Goal: Task Accomplishment & Management: Manage account settings

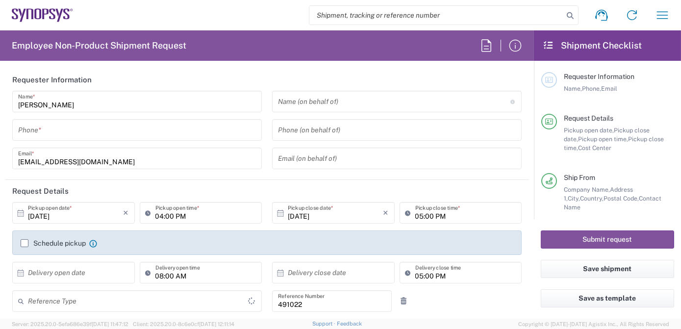
type input "Department"
type input "Delivered at Place"
type input "IN51, SDG, M, ZebuOp 491022"
type input "[GEOGRAPHIC_DATA]"
type input "Telangana"
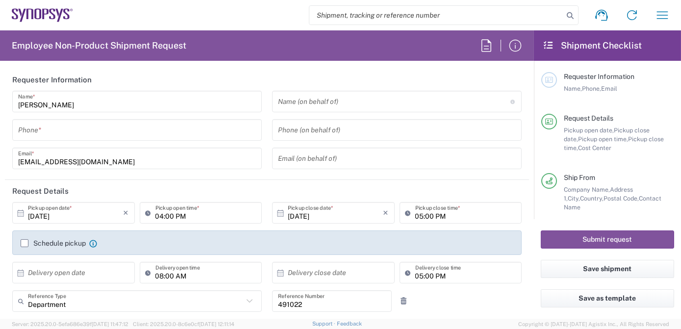
type input "[GEOGRAPHIC_DATA]"
type input "[GEOGRAPHIC_DATA] IN09"
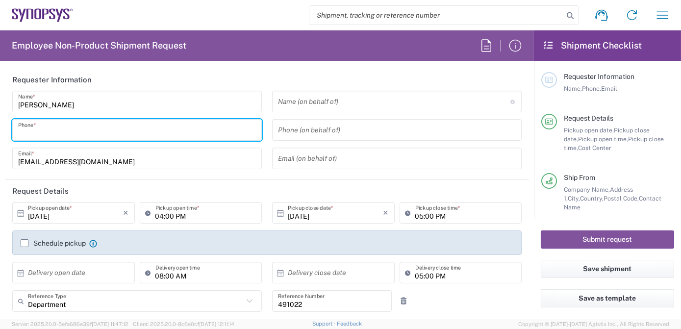
click at [72, 130] on input "tel" at bounding box center [137, 130] width 238 height 17
type input "7337556583"
type input "ntomaro@synopsys.com"
type input "4086498039"
type input "Intel Folsom"
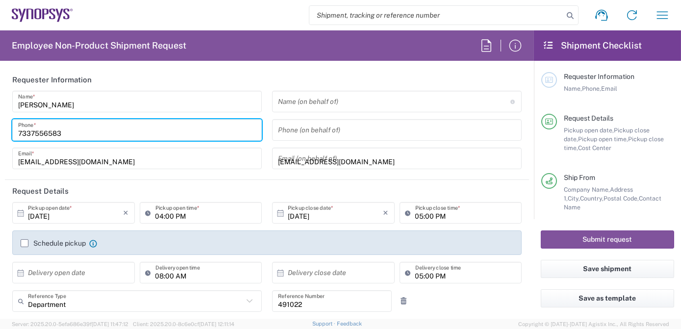
type input "[STREET_ADDRESS]"
type input "SACRAMENTO"
type input "Folsom"
type input "California"
type input "95630-9599"
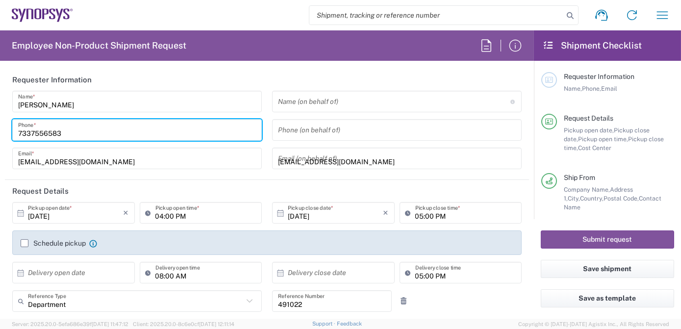
type input "12797329134"
type input "ntomaro@synopsys.com"
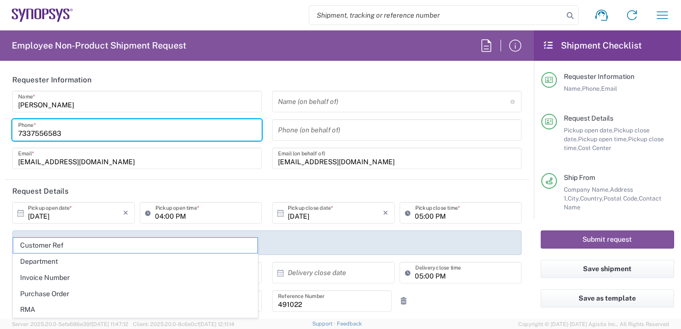
click at [307, 102] on input "text" at bounding box center [394, 101] width 232 height 17
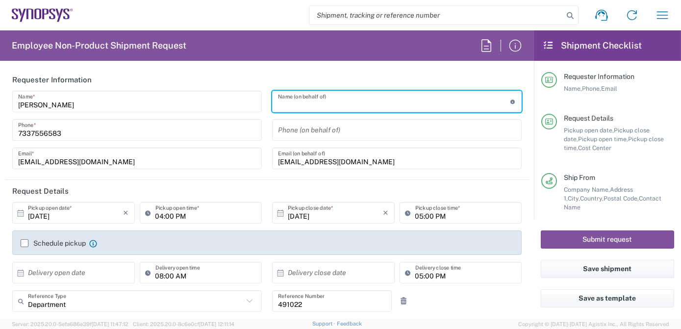
paste input "Rakesh Singh"
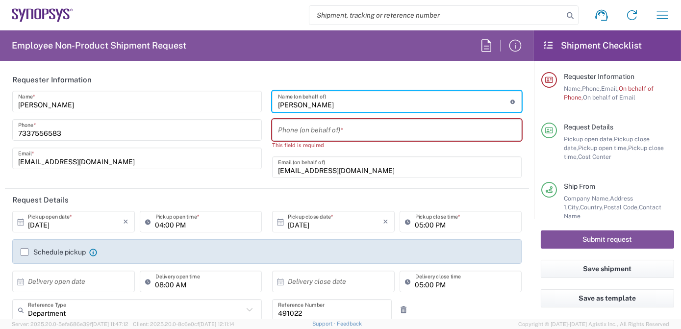
type input "Rakesh Singh"
click at [330, 132] on input "tel" at bounding box center [397, 130] width 238 height 17
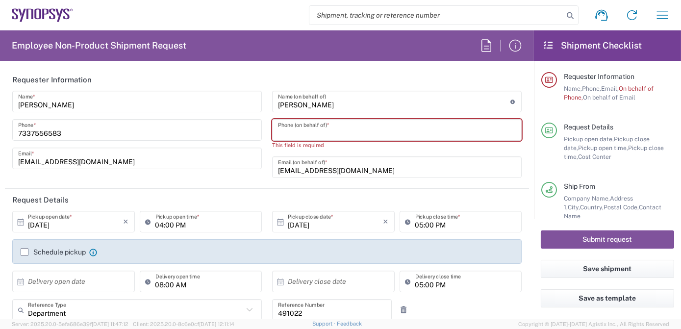
paste input "+91.733.788.8246"
click at [286, 134] on input "+91.733.788.8246" at bounding box center [397, 130] width 238 height 17
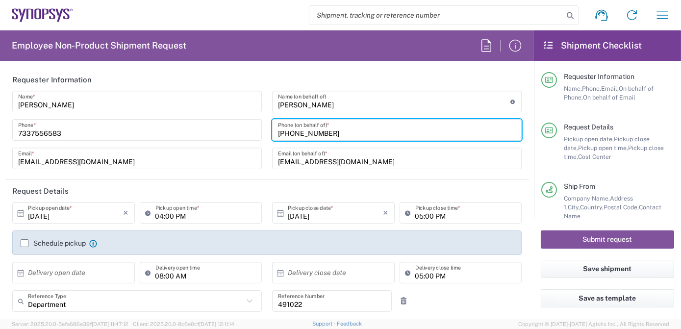
type input "+917337888246"
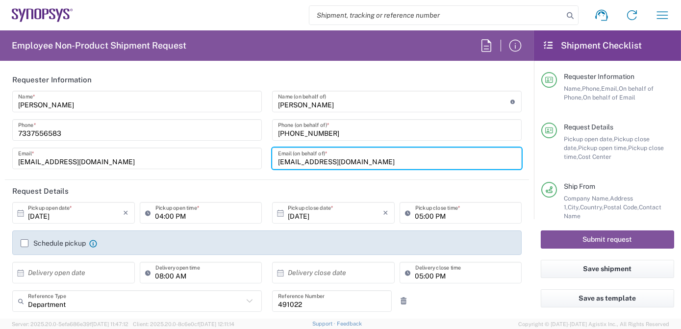
drag, startPoint x: 384, startPoint y: 159, endPoint x: 239, endPoint y: 159, distance: 145.1
click at [247, 160] on div "Anoop Ade Name * 7337556583 Phone * anoopade@synopsys.com Email * Rakesh Singh …" at bounding box center [267, 133] width 520 height 85
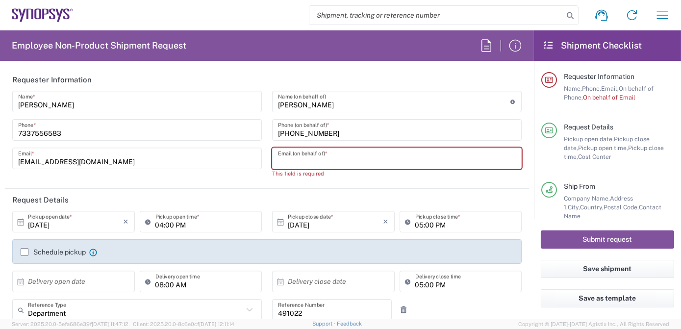
paste input "rasingh@synopsys.com"
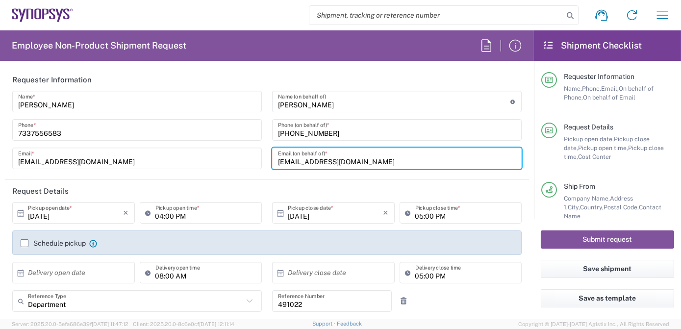
type input "rasingh@synopsys.com"
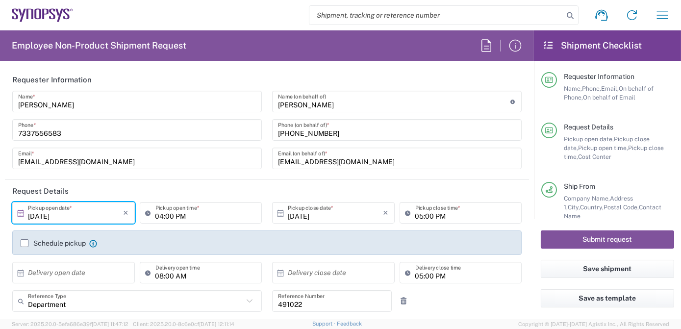
click at [71, 216] on input "[DATE]" at bounding box center [76, 212] width 96 height 17
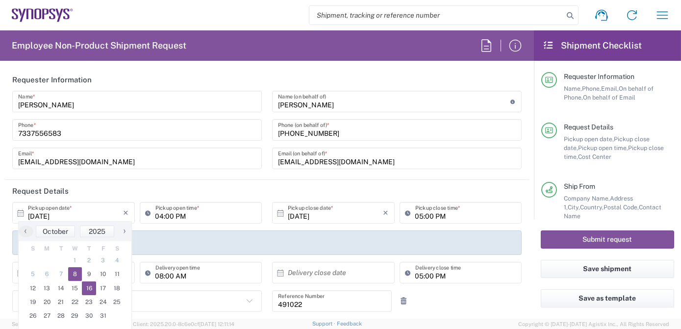
click at [87, 291] on span "16" at bounding box center [89, 288] width 14 height 14
type input "10/16/2025"
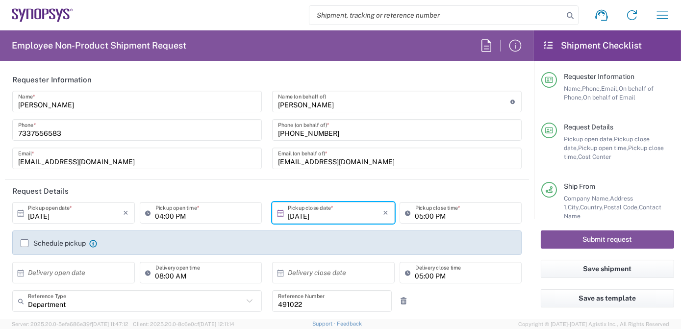
click at [179, 215] on input "04:00 PM" at bounding box center [205, 212] width 101 height 17
click at [180, 215] on input "04:00 PM" at bounding box center [205, 212] width 101 height 17
click at [156, 216] on input "04:00 PM" at bounding box center [205, 212] width 101 height 17
type input "08:00 AM"
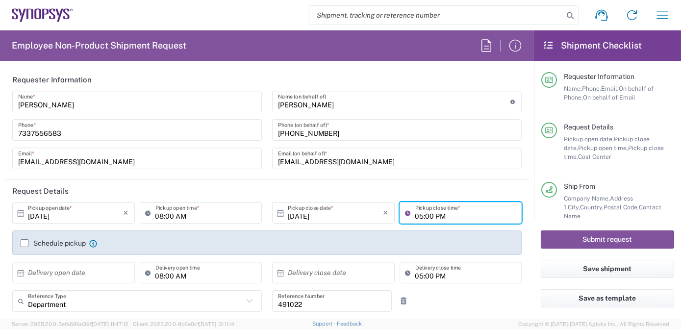
click at [418, 215] on input "05:00 PM" at bounding box center [465, 212] width 101 height 17
type input "08:00 PM"
click at [21, 241] on label "Schedule pickup" at bounding box center [53, 243] width 65 height 8
click at [25, 243] on input "Schedule pickup" at bounding box center [25, 243] width 0 height 0
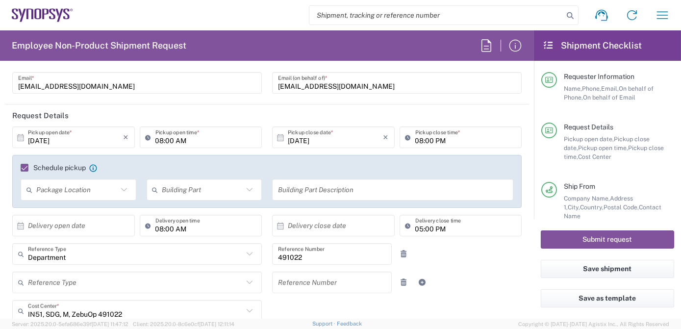
scroll to position [93, 0]
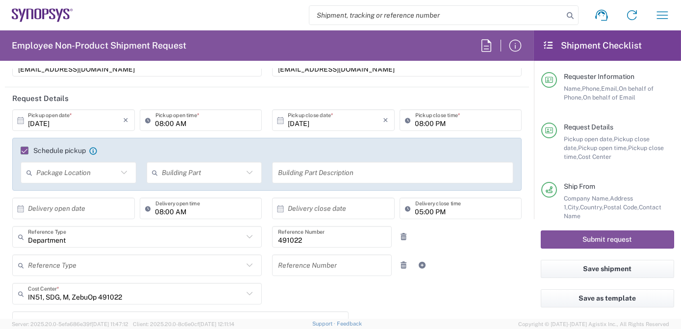
click at [121, 172] on icon at bounding box center [124, 172] width 13 height 13
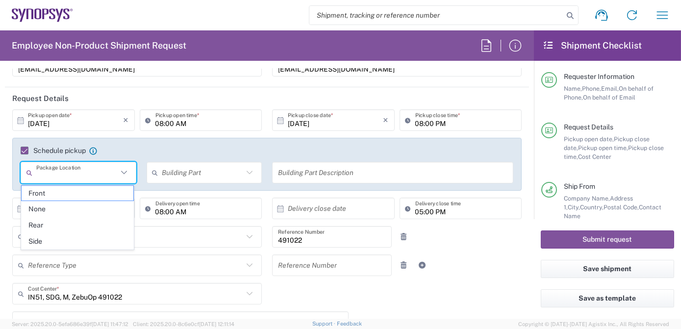
click at [217, 173] on input "text" at bounding box center [202, 172] width 81 height 17
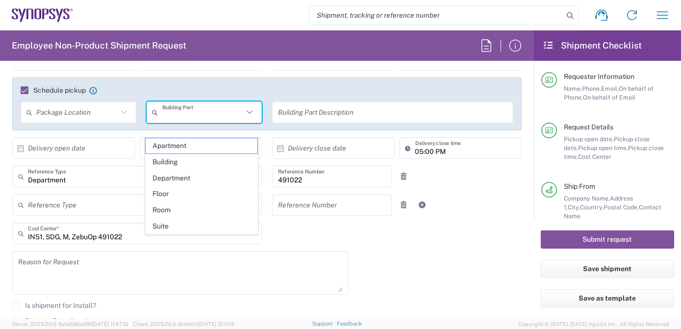
scroll to position [182, 0]
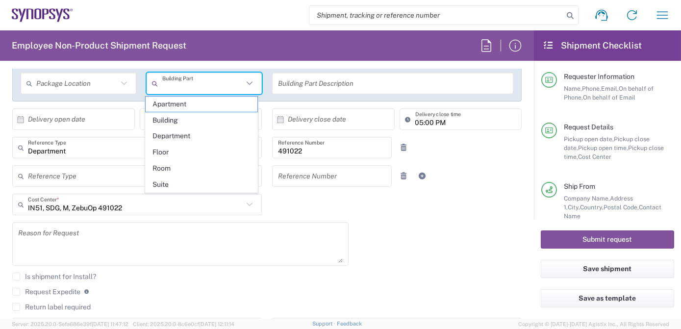
click at [514, 105] on div "Schedule pickup When scheduling a pickup please be sure to meet the following c…" at bounding box center [267, 79] width 520 height 60
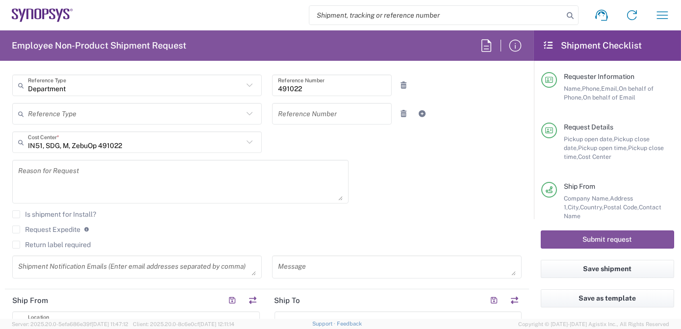
scroll to position [254, 0]
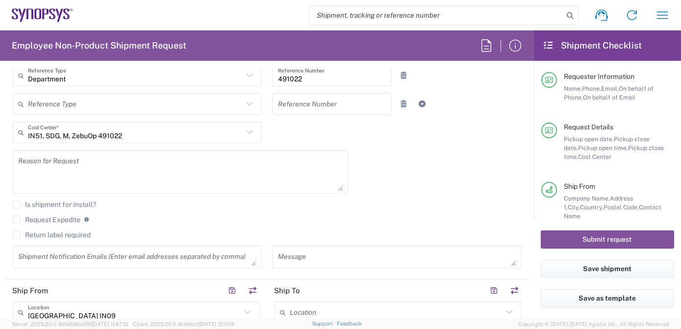
click at [206, 175] on textarea at bounding box center [180, 172] width 325 height 38
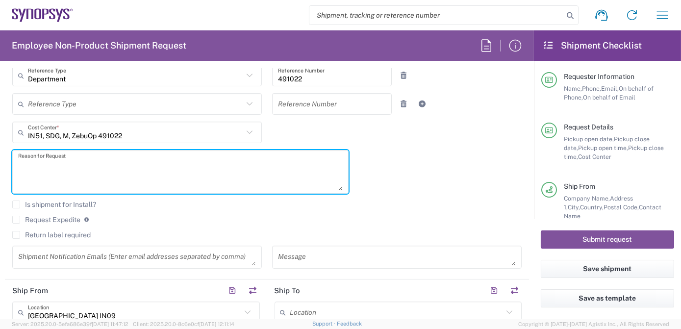
paste textarea "Samsung SSIR | ZS5 Loaner To be Shipped Back"
type textarea "Samsung SSIR | ZS5 Loaner To be Shipped Back"
click at [96, 255] on textarea at bounding box center [137, 257] width 238 height 17
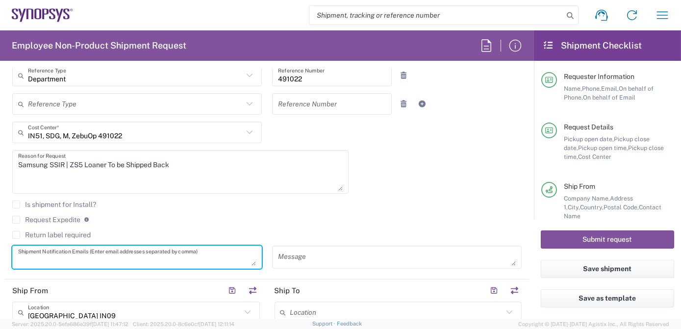
paste textarea "Amit Mangla <manglaa@synopsys.com>; David Shi <huanping@synopsys.com>; Rami Mei…"
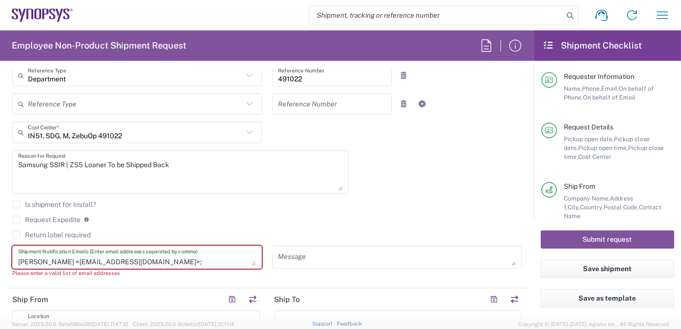
drag, startPoint x: 252, startPoint y: 262, endPoint x: 252, endPoint y: 305, distance: 42.6
click at [252, 305] on form "Requester Information Anoop Ade Name * 7337556583 Phone * anoopade@synopsys.com…" at bounding box center [267, 194] width 534 height 250
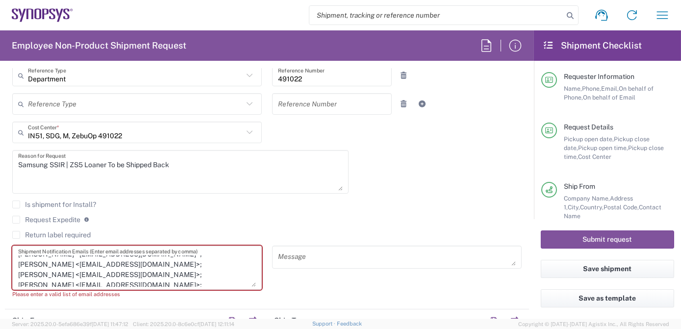
scroll to position [0, 0]
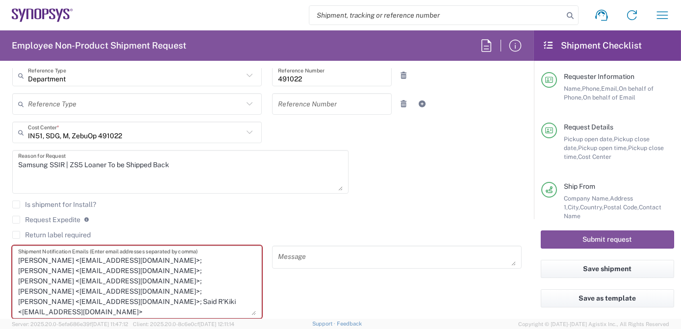
drag, startPoint x: 251, startPoint y: 262, endPoint x: 250, endPoint y: 312, distance: 49.5
click at [250, 312] on textarea "Amit Mangla <manglaa@synopsys.com>; David Shi <huanping@synopsys.com>; Rami Mei…" at bounding box center [137, 282] width 238 height 67
drag, startPoint x: 63, startPoint y: 259, endPoint x: -2, endPoint y: 248, distance: 65.8
click at [0, 248] on html "Shipment request Shipment tracking Employee non-product shipment request My shi…" at bounding box center [340, 164] width 681 height 329
click at [99, 258] on textarea "manglaa@synopsys.com>; David Shi <huanping@synopsys.com>; Rami Meir <ramim@syno…" at bounding box center [137, 282] width 238 height 67
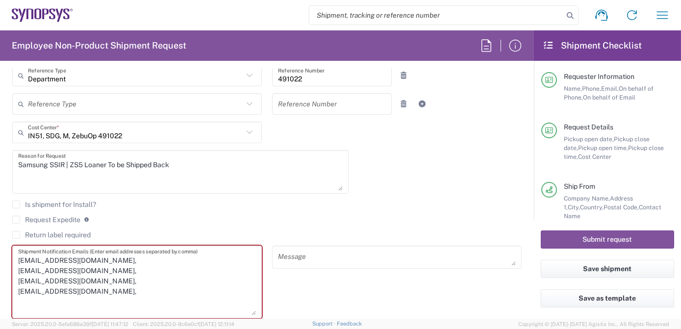
paste textarea "dalvi@synopsys.com"
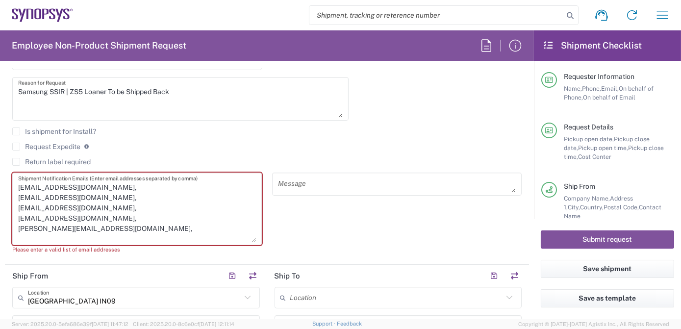
scroll to position [337, 0]
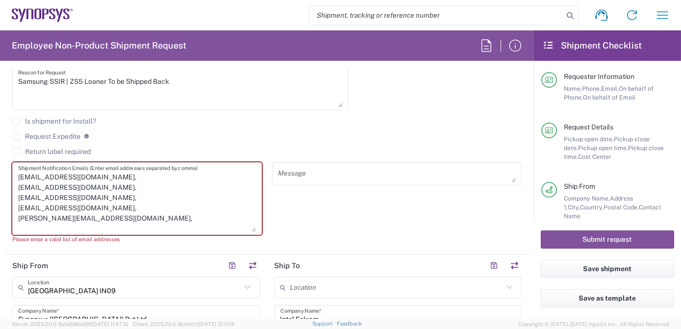
paste textarea "shipping <shipping@synopsys.com>; Shipping-emea <shipping-emea@synopsys.com>; s…"
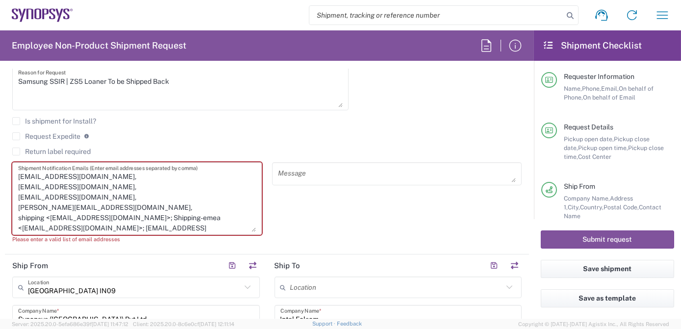
drag, startPoint x: 49, startPoint y: 216, endPoint x: 17, endPoint y: 216, distance: 31.4
click at [17, 216] on div "manglaa@synopsys.com, rasingh@synopsys.com, pradeepm@synopsys.com, said@synopsy…" at bounding box center [137, 198] width 250 height 73
type textarea "manglaa@synopsys.com, rasingh@synopsys.com, pradeepm@synopsys.com, said@synopsy…"
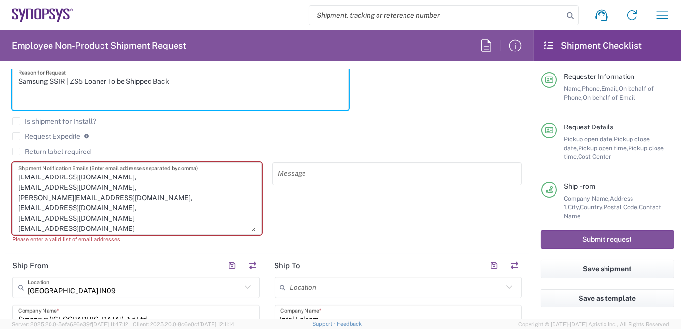
click at [190, 85] on textarea "Samsung SSIR | ZS5 Loaner To be Shipped Back" at bounding box center [180, 89] width 325 height 38
drag, startPoint x: 219, startPoint y: 79, endPoint x: -1, endPoint y: 80, distance: 220.1
click at [0, 80] on html "Shipment request Shipment tracking Employee non-product shipment request My shi…" at bounding box center [340, 164] width 681 height 329
type textarea "Samsung SSIR | ZS5 Loaner To be Shipped Back to France"
click at [350, 178] on textarea at bounding box center [397, 173] width 238 height 17
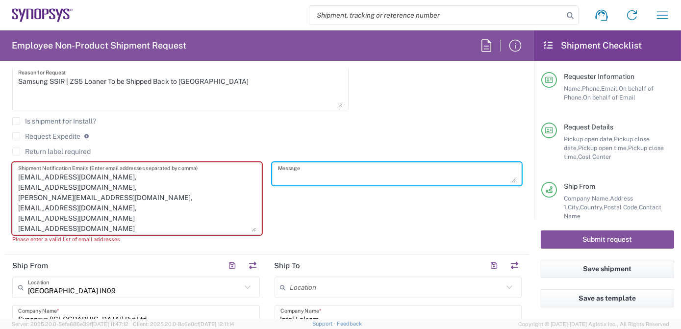
paste textarea "Samsung SSIR | ZS5 Loaner To be Shipped Back to France"
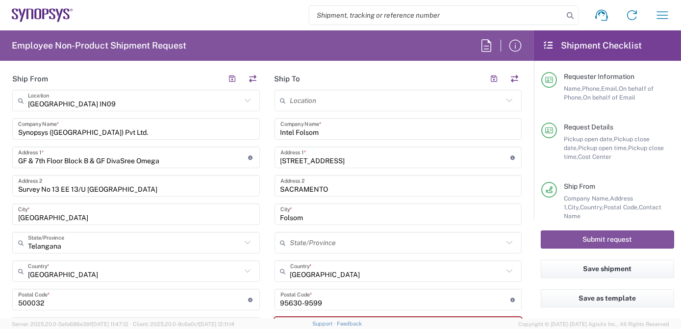
scroll to position [529, 0]
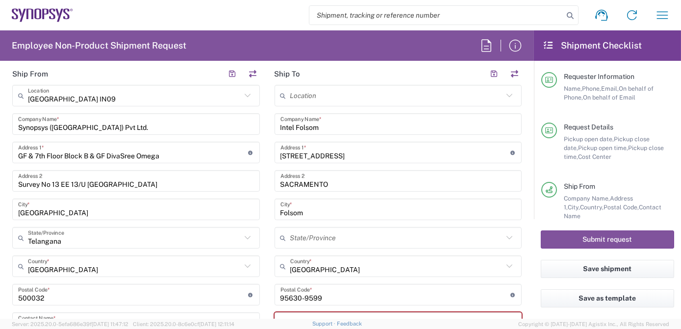
type textarea "Samsung SSIR | ZS5 Loaner To be Shipped Back to France"
click at [369, 98] on input "text" at bounding box center [396, 95] width 213 height 17
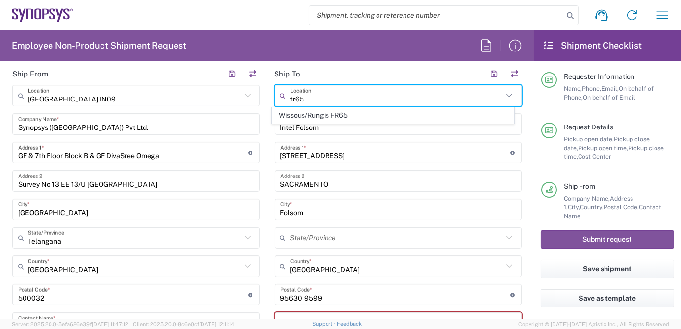
click at [366, 117] on span "Wissous/Rungis FR65" at bounding box center [393, 115] width 242 height 15
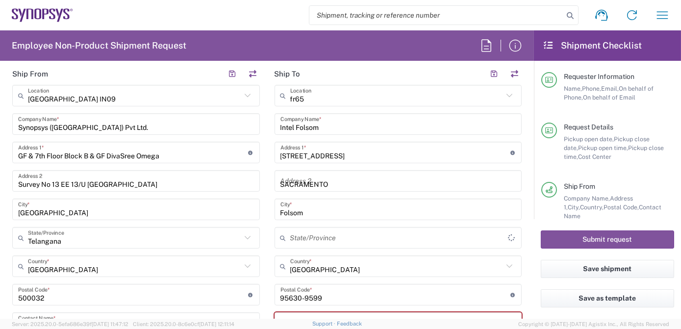
type input "Wissous/Rungis FR65"
type input "SYNOPSYS EMULATION AND VERIFICATION"
type input "[STREET_ADDRESS]"
type input "Rungis"
type input "[GEOGRAPHIC_DATA]"
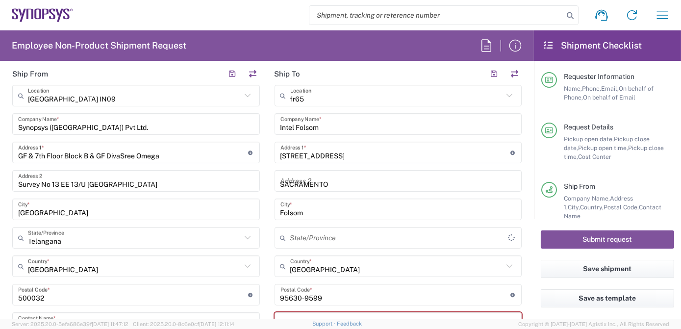
type input "94150"
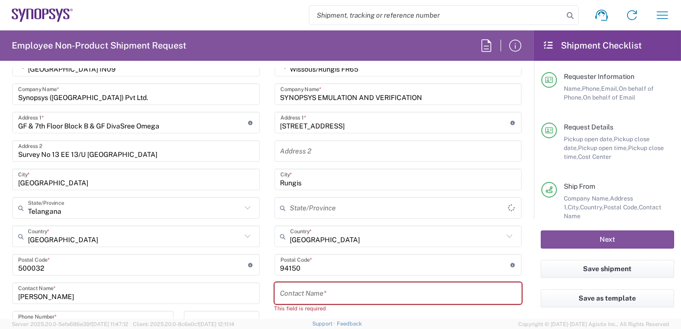
scroll to position [562, 0]
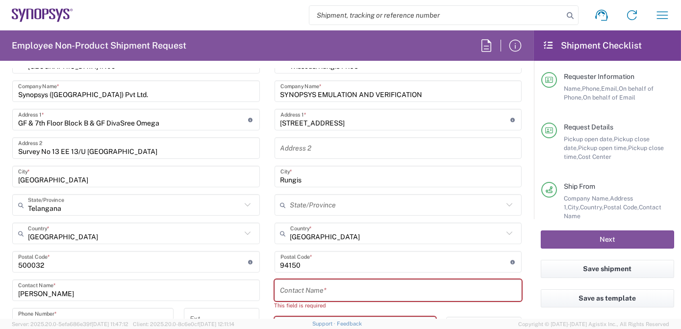
click at [345, 288] on input "text" at bounding box center [398, 290] width 236 height 17
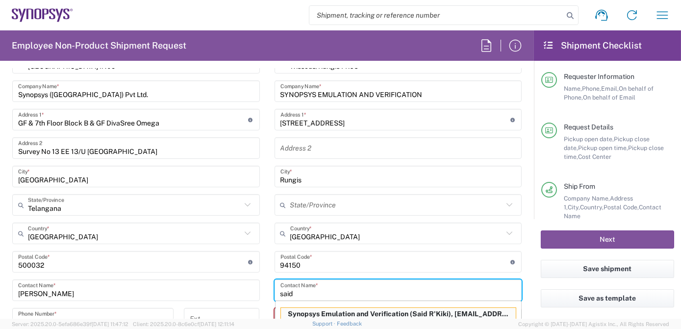
scroll to position [574, 0]
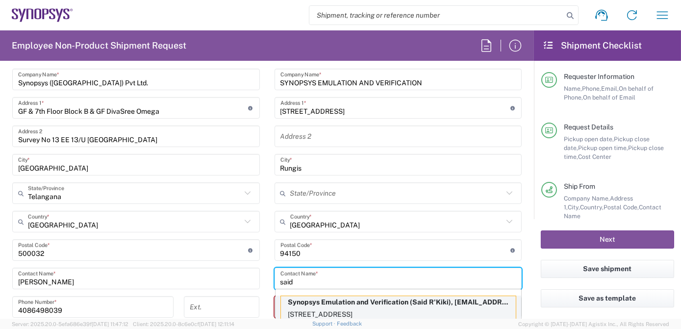
type input "said"
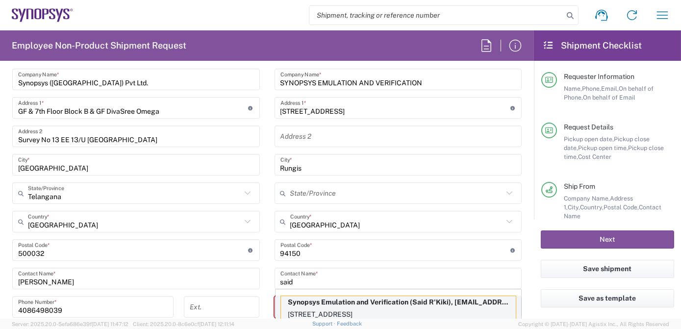
click at [346, 306] on p "Synopsys Emulation and Verification (Said R'Kiki), said@synopsys.com" at bounding box center [398, 302] width 235 height 12
type input "Synopsys Emulation and Verification"
type input "[STREET_ADDRESS]"
type input "Said R'Kiki"
type input "33189961070"
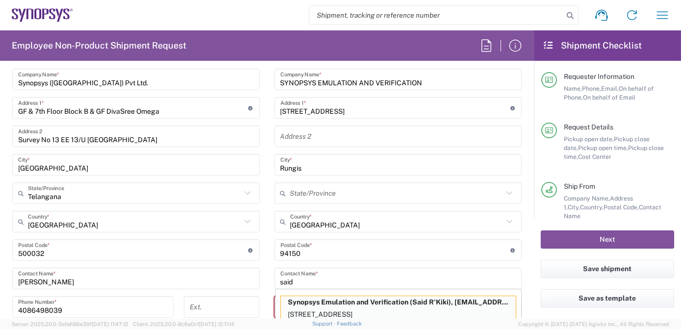
type input "[EMAIL_ADDRESS][DOMAIN_NAME]"
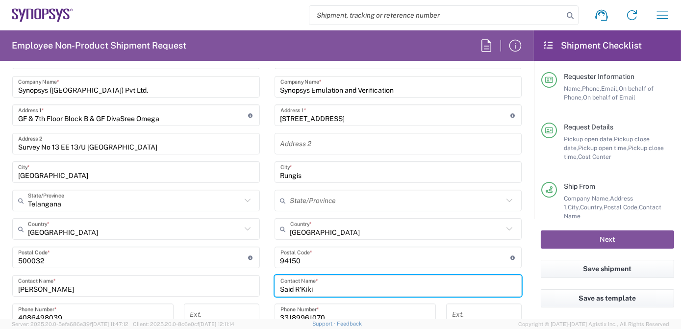
scroll to position [516, 0]
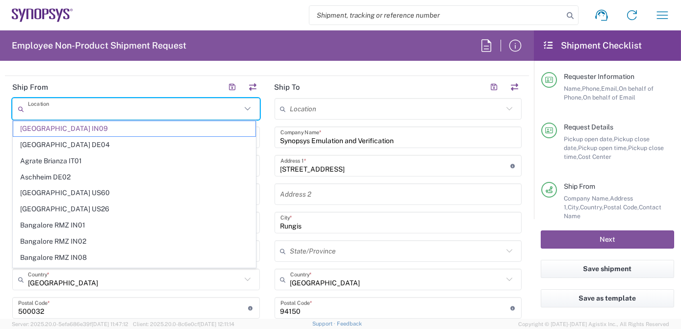
drag, startPoint x: 109, startPoint y: 111, endPoint x: 0, endPoint y: 111, distance: 108.8
click at [0, 111] on html "Shipment request Shipment tracking Employee non-product shipment request My shi…" at bounding box center [340, 164] width 681 height 329
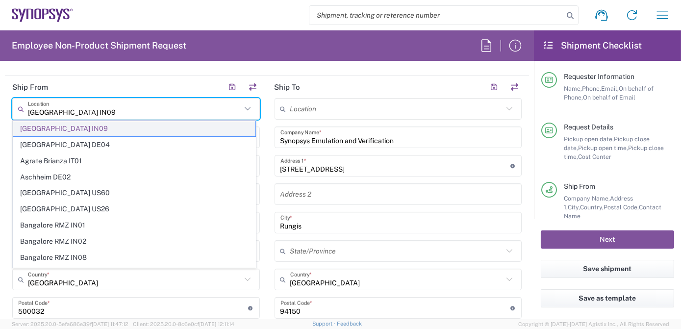
paste input "Samsung R&D Institute - FDO India-"
type input "Hyderabad IN09Samsung R&D Institute - FDO India-"
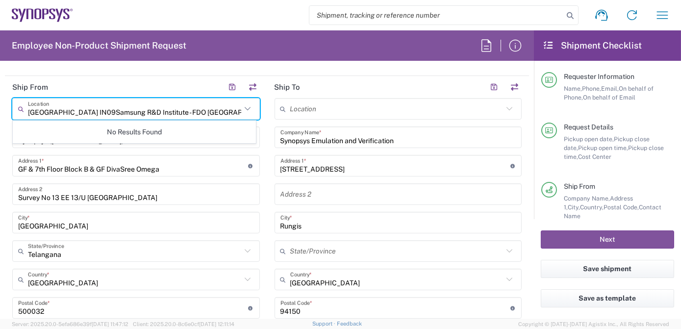
drag, startPoint x: 195, startPoint y: 108, endPoint x: 0, endPoint y: 116, distance: 195.3
click at [0, 116] on html "Shipment request Shipment tracking Employee non-product shipment request My shi…" at bounding box center [340, 164] width 681 height 329
paste input "Samsung R&D Institute - FDO India-"
type input "Samsung R&D Institute - FDO India-"
click at [175, 170] on input "GF & 7th Floor Block B & GF DivaSree Omega" at bounding box center [133, 165] width 230 height 17
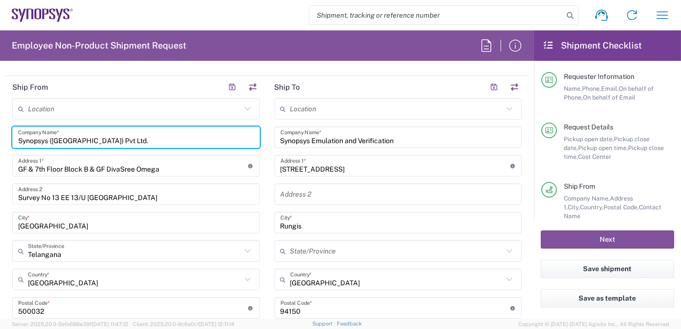
click at [125, 138] on input "Synopsys ([GEOGRAPHIC_DATA]) Pvt Ltd." at bounding box center [136, 137] width 236 height 17
drag, startPoint x: 151, startPoint y: 140, endPoint x: -2, endPoint y: 135, distance: 153.0
click at [0, 135] on html "Shipment request Shipment tracking Employee non-product shipment request My shi…" at bounding box center [340, 164] width 681 height 329
paste input "amsung R&D Institute - FDO India-"
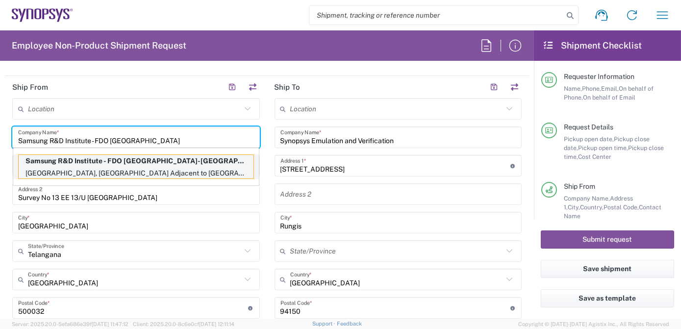
click at [145, 167] on p "Bagmane Goldstone Campus, Outer Ring Road Adjacent to Bagmane World Technology …" at bounding box center [136, 173] width 235 height 12
type input "Samsung R&D Institute - FDO [GEOGRAPHIC_DATA]-[GEOGRAPHIC_DATA]"
type input "[GEOGRAPHIC_DATA]"
type input "Outer Ring Road Adjacent to Bagmane World Technology Centre"
type input "[GEOGRAPHIC_DATA]"
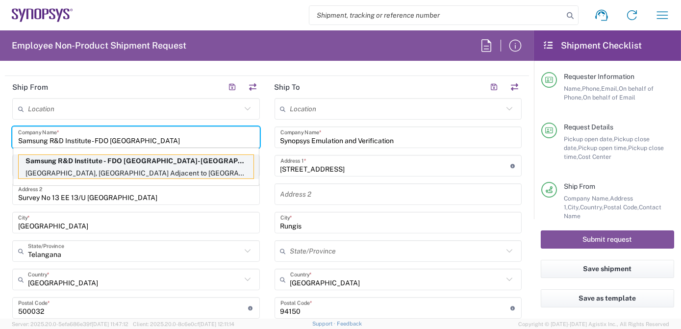
type input "[GEOGRAPHIC_DATA]"
type input "560 048"
type input "[PERSON_NAME]"
type input "81053 79644"
type input "[PERSON_NAME][EMAIL_ADDRESS][DOMAIN_NAME]"
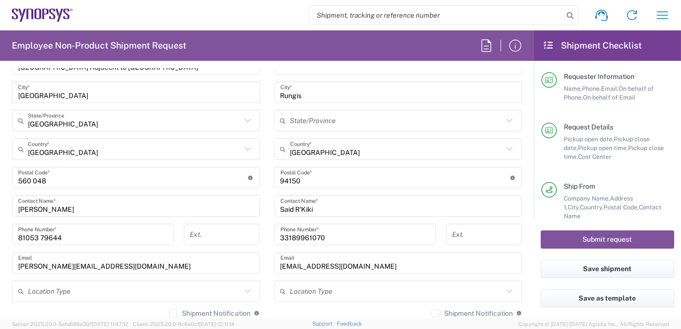
scroll to position [649, 0]
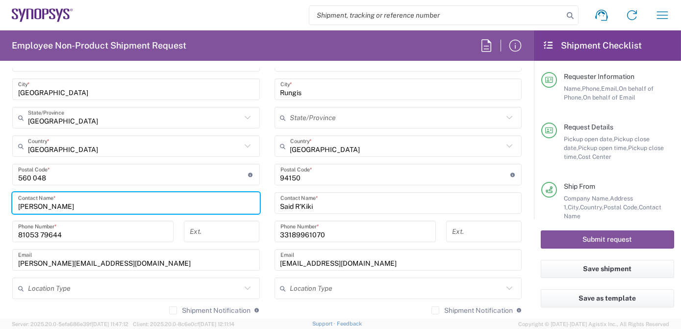
drag, startPoint x: 116, startPoint y: 205, endPoint x: -2, endPoint y: 196, distance: 118.5
click at [0, 196] on html "Shipment request Shipment tracking Employee non-product shipment request My shi…" at bounding box center [340, 164] width 681 height 329
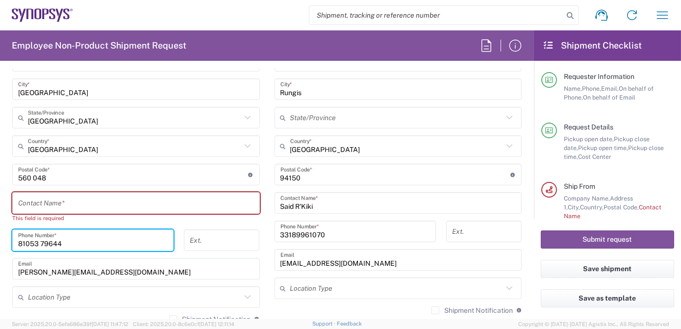
drag, startPoint x: 50, startPoint y: 244, endPoint x: 0, endPoint y: 229, distance: 52.6
click at [0, 229] on html "Shipment request Shipment tracking Employee non-product shipment request My shi…" at bounding box center [340, 164] width 681 height 329
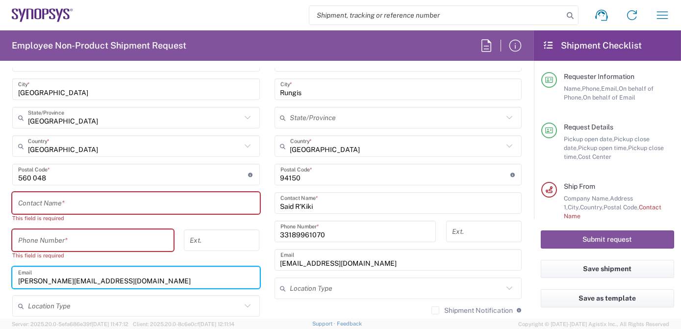
click at [0, 281] on html "Shipment request Shipment tracking Employee non-product shipment request My shi…" at bounding box center [340, 164] width 681 height 329
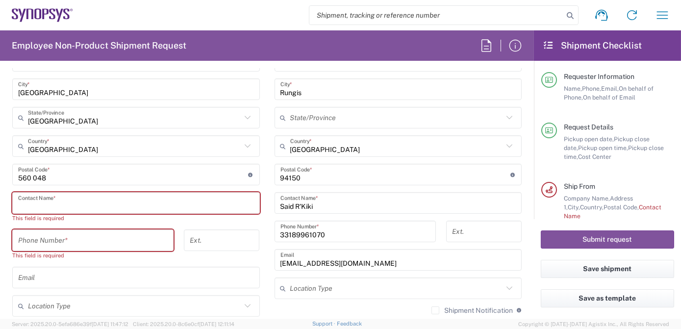
click at [120, 203] on input "text" at bounding box center [136, 203] width 236 height 17
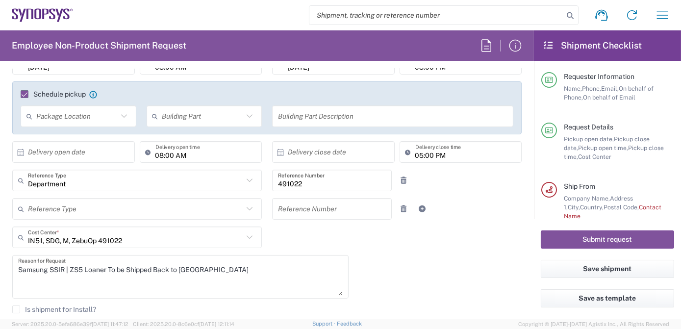
scroll to position [0, 0]
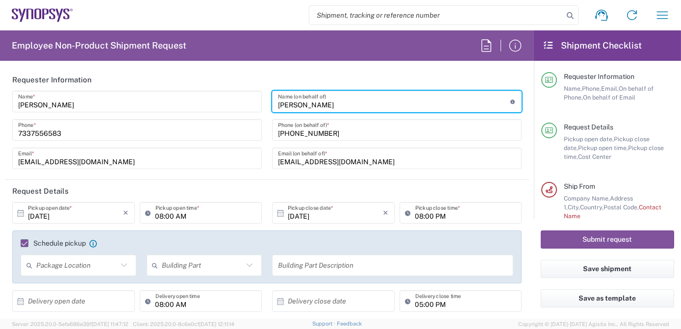
drag, startPoint x: 281, startPoint y: 103, endPoint x: 250, endPoint y: 102, distance: 31.4
click at [250, 102] on div "Anoop Ade Name * 7337556583 Phone * anoopade@synopsys.com Email * Rakesh Singh …" at bounding box center [267, 133] width 520 height 85
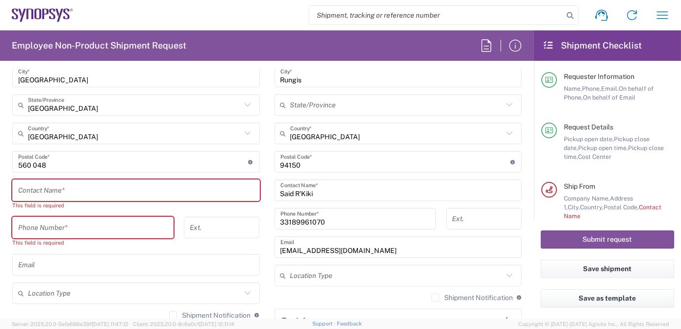
scroll to position [659, 0]
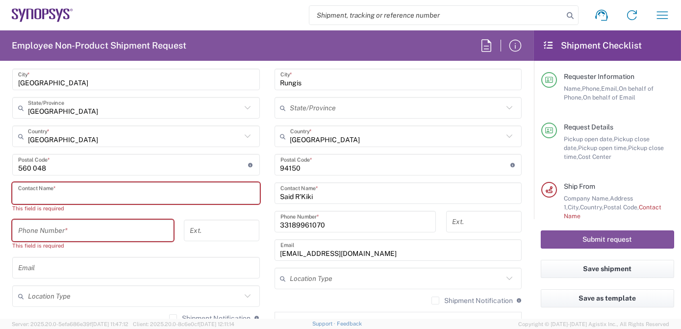
click at [77, 190] on input "text" at bounding box center [136, 193] width 236 height 17
paste input "Rakesh Singh"
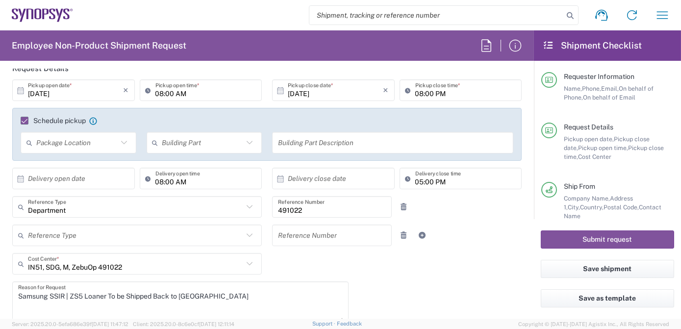
scroll to position [0, 0]
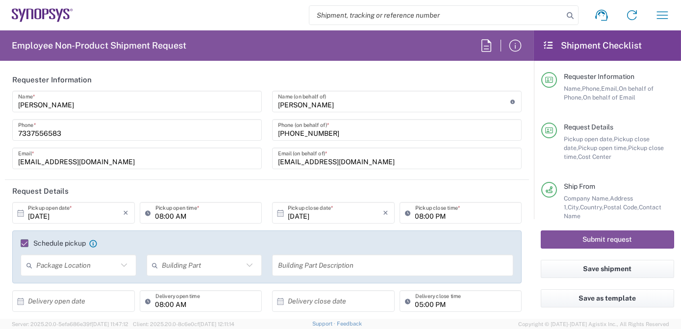
type input "Rakesh Singh"
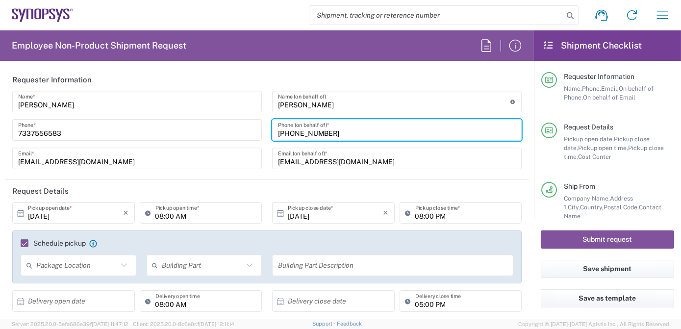
drag, startPoint x: 307, startPoint y: 132, endPoint x: 272, endPoint y: 131, distance: 35.3
click at [272, 131] on div "+917337888246 Phone (on behalf of) *" at bounding box center [397, 130] width 250 height 22
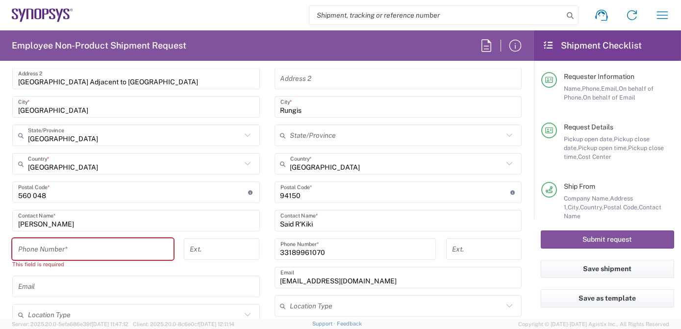
scroll to position [674, 0]
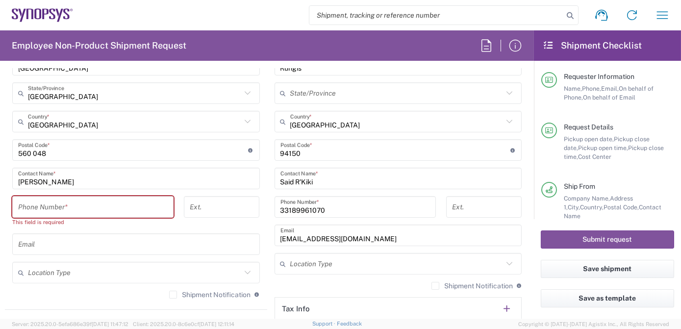
click at [57, 205] on input "tel" at bounding box center [93, 207] width 150 height 17
paste input "+917337888246"
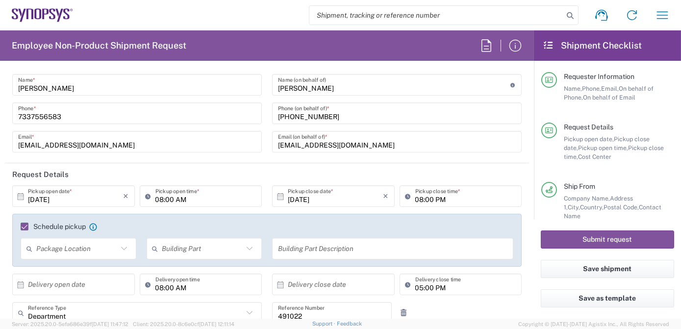
scroll to position [0, 0]
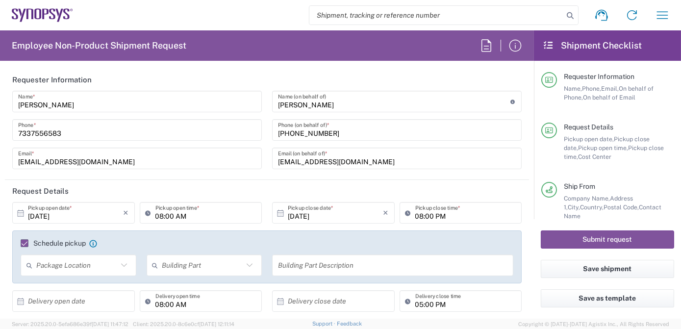
type input "+917337888246"
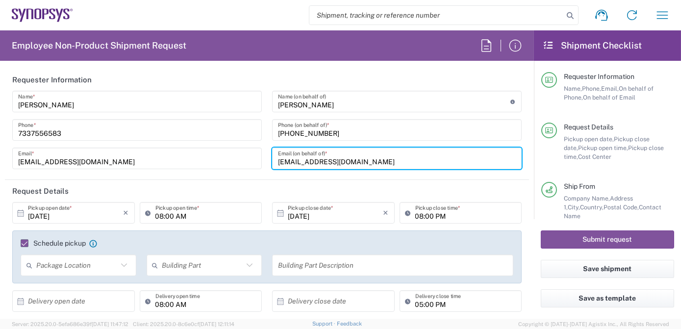
drag, startPoint x: 387, startPoint y: 159, endPoint x: 253, endPoint y: 161, distance: 133.4
click at [258, 161] on div "Anoop Ade Name * 7337556583 Phone * anoopade@synopsys.com Email * Rakesh Singh …" at bounding box center [267, 133] width 520 height 85
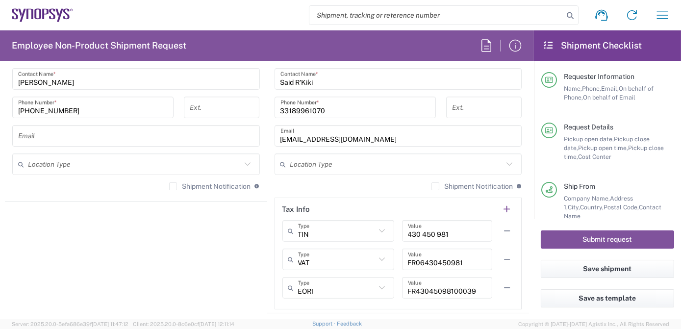
scroll to position [731, 0]
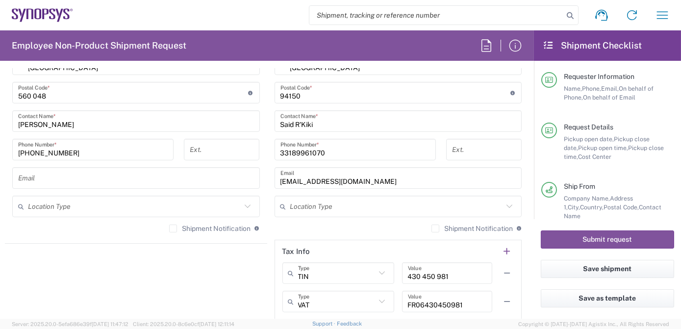
click at [94, 179] on input "text" at bounding box center [136, 178] width 236 height 17
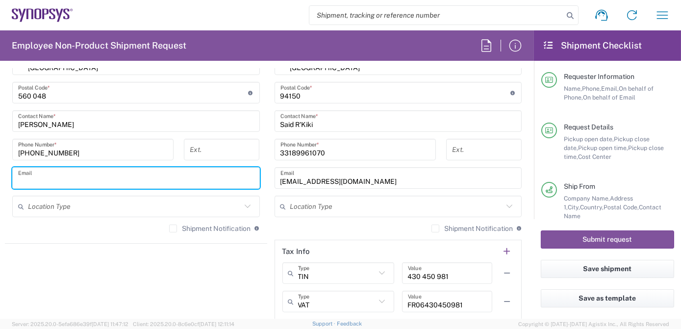
paste input "rasingh@synopsys.com"
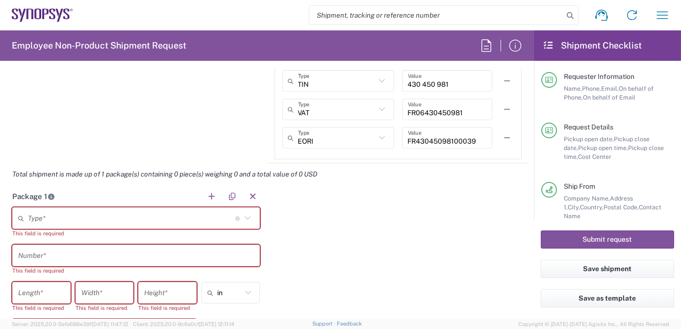
scroll to position [928, 0]
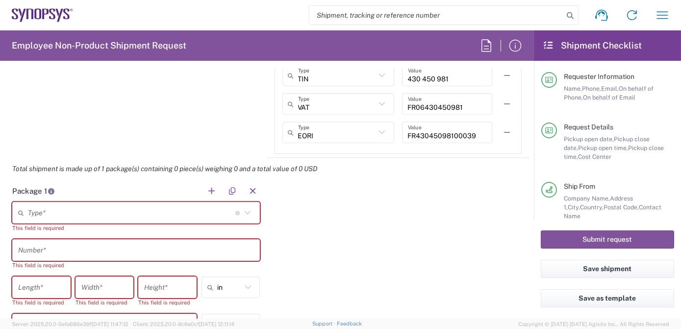
type input "rasingh@synopsys.com"
click at [245, 208] on icon at bounding box center [247, 212] width 13 height 13
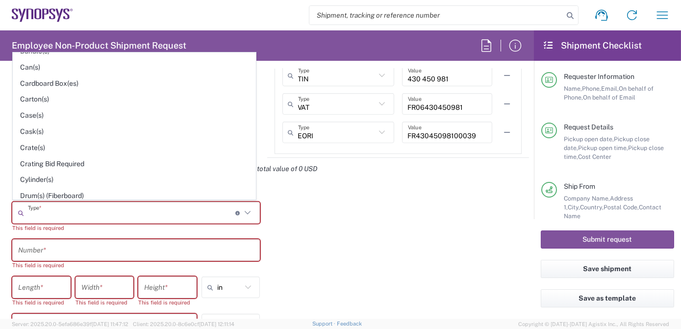
scroll to position [112, 0]
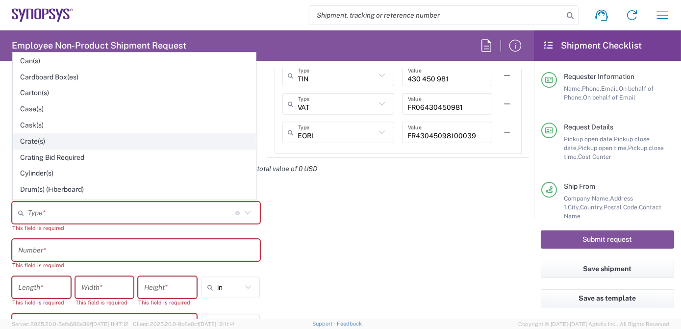
click at [110, 136] on span "Crate(s)" at bounding box center [134, 141] width 242 height 15
type input "Crate(s)"
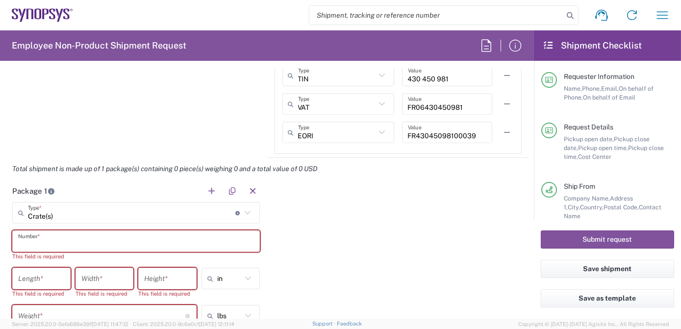
click at [87, 240] on input "text" at bounding box center [136, 241] width 236 height 17
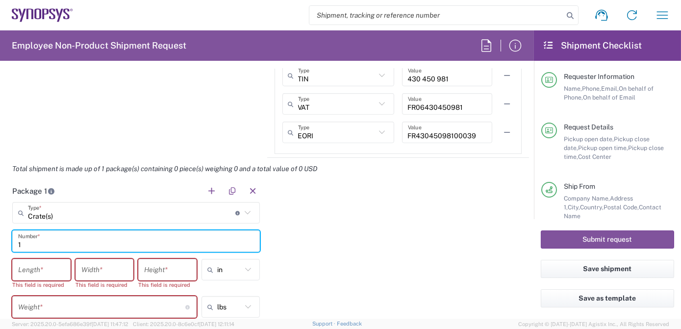
type input "1"
click at [46, 266] on input "number" at bounding box center [41, 269] width 47 height 17
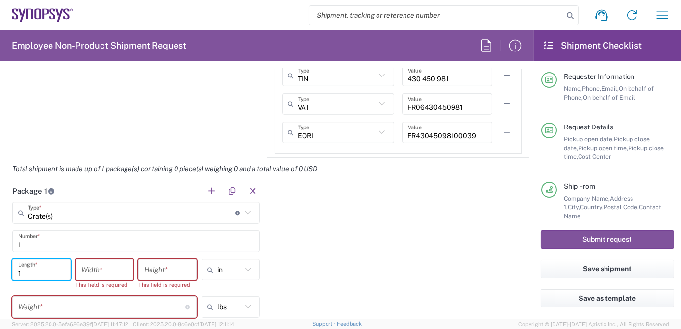
type input "1"
click at [97, 267] on input "number" at bounding box center [104, 269] width 47 height 17
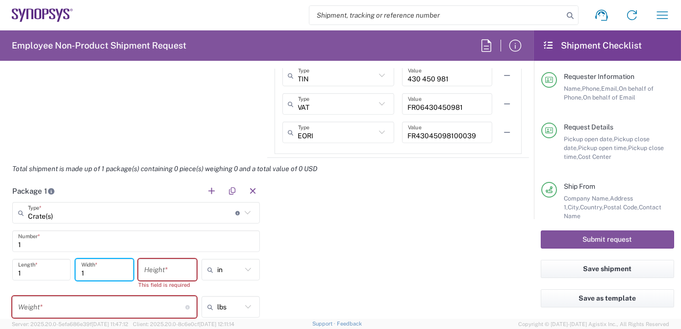
type input "1"
click at [152, 269] on input "number" at bounding box center [167, 269] width 47 height 17
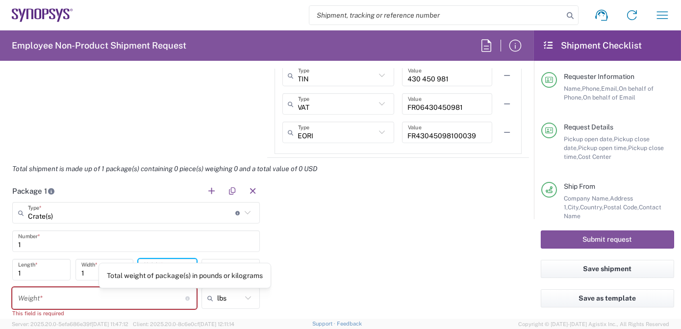
type input "1"
click at [107, 301] on input "number" at bounding box center [101, 298] width 167 height 17
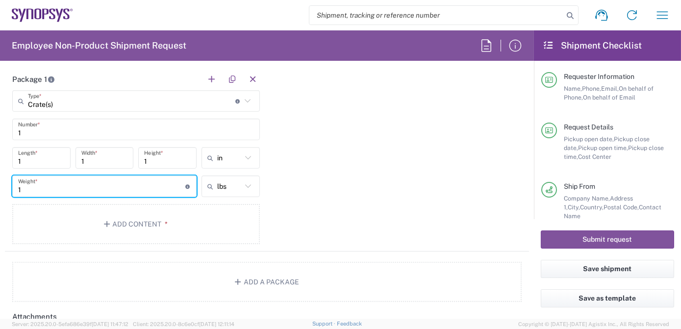
scroll to position [1037, 0]
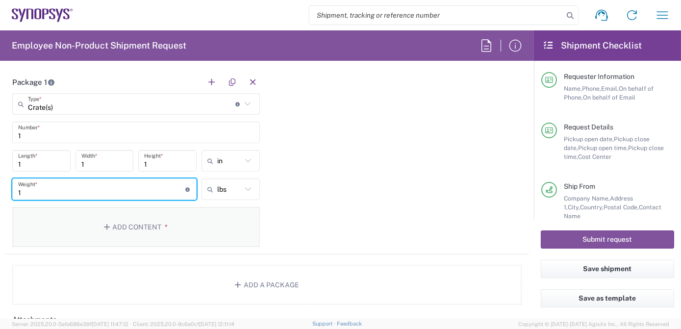
type input "1"
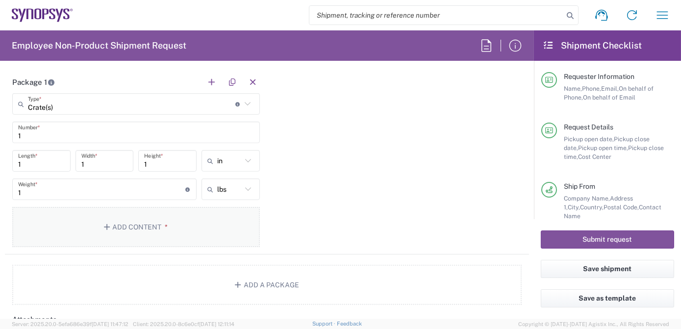
click at [138, 223] on button "Add Content *" at bounding box center [136, 227] width 248 height 40
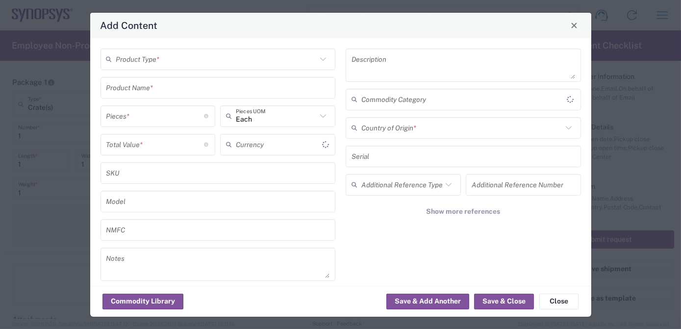
type input "US Dollar"
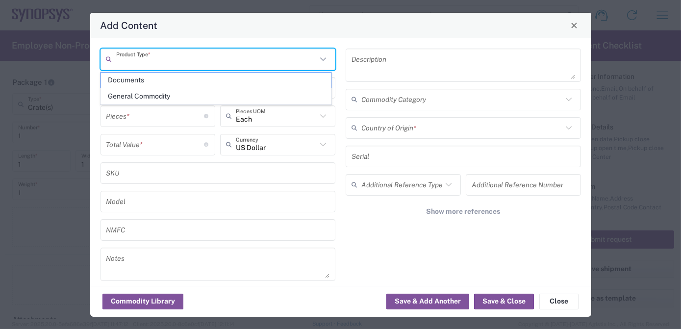
click at [167, 62] on input "text" at bounding box center [216, 58] width 201 height 17
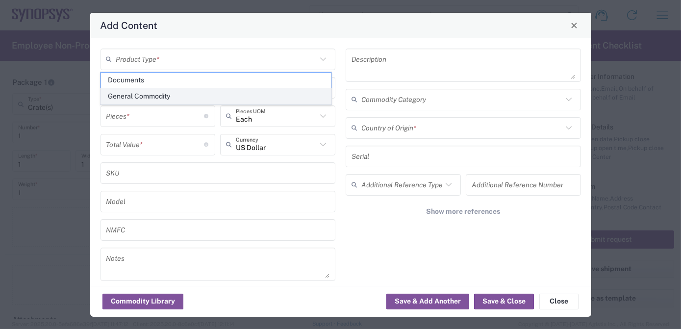
click at [158, 95] on span "General Commodity" at bounding box center [216, 96] width 230 height 15
type input "General Commodity"
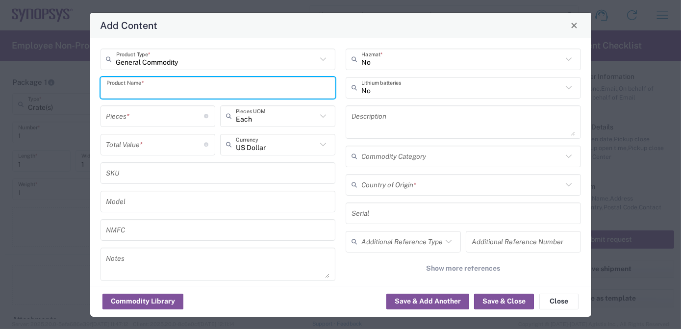
click at [153, 87] on input "text" at bounding box center [218, 87] width 224 height 17
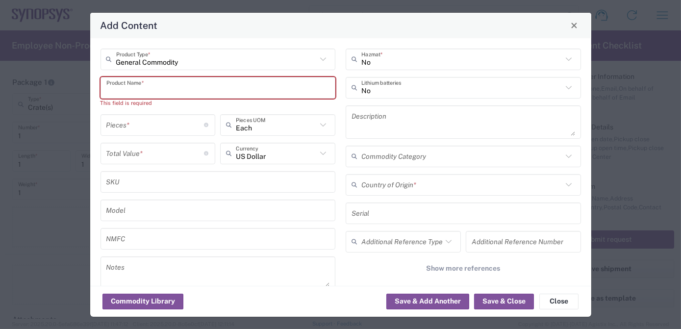
paste input "HW0969-000"
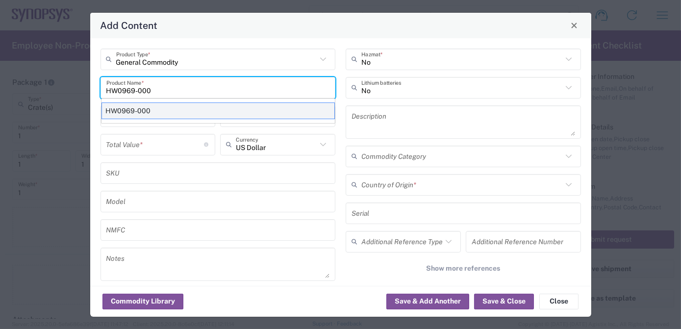
type input "HW0969-000"
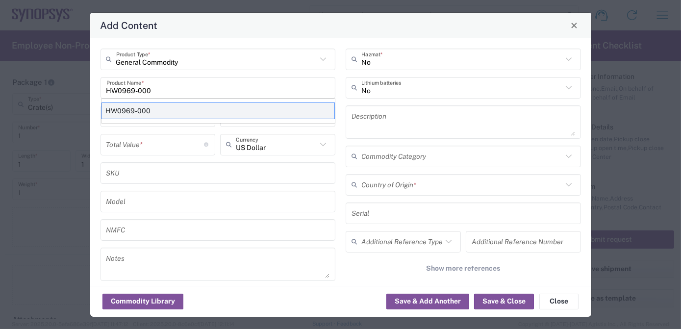
click at [151, 109] on div "HW0969-000" at bounding box center [217, 110] width 233 height 17
type textarea "ZS5 Module"
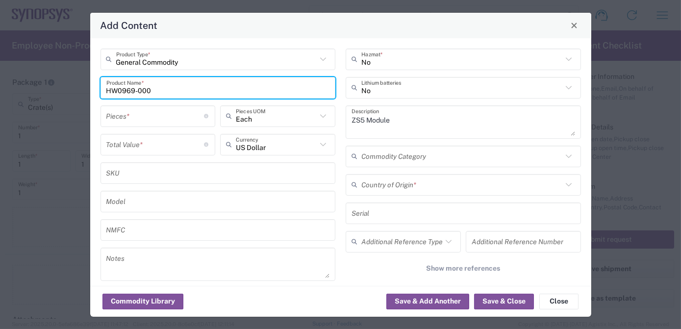
click at [146, 115] on input "number" at bounding box center [155, 115] width 98 height 17
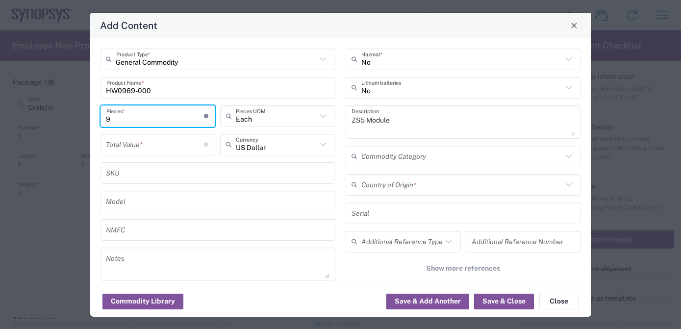
type input "9"
click at [139, 145] on input "number" at bounding box center [155, 144] width 98 height 17
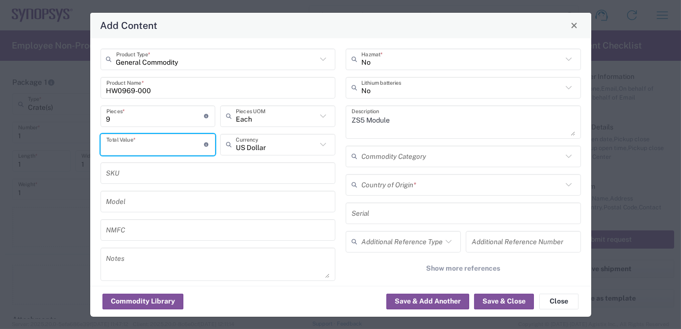
paste input "538337.07"
type input "538337.07"
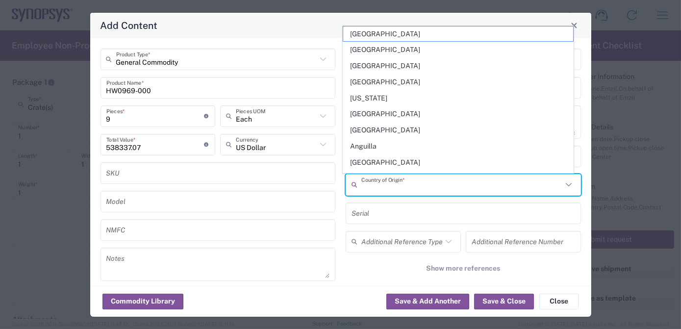
click at [423, 182] on input "text" at bounding box center [461, 184] width 201 height 17
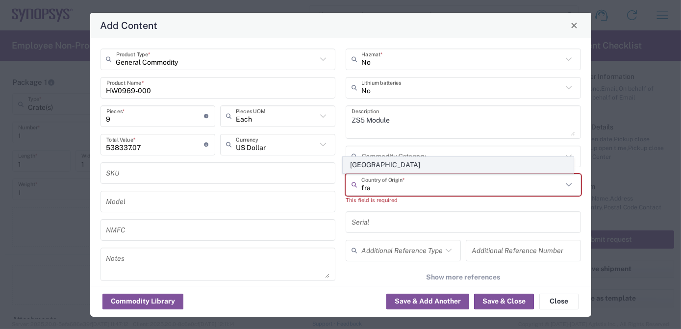
click at [372, 167] on span "[GEOGRAPHIC_DATA]" at bounding box center [458, 164] width 230 height 15
type input "[GEOGRAPHIC_DATA]"
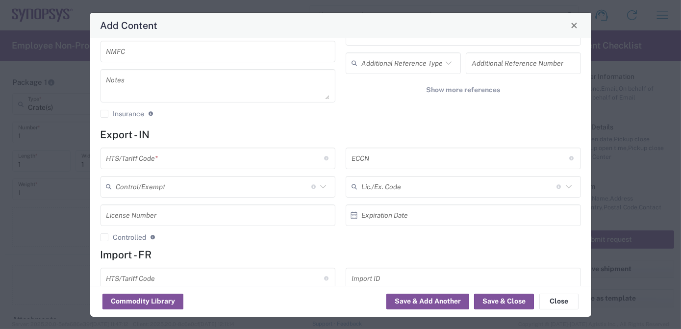
scroll to position [181, 0]
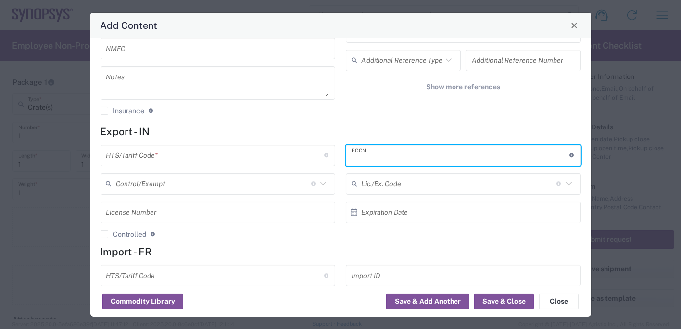
click at [418, 156] on input "text" at bounding box center [460, 155] width 218 height 17
paste input "3B992/NLR"
type input "3B992/NLR"
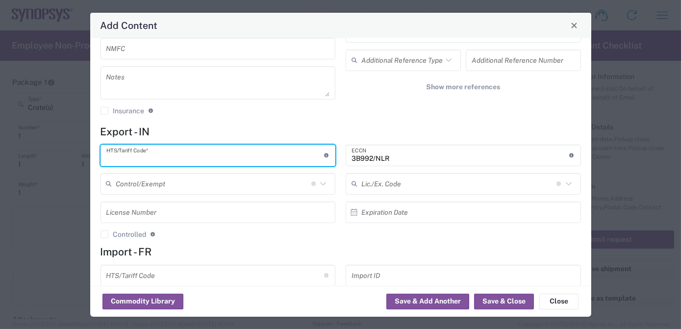
click at [141, 154] on input "text" at bounding box center [215, 155] width 218 height 17
paste input "8473.30.0002"
type input "8473.30.0002"
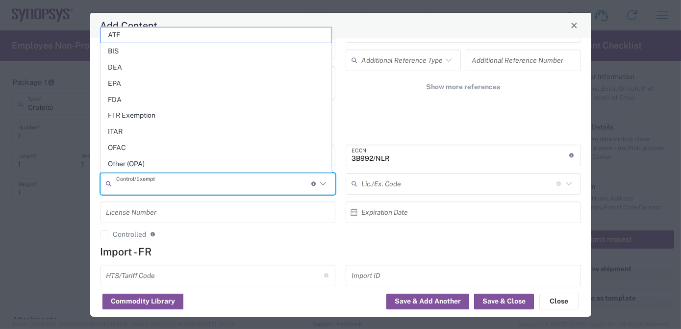
click at [152, 182] on input "text" at bounding box center [213, 183] width 195 height 17
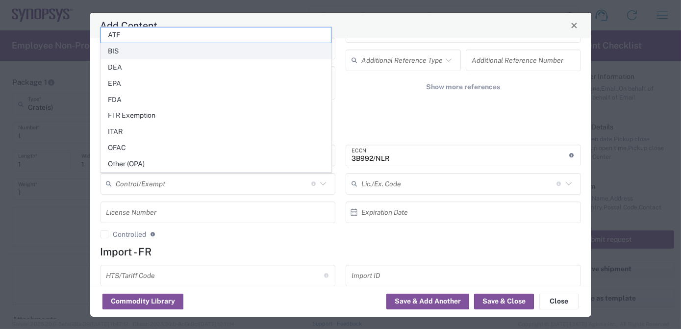
click at [144, 49] on span "BIS" at bounding box center [216, 51] width 230 height 15
type input "BIS"
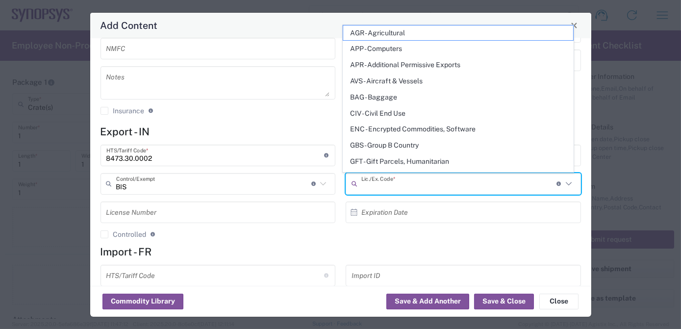
click at [395, 177] on input "text" at bounding box center [458, 183] width 195 height 17
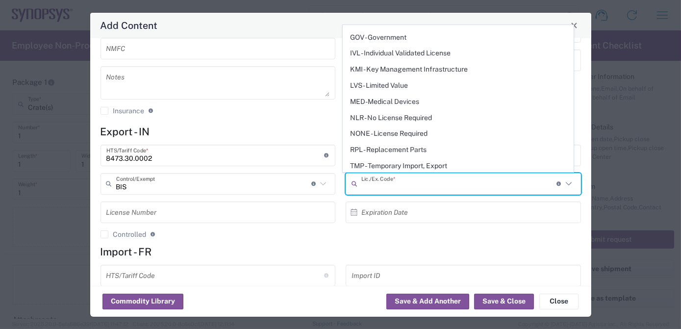
scroll to position [151, 0]
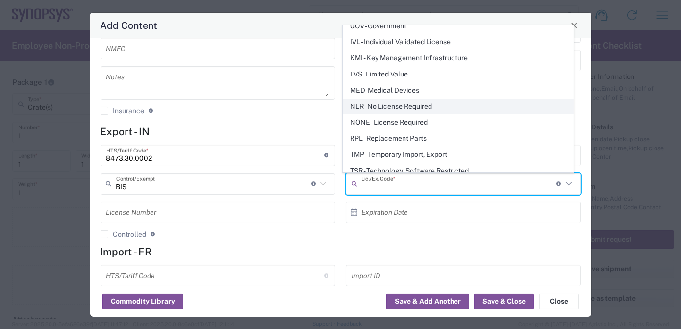
click at [409, 106] on span "NLR - No License Required" at bounding box center [458, 106] width 230 height 15
type input "NLR - No License Required"
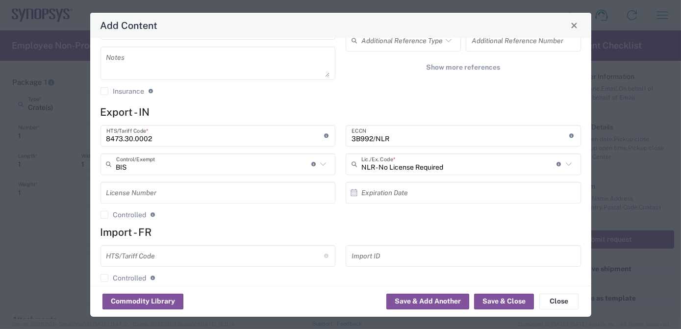
scroll to position [213, 0]
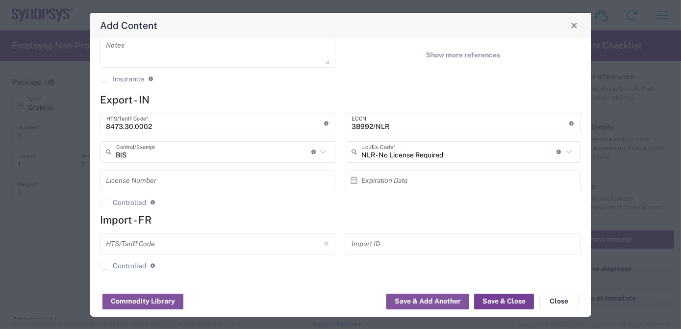
click at [507, 299] on button "Save & Close" at bounding box center [504, 302] width 60 height 16
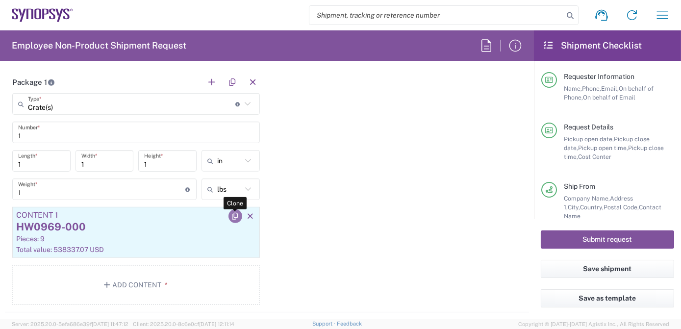
click at [231, 215] on icon "button" at bounding box center [235, 216] width 9 height 7
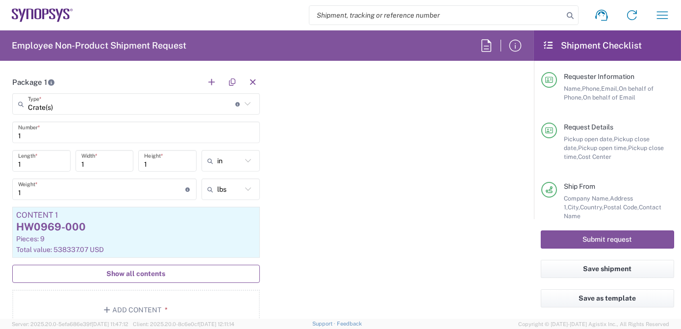
click at [169, 276] on button "Show all contents" at bounding box center [136, 274] width 248 height 18
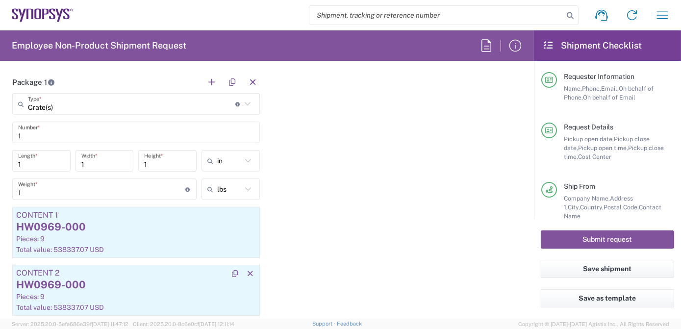
click at [146, 274] on div "Content 2" at bounding box center [136, 273] width 240 height 9
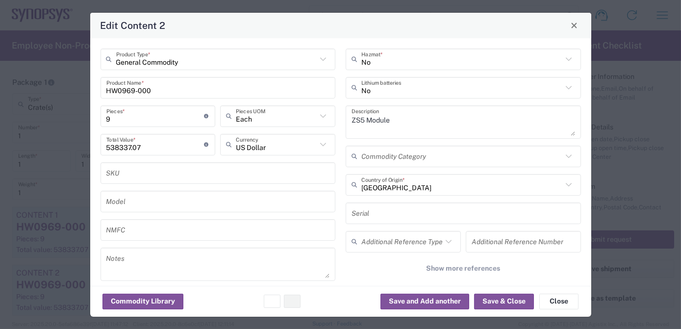
type input "BIS"
type input "NLR - No License Required"
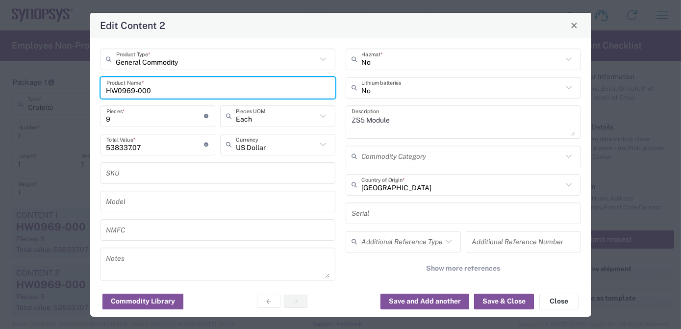
drag, startPoint x: 158, startPoint y: 86, endPoint x: 2, endPoint y: 92, distance: 156.0
click at [0, 90] on html "Shipment request Shipment tracking Employee non-product shipment request My shi…" at bounding box center [340, 164] width 681 height 329
paste input "70"
type input "HW0970-000"
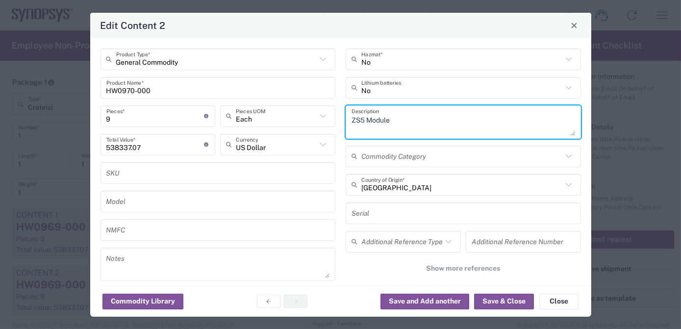
drag, startPoint x: 398, startPoint y: 118, endPoint x: 271, endPoint y: 117, distance: 127.0
click at [271, 117] on div "General Commodity Product Type * HW0970-000 Product Name * 9 Pieces * Number of…" at bounding box center [340, 176] width 491 height 255
paste textarea "System Hub HW"
type textarea "ZS5 System Hub HW"
click at [119, 123] on input "9" at bounding box center [155, 115] width 98 height 17
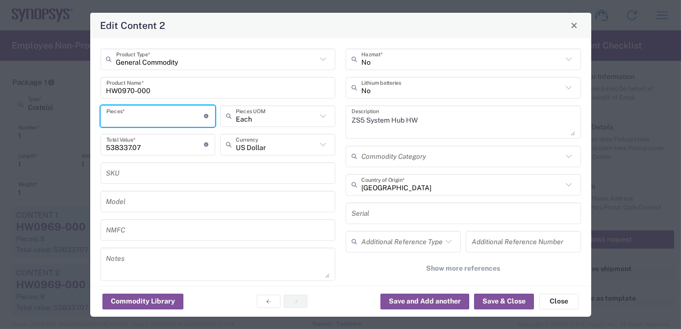
type input "2"
type input "1076674.14"
type input "2"
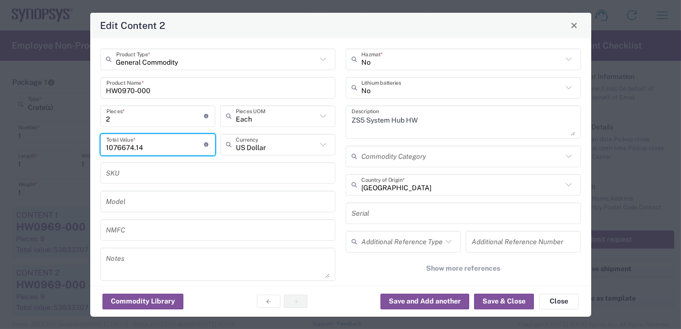
drag, startPoint x: 162, startPoint y: 146, endPoint x: -2, endPoint y: 124, distance: 165.7
click at [0, 124] on html "Shipment request Shipment tracking Employee non-product shipment request My shi…" at bounding box center [340, 164] width 681 height 329
paste input "43294.22"
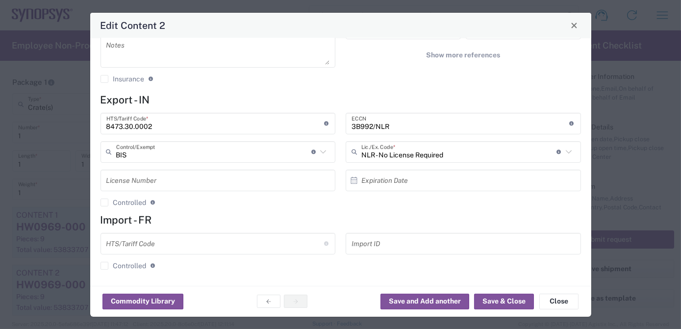
type input "43294.22"
click at [509, 302] on button "Save & Close" at bounding box center [504, 302] width 60 height 16
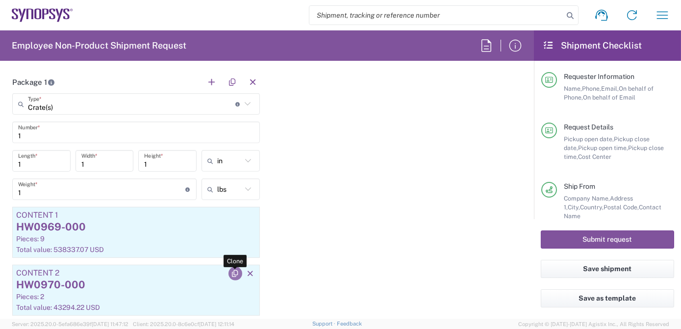
click at [233, 273] on icon "button" at bounding box center [235, 273] width 9 height 7
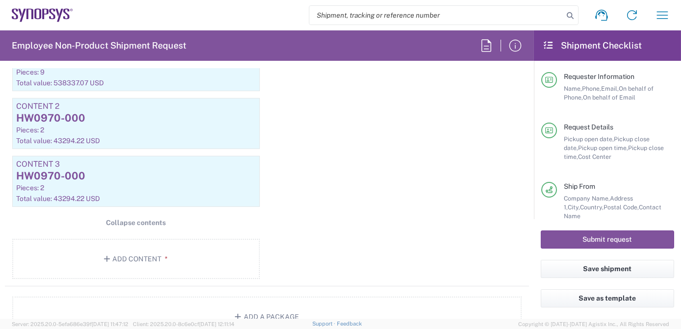
scroll to position [1195, 0]
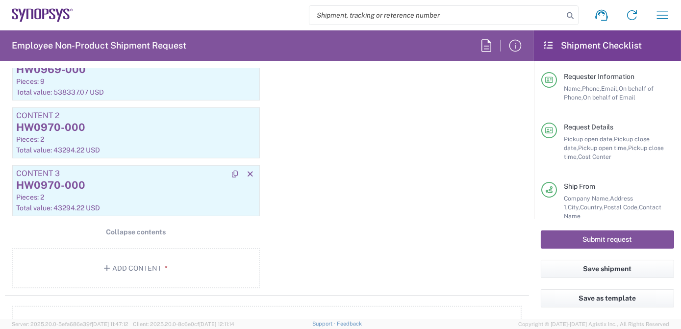
click at [125, 185] on div "HW0970-000" at bounding box center [136, 185] width 240 height 15
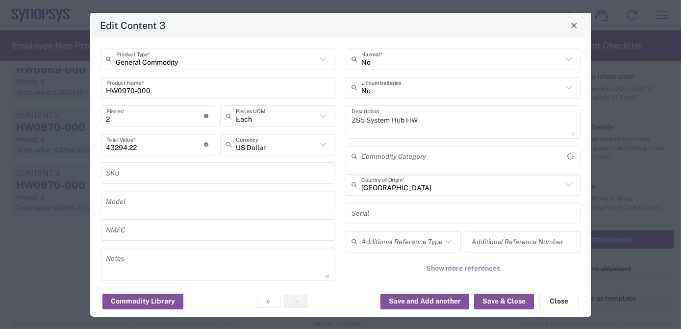
type input "BIS"
type input "NLR - No License Required"
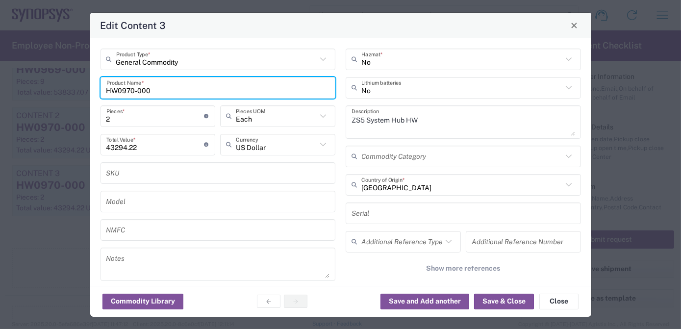
drag, startPoint x: 160, startPoint y: 91, endPoint x: 0, endPoint y: 97, distance: 160.4
click at [0, 97] on html "Shipment request Shipment tracking Employee non-product shipment request My shi…" at bounding box center [340, 164] width 681 height 329
paste input "1"
type input "HW0971-000"
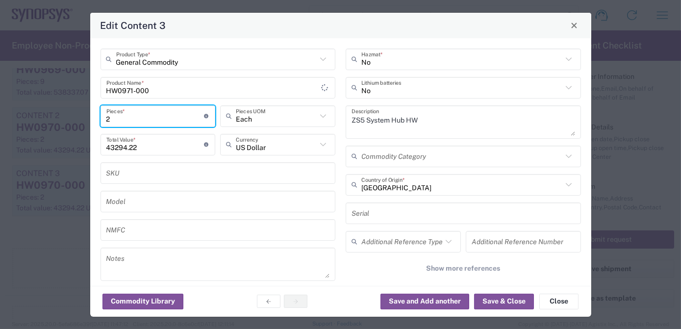
click at [131, 120] on input "2" at bounding box center [155, 115] width 98 height 17
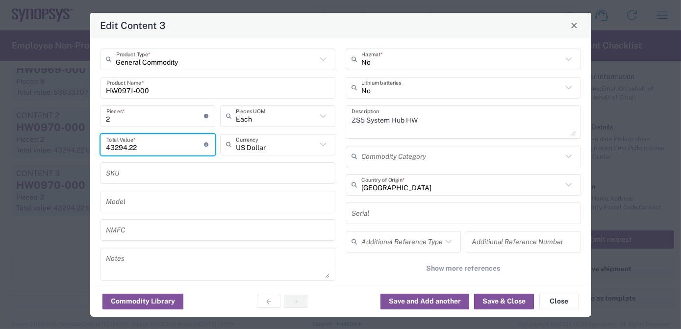
drag, startPoint x: 153, startPoint y: 146, endPoint x: 62, endPoint y: 158, distance: 92.0
click at [8, 150] on div "Edit Content 3 General Commodity Product Type * HW0971-000 Product Name * 2 Pie…" at bounding box center [340, 164] width 681 height 329
paste input "32811.90"
type input "32811.90"
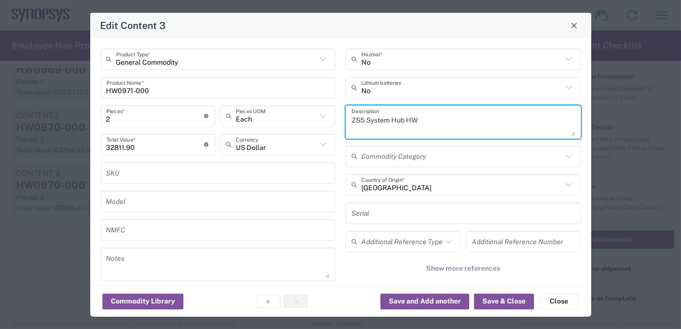
drag, startPoint x: 440, startPoint y: 122, endPoint x: 221, endPoint y: 123, distance: 219.1
click at [222, 123] on div "General Commodity Product Type * HW0971-000 Product Name * 2 Pieces * Number of…" at bounding box center [340, 176] width 491 height 255
paste textarea "Clock Hub HW"
type textarea "ZS5 Clock Hub HW"
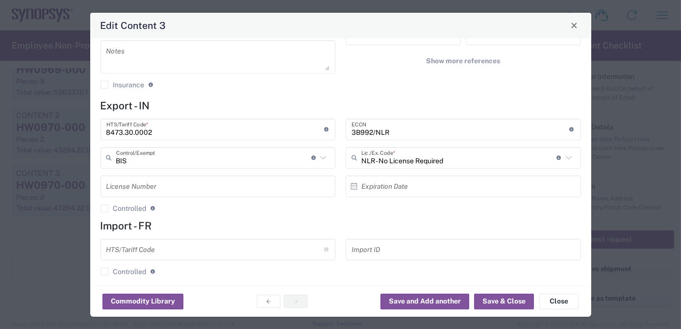
scroll to position [213, 0]
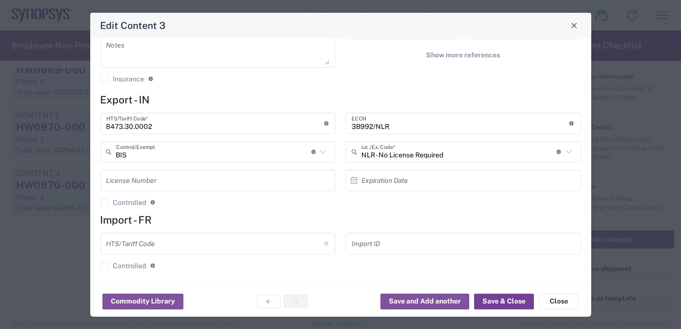
click at [505, 304] on button "Save & Close" at bounding box center [504, 302] width 60 height 16
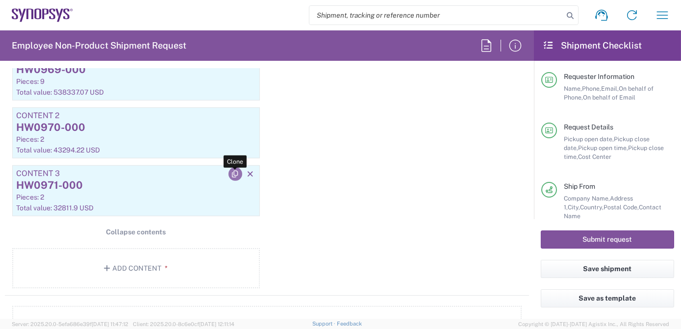
click at [235, 171] on icon "button" at bounding box center [235, 174] width 9 height 7
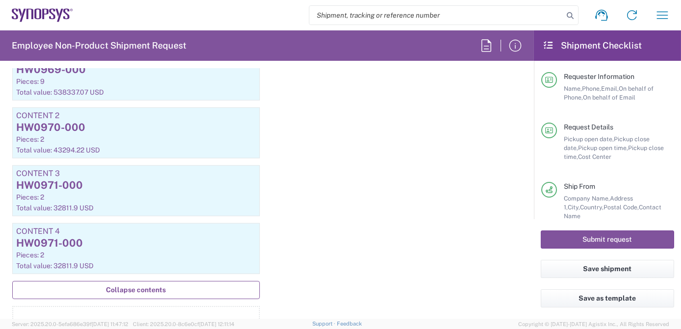
scroll to position [1252, 0]
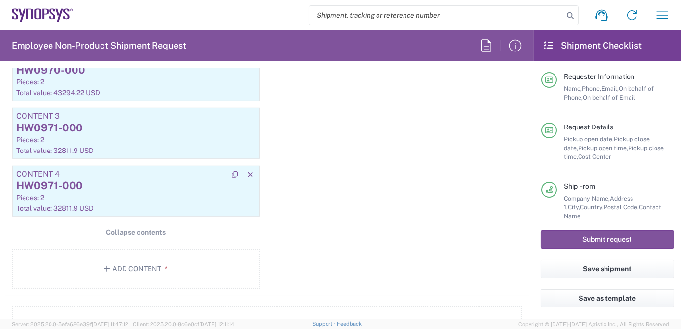
click at [142, 185] on div "HW0971-000" at bounding box center [136, 185] width 240 height 15
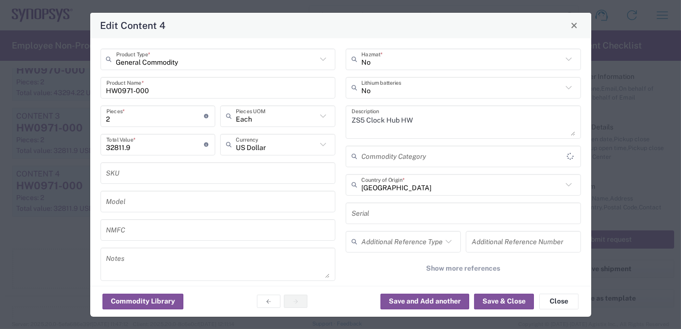
type input "BIS"
type input "NLR - No License Required"
drag, startPoint x: 191, startPoint y: 91, endPoint x: 3, endPoint y: 90, distance: 188.3
click at [9, 91] on div "Edit Content 4 General Commodity Product Type * HW0971-000 Product Name * 2 Pie…" at bounding box center [340, 164] width 681 height 329
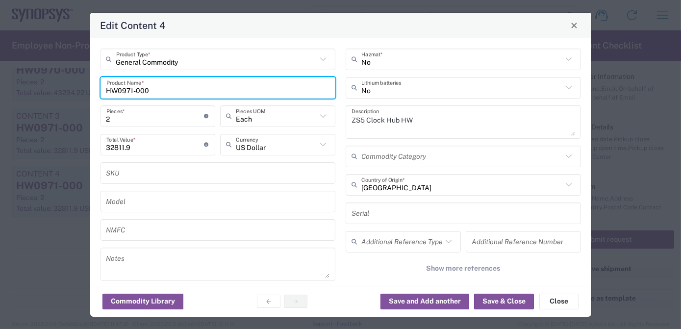
paste input "2"
type input "HW0972-000"
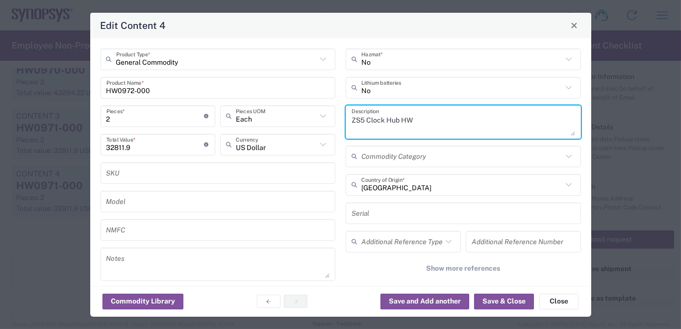
drag, startPoint x: 338, startPoint y: 111, endPoint x: 216, endPoint y: 106, distance: 122.1
click at [216, 106] on div "General Commodity Product Type * HW0972-000 Product Name * 2 Pieces * Number of…" at bounding box center [340, 176] width 491 height 255
paste textarea "Data Hub HW"
type textarea "ZS5 Data Hub HW"
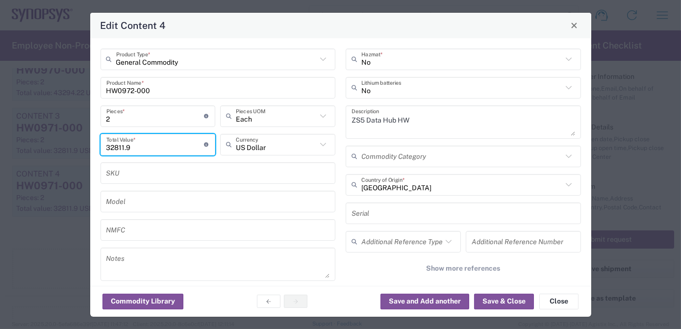
drag, startPoint x: 144, startPoint y: 145, endPoint x: 0, endPoint y: 144, distance: 144.1
click at [0, 146] on html "Shipment request Shipment tracking Employee non-product shipment request My shi…" at bounding box center [340, 164] width 681 height 329
paste input "41444.32"
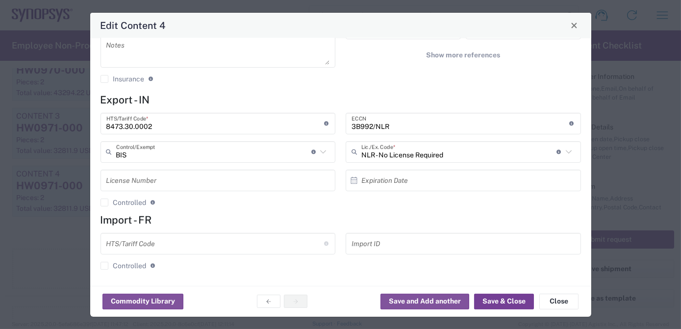
type input "41444.32"
click at [508, 304] on button "Save & Close" at bounding box center [504, 302] width 60 height 16
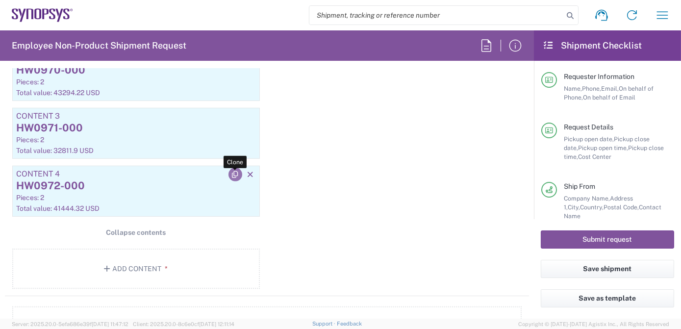
click at [234, 172] on icon "button" at bounding box center [235, 174] width 9 height 7
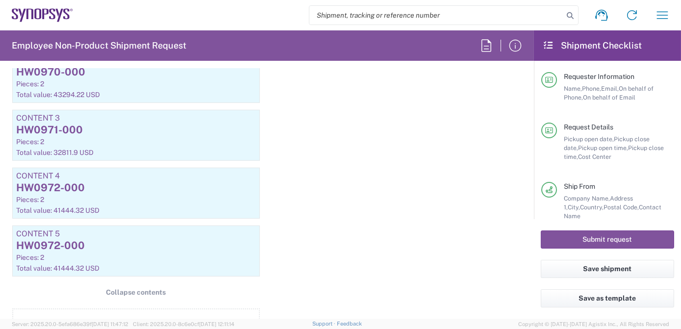
scroll to position [1240, 0]
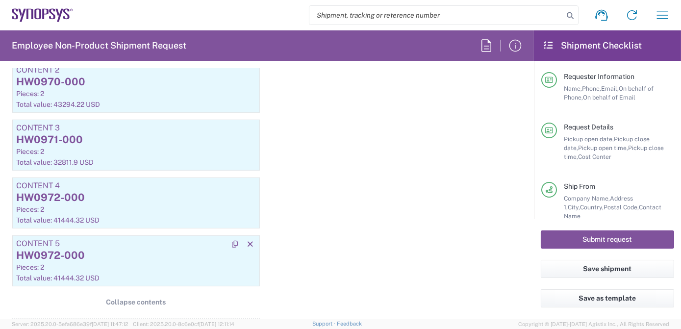
click at [109, 258] on div "HW0972-000" at bounding box center [136, 255] width 240 height 15
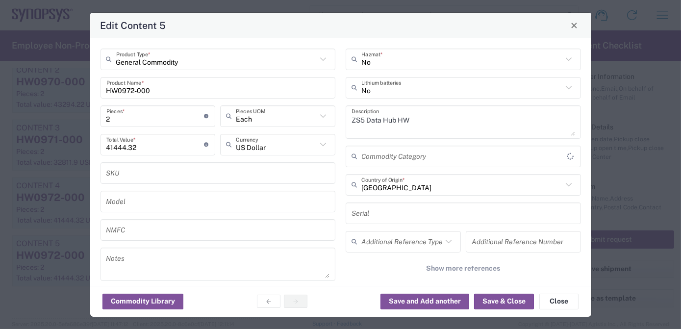
type input "BIS"
type input "NLR - No License Required"
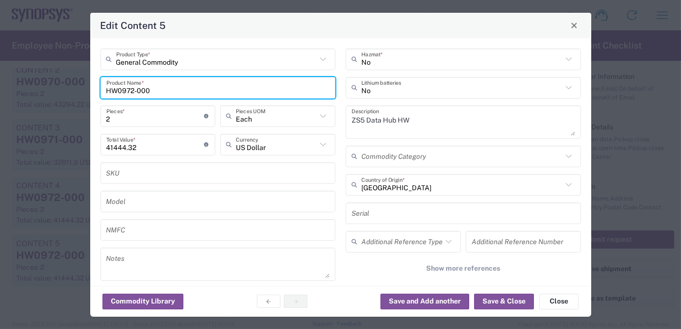
drag, startPoint x: 180, startPoint y: 88, endPoint x: 4, endPoint y: 80, distance: 176.7
click at [9, 81] on div "Edit Content 5 General Commodity Product Type * HW0972-000 Product Name * 2 Pie…" at bounding box center [340, 164] width 681 height 329
paste input "3"
type input "HW0973-000"
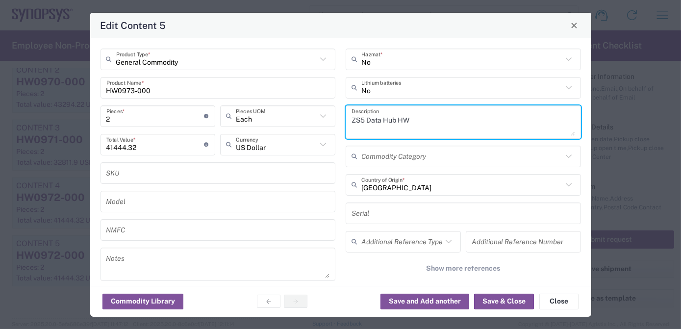
drag, startPoint x: 342, startPoint y: 114, endPoint x: 265, endPoint y: 113, distance: 77.5
click at [267, 113] on div "General Commodity Product Type * HW0973-000 Product Name * 2 Pieces * Number of…" at bounding box center [340, 176] width 491 height 255
paste textarea "Host Interface Card HW"
type textarea "ZS5 Host Interface Card HW"
drag, startPoint x: 79, startPoint y: 119, endPoint x: 41, endPoint y: 118, distance: 37.8
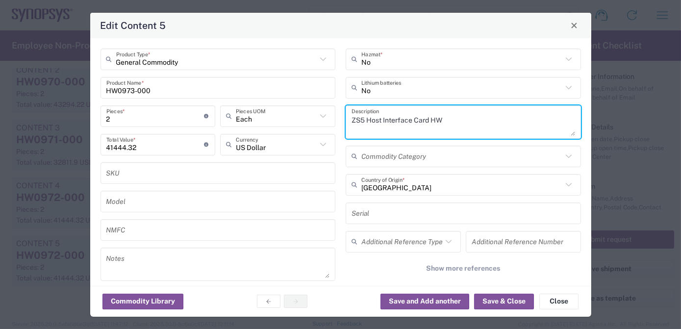
click at [45, 118] on div "Edit Content 5 General Commodity Product Type * HW0973-000 Product Name * 2 Pie…" at bounding box center [340, 164] width 681 height 329
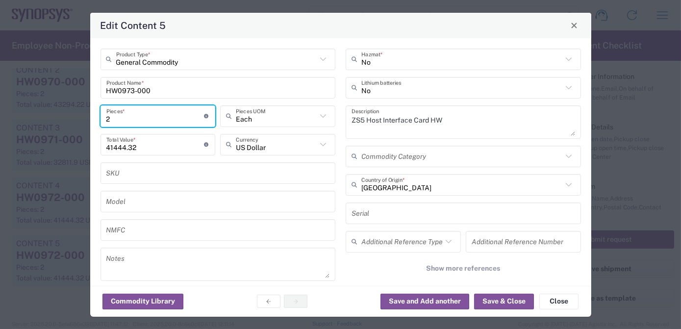
type input "5"
type input "103610.8"
type input "5"
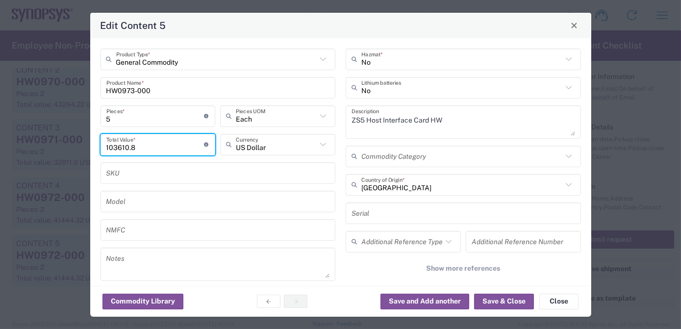
drag, startPoint x: 65, startPoint y: 150, endPoint x: 0, endPoint y: 150, distance: 65.2
click at [4, 150] on div "Edit Content 5 General Commodity Product Type * HW0973-000 Product Name * 5 Pie…" at bounding box center [340, 164] width 681 height 329
paste input "4636.10"
type input "4636.10"
click at [506, 302] on button "Save & Close" at bounding box center [504, 302] width 60 height 16
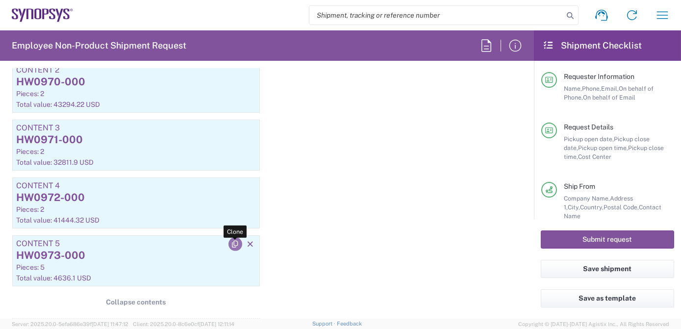
click at [231, 241] on icon "button" at bounding box center [235, 244] width 9 height 7
click at [120, 252] on div "HW0973-000" at bounding box center [136, 256] width 240 height 15
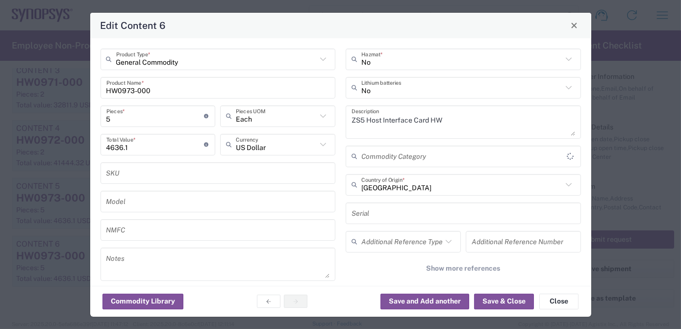
type input "BIS"
type input "NLR - No License Required"
click at [174, 84] on input "HW0973-000" at bounding box center [218, 87] width 224 height 17
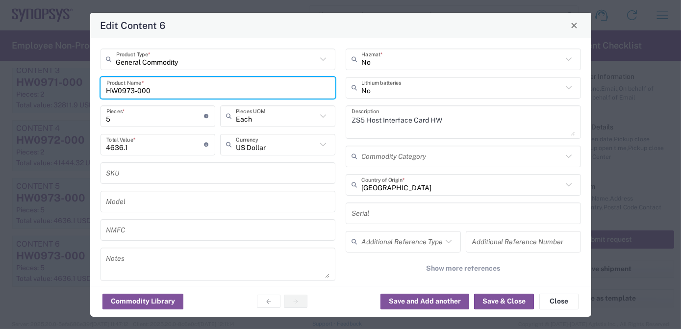
drag, startPoint x: 175, startPoint y: 87, endPoint x: 63, endPoint y: 100, distance: 112.6
click at [7, 85] on div "Edit Content 6 General Commodity Product Type * HW0973-000 Product Name * 5 Pie…" at bounding box center [340, 164] width 681 height 329
paste input "5"
type input "HW0975-000"
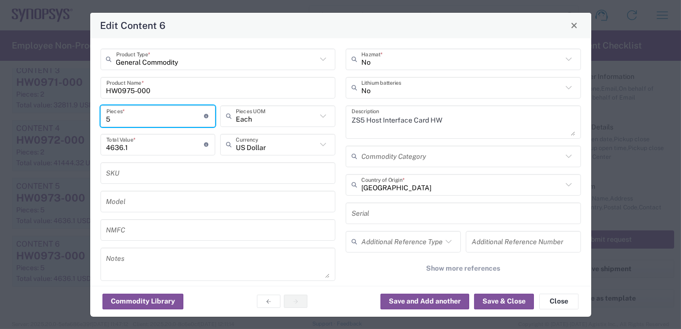
drag, startPoint x: 38, startPoint y: 110, endPoint x: 32, endPoint y: 110, distance: 5.9
click at [36, 110] on div "Edit Content 6 General Commodity Product Type * HW0975-000 Product Name * 5 Pie…" at bounding box center [340, 164] width 681 height 329
type input "1"
type input "927.22"
type input "1"
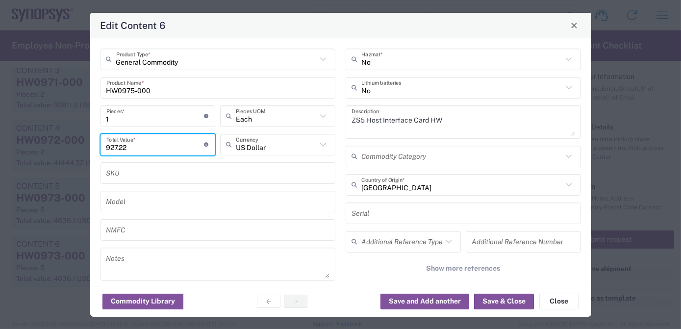
drag, startPoint x: 30, startPoint y: 147, endPoint x: 2, endPoint y: 143, distance: 28.2
click at [14, 145] on div "Edit Content 6 General Commodity Product Type * HW0975-000 Product Name * 1 Pie…" at bounding box center [340, 164] width 681 height 329
paste input "29680.36"
type input "29680.36"
click at [402, 187] on input "text" at bounding box center [461, 184] width 201 height 17
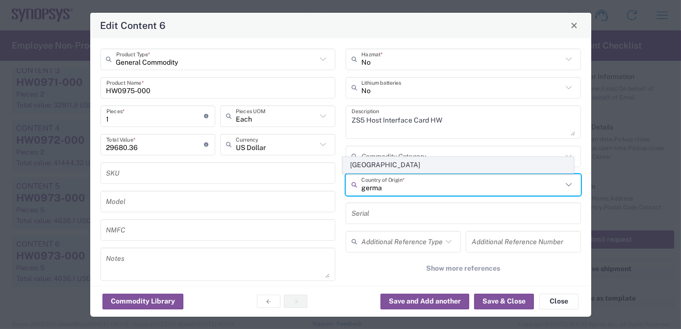
click at [388, 158] on span "[GEOGRAPHIC_DATA]" at bounding box center [458, 164] width 230 height 15
type input "[GEOGRAPHIC_DATA]"
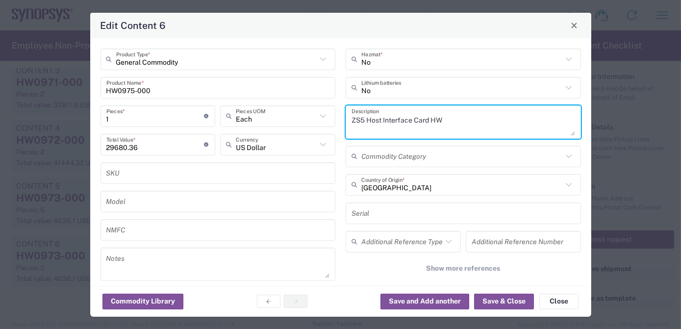
drag, startPoint x: 468, startPoint y: 120, endPoint x: 250, endPoint y: 124, distance: 217.7
click at [246, 124] on div "General Commodity Product Type * HW0975-000 Product Name * 1 Pieces * Number of…" at bounding box center [340, 176] width 491 height 255
paste textarea "Rack - 4 Unit HW"
type textarea "ZS5 Rack - 4 Unit HW"
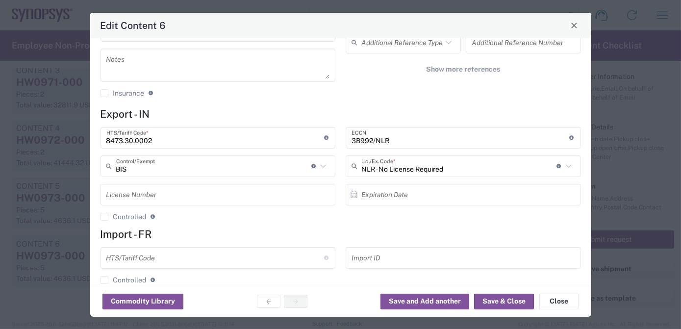
scroll to position [213, 0]
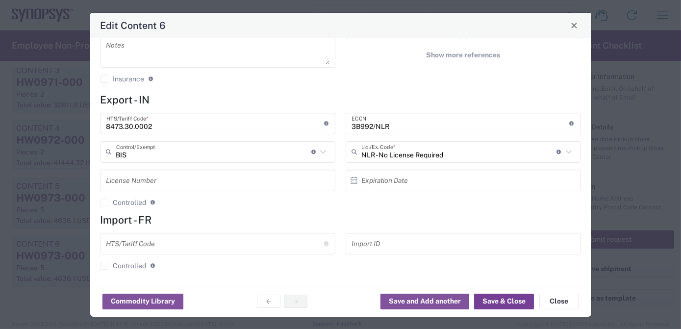
click at [498, 308] on button "Save & Close" at bounding box center [504, 302] width 60 height 16
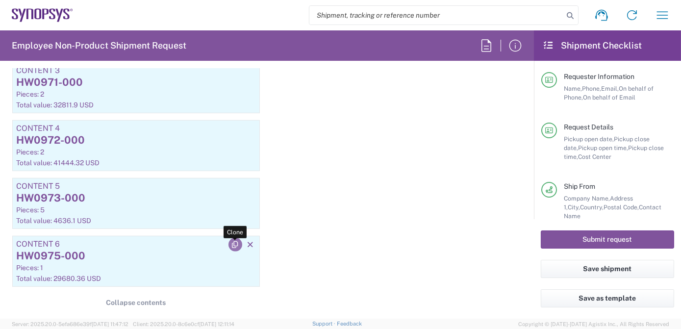
click at [234, 242] on icon "button" at bounding box center [235, 244] width 9 height 7
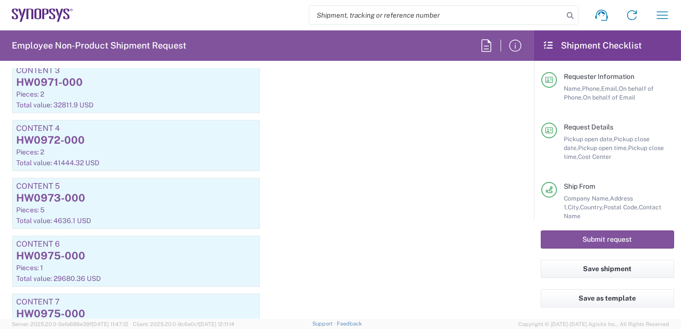
scroll to position [1355, 0]
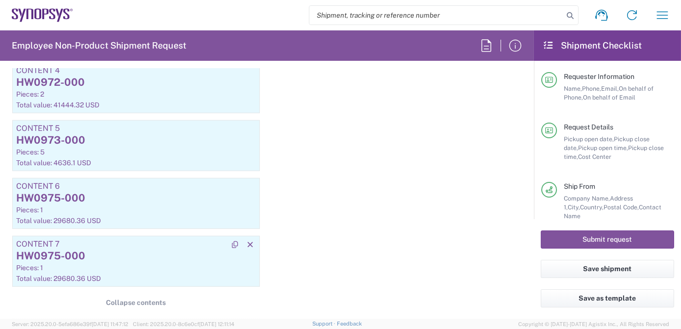
click at [140, 251] on div "HW0975-000" at bounding box center [136, 256] width 240 height 15
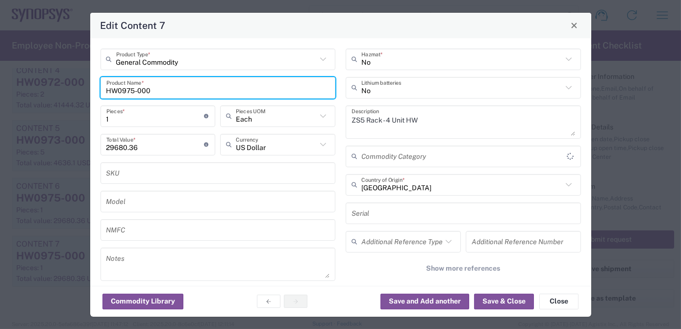
drag, startPoint x: 166, startPoint y: 84, endPoint x: 51, endPoint y: 88, distance: 114.8
click at [50, 86] on div "Edit Content 7 General Commodity Product Type * HW0975-000 Product Name * 1 Pie…" at bounding box center [340, 164] width 681 height 329
paste input "7"
type input "HW0977-000"
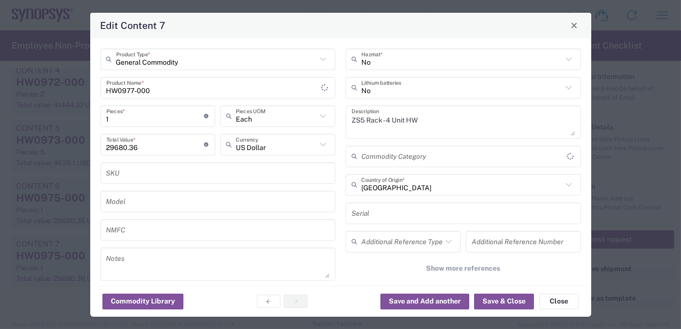
type input "BIS"
type input "NLR - No License Required"
drag, startPoint x: 128, startPoint y: 120, endPoint x: 98, endPoint y: 119, distance: 30.9
click at [100, 119] on div "1 Pieces * Number of pieces inside all the packages" at bounding box center [157, 116] width 115 height 22
type input "4"
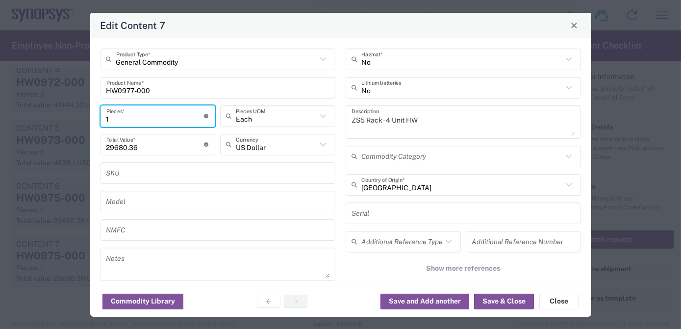
type input "118721.44"
type input "4"
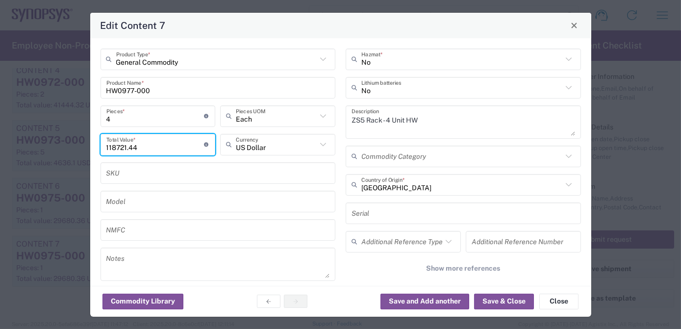
drag, startPoint x: 118, startPoint y: 151, endPoint x: 0, endPoint y: 162, distance: 118.1
click at [0, 161] on html "Shipment request Shipment tracking Employee non-product shipment request My shi…" at bounding box center [340, 164] width 681 height 329
paste input "31494.2"
type input "31494.24"
click at [406, 190] on input "text" at bounding box center [461, 184] width 201 height 17
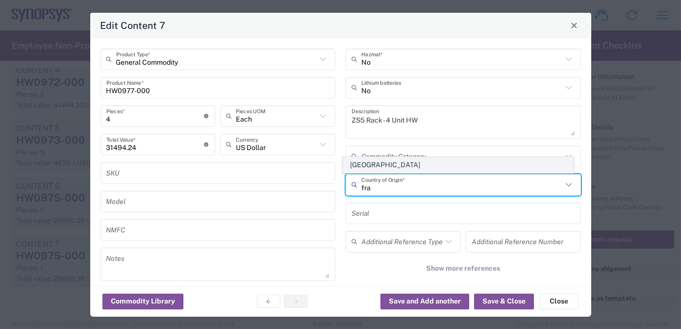
click at [392, 166] on span "[GEOGRAPHIC_DATA]" at bounding box center [458, 164] width 230 height 15
type input "[GEOGRAPHIC_DATA]"
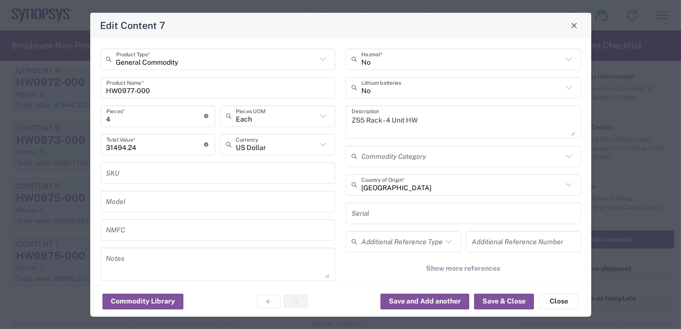
scroll to position [213, 0]
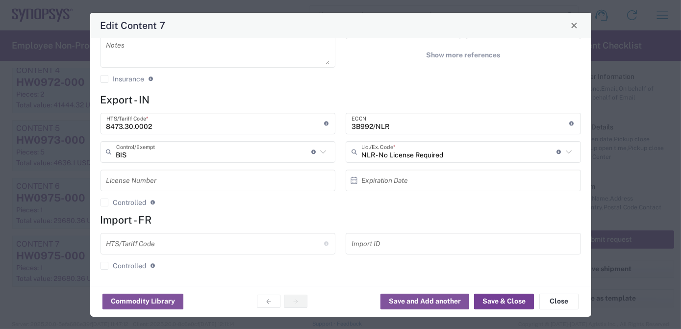
click at [508, 302] on button "Save & Close" at bounding box center [504, 302] width 60 height 16
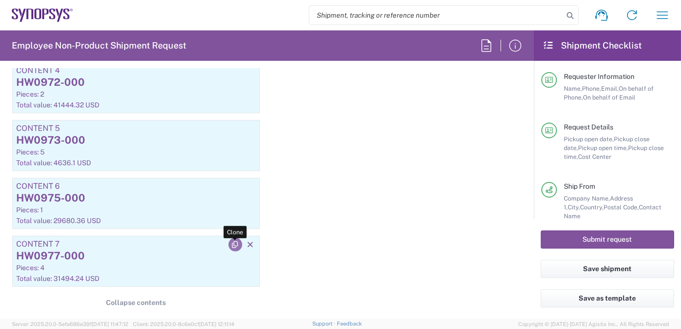
click at [235, 243] on icon "button" at bounding box center [235, 244] width 9 height 7
click at [128, 254] on div "HW0977-000" at bounding box center [136, 256] width 240 height 15
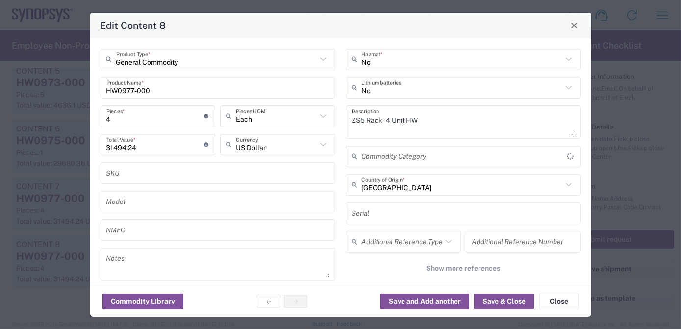
type input "BIS"
type input "NLR - No License Required"
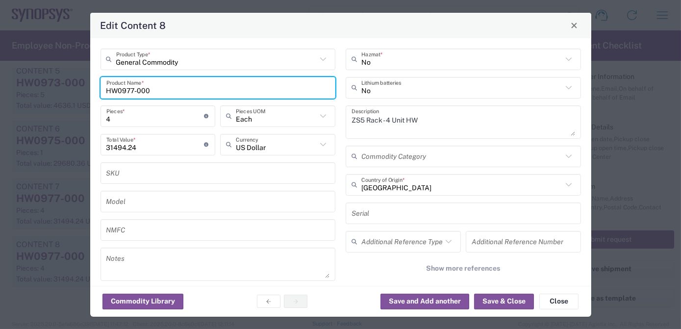
drag, startPoint x: 161, startPoint y: 87, endPoint x: 0, endPoint y: 101, distance: 161.9
click at [0, 100] on html "Shipment request Shipment tracking Employee non-product shipment request My shi…" at bounding box center [340, 164] width 681 height 329
paste input "8"
type input "HW0978-000"
drag, startPoint x: 441, startPoint y: 118, endPoint x: 187, endPoint y: 108, distance: 254.1
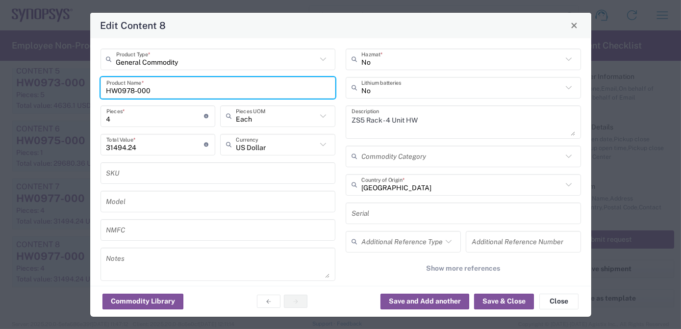
click at [187, 108] on div "General Commodity Product Type * HW0978-000 Product Name * 4 Pieces * Number of…" at bounding box center [340, 176] width 491 height 255
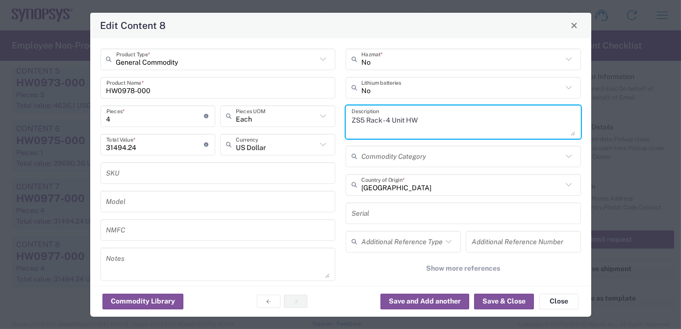
paste textarea "Data Cable 2m HW"
type textarea "ZS5 Data Cable 2m HW"
drag, startPoint x: 265, startPoint y: 184, endPoint x: 235, endPoint y: 178, distance: 30.4
click at [259, 183] on div "General Commodity Product Type * HW0978-000 Product Name * 4 Pieces * Number of…" at bounding box center [340, 176] width 491 height 255
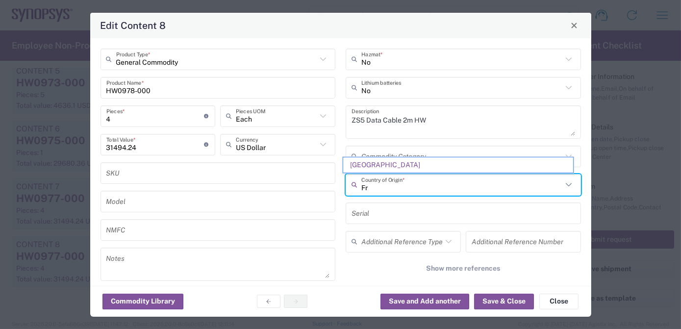
type input "F"
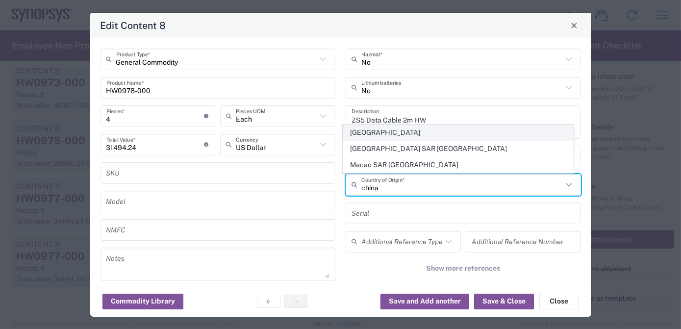
click at [389, 134] on span "[GEOGRAPHIC_DATA]" at bounding box center [458, 132] width 230 height 15
type input "[GEOGRAPHIC_DATA]"
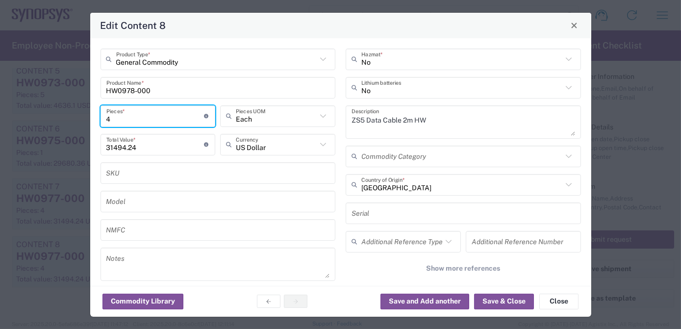
drag, startPoint x: 89, startPoint y: 118, endPoint x: 21, endPoint y: 116, distance: 68.6
click at [21, 116] on div "Edit Content 8 General Commodity Product Type * HW0978-000 Product Name * 4 Pie…" at bounding box center [340, 164] width 681 height 329
type input "6"
type input "47241.36"
type input "67"
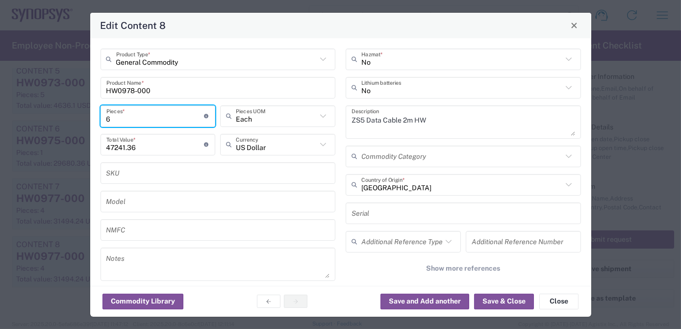
type input "527528.52"
type input "67"
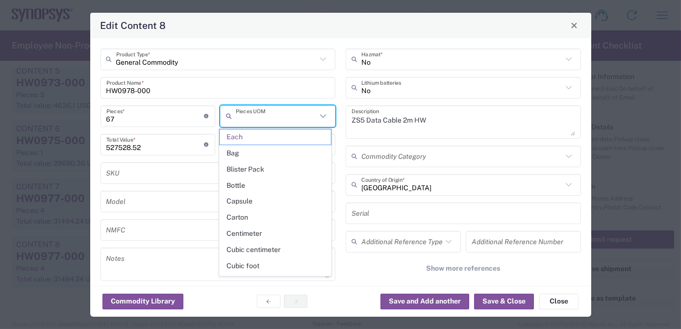
click at [148, 144] on input "527528.52" at bounding box center [155, 144] width 98 height 17
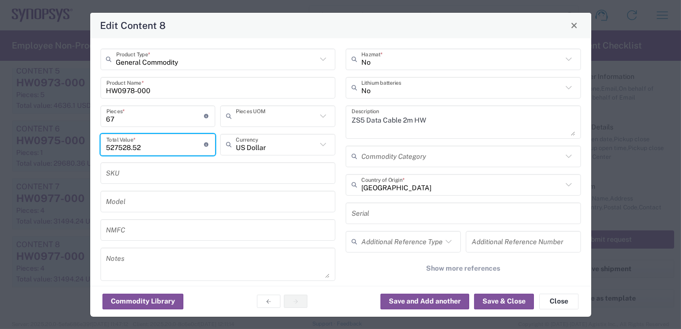
type input "Each"
drag, startPoint x: 154, startPoint y: 148, endPoint x: -2, endPoint y: 144, distance: 156.4
click at [0, 144] on html "Shipment request Shipment tracking Employee non-product shipment request My shi…" at bounding box center [340, 164] width 681 height 329
paste input "30330.23"
type input "30330.23"
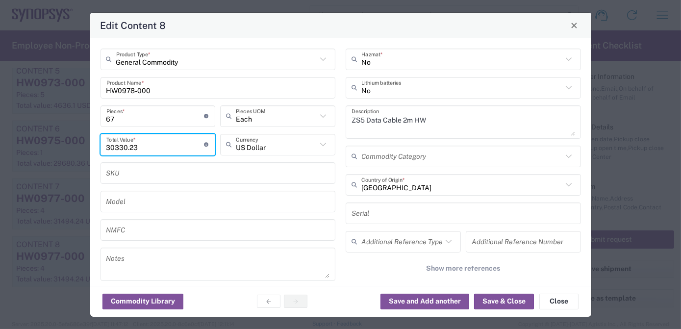
click at [157, 171] on input "text" at bounding box center [218, 172] width 224 height 17
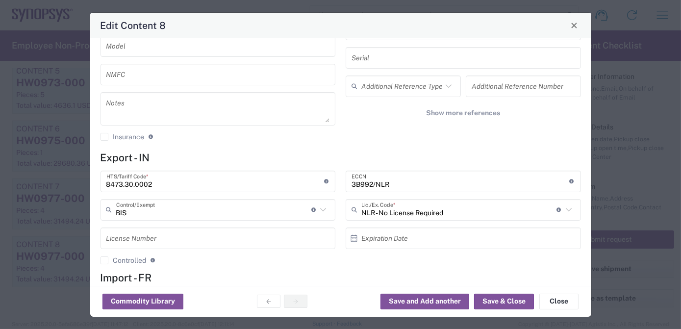
scroll to position [169, 0]
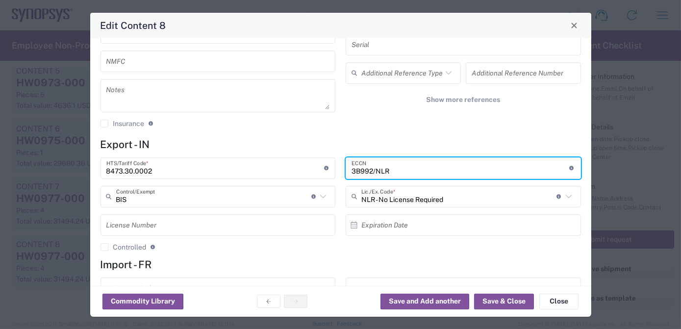
drag, startPoint x: 327, startPoint y: 174, endPoint x: 190, endPoint y: 162, distance: 137.3
click at [199, 162] on div "8473.30.0002 HTS/Tariff Code * Obtain HTS from vendor if product is purchased. …" at bounding box center [340, 207] width 491 height 101
paste input "EAR99"
type input "EAR99"
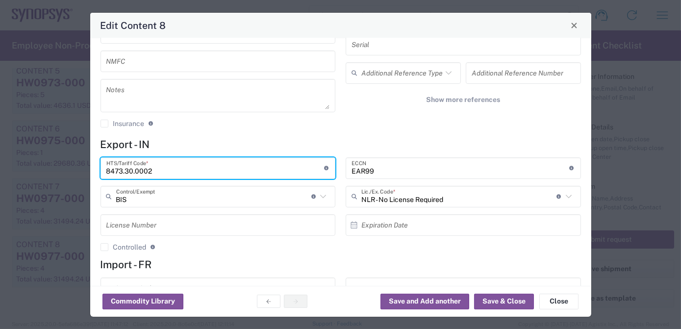
drag, startPoint x: 173, startPoint y: 171, endPoint x: 0, endPoint y: 167, distance: 173.1
click at [0, 163] on html "Shipment request Shipment tracking Employee non-product shipment request My shi…" at bounding box center [340, 164] width 681 height 329
paste input "517.62.0090"
type input "8517.62.0090"
click at [493, 304] on button "Save & Close" at bounding box center [504, 302] width 60 height 16
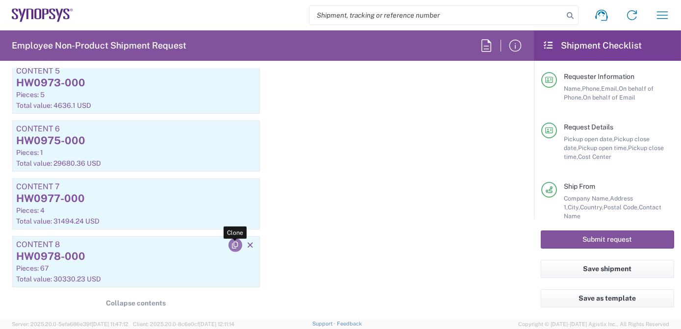
click at [231, 243] on icon "button" at bounding box center [235, 245] width 9 height 7
click at [103, 249] on div "HW0978-000" at bounding box center [136, 256] width 240 height 15
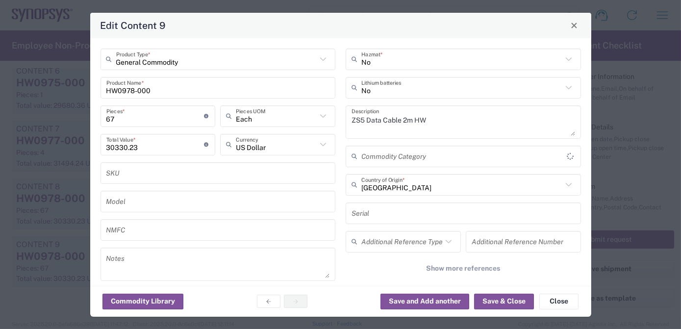
type input "BIS"
type input "NLR - No License Required"
drag, startPoint x: 185, startPoint y: 76, endPoint x: 185, endPoint y: 84, distance: 7.8
click at [185, 79] on div "HW0978-000 Product Name *" at bounding box center [217, 88] width 235 height 22
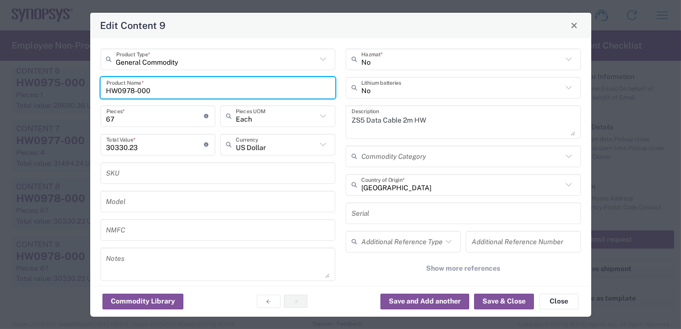
drag, startPoint x: 184, startPoint y: 89, endPoint x: -2, endPoint y: 91, distance: 186.3
click at [0, 91] on html "Shipment request Shipment tracking Employee non-product shipment request My shi…" at bounding box center [340, 164] width 681 height 329
paste input "82"
type input "HW0982-000"
click at [141, 118] on input "67" at bounding box center [155, 115] width 98 height 17
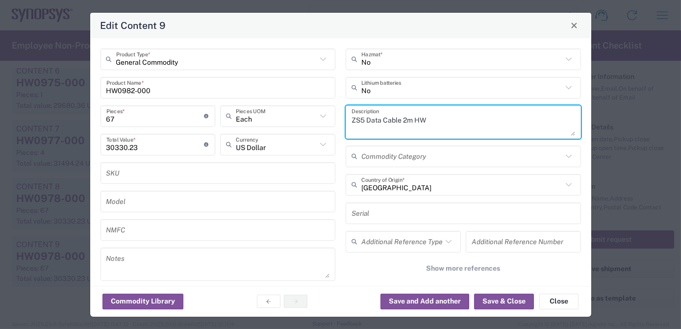
drag, startPoint x: 451, startPoint y: 125, endPoint x: 289, endPoint y: 118, distance: 161.9
click at [289, 118] on div "General Commodity Product Type * HW0982-000 Product Name * 67 Pieces * Number o…" at bounding box center [340, 176] width 491 height 255
paste textarea "Clock"
type textarea "ZS5 Clock Cable 2m HW"
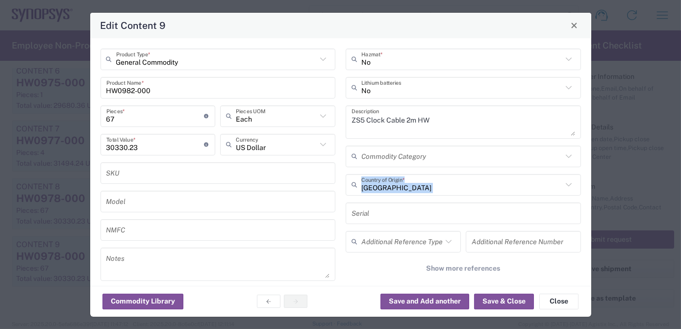
drag, startPoint x: 584, startPoint y: 152, endPoint x: 581, endPoint y: 178, distance: 26.1
click at [582, 178] on div "General Commodity Product Type * HW0982-000 Product Name * 67 Pieces * Number o…" at bounding box center [340, 162] width 501 height 248
drag, startPoint x: 581, startPoint y: 178, endPoint x: 585, endPoint y: 190, distance: 12.9
click at [585, 190] on div "General Commodity Product Type * HW0982-000 Product Name * 67 Pieces * Number o…" at bounding box center [340, 162] width 501 height 248
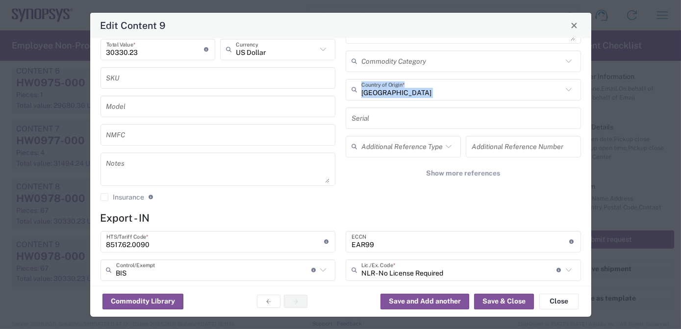
scroll to position [99, 0]
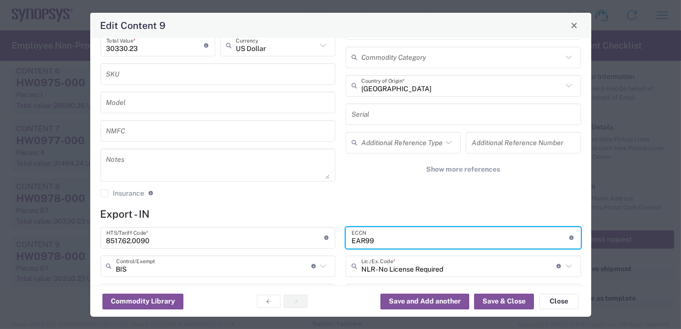
drag, startPoint x: 395, startPoint y: 237, endPoint x: 221, endPoint y: 237, distance: 174.0
click at [221, 237] on div "8517.62.0090 HTS/Tariff Code * Obtain HTS from vendor if product is purchased. …" at bounding box center [340, 277] width 491 height 101
paste input "3B992/NLR"
type input "3B992/NLR"
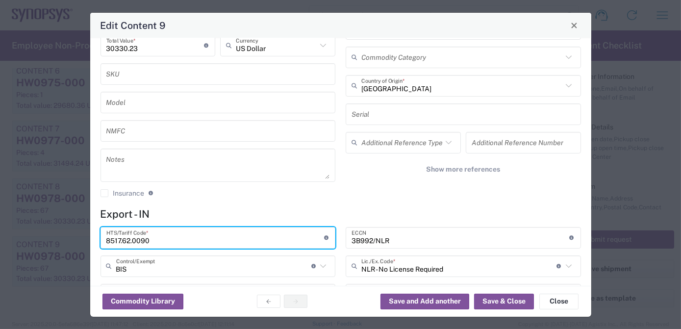
drag, startPoint x: 177, startPoint y: 239, endPoint x: -2, endPoint y: 242, distance: 179.4
click at [0, 242] on html "Shipment request Shipment tracking Employee non-product shipment request My shi…" at bounding box center [340, 164] width 681 height 329
paste input "44.42.000"
type input "8544.42.0000"
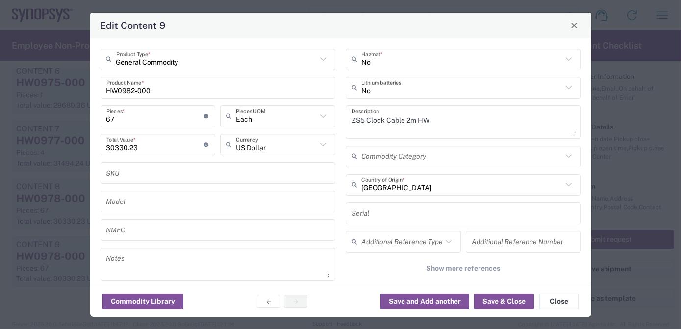
drag, startPoint x: 134, startPoint y: 120, endPoint x: 0, endPoint y: 110, distance: 134.2
click at [1, 111] on div "Edit Content 9 General Commodity Product Type * HW0982-000 Product Name * 67 Pi…" at bounding box center [340, 164] width 681 height 329
type input "3"
type input "1358.07"
type input "36"
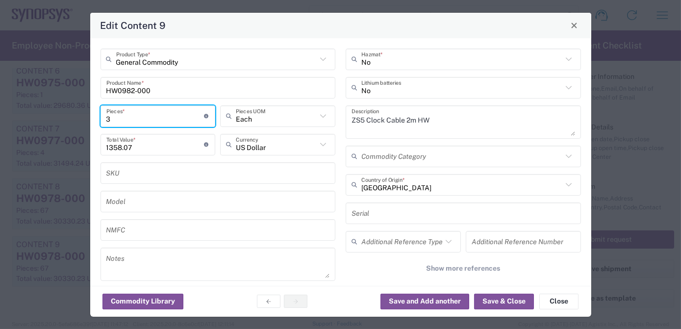
type input "16296.84"
type input "36"
click at [151, 148] on input "16296.84" at bounding box center [155, 144] width 98 height 17
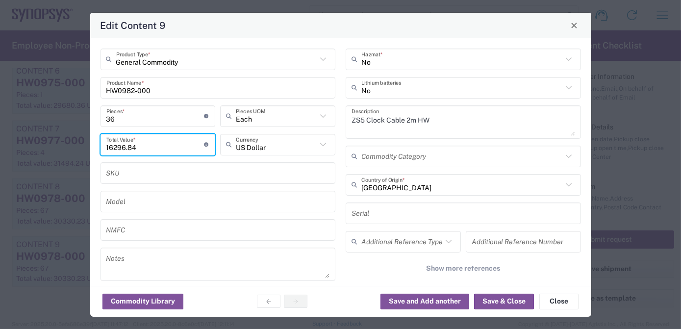
drag, startPoint x: 152, startPoint y: 148, endPoint x: 44, endPoint y: 139, distance: 108.7
click at [46, 139] on div "Edit Content 9 General Commodity Product Type * HW0982-000 Product Name * 36 Pi…" at bounding box center [340, 164] width 681 height 329
paste input "5279.76"
type input "5279.76"
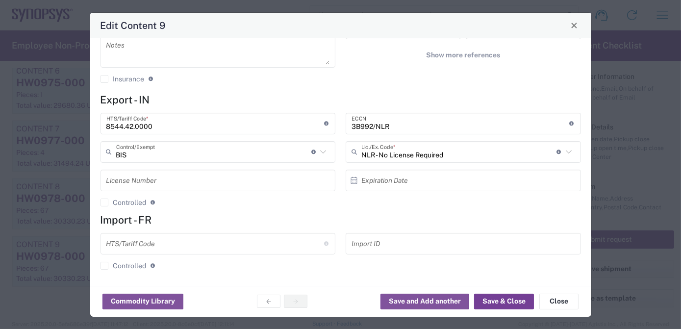
click at [502, 305] on button "Save & Close" at bounding box center [504, 302] width 60 height 16
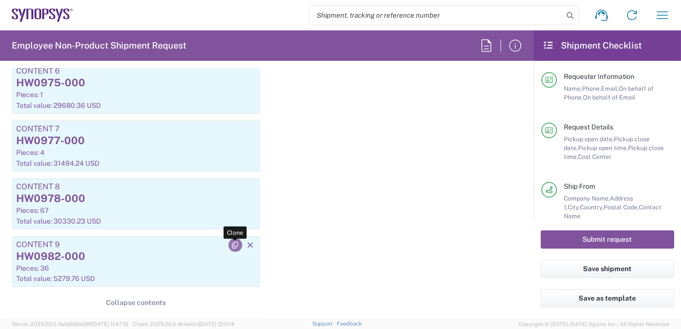
click at [231, 243] on icon "button" at bounding box center [235, 245] width 9 height 7
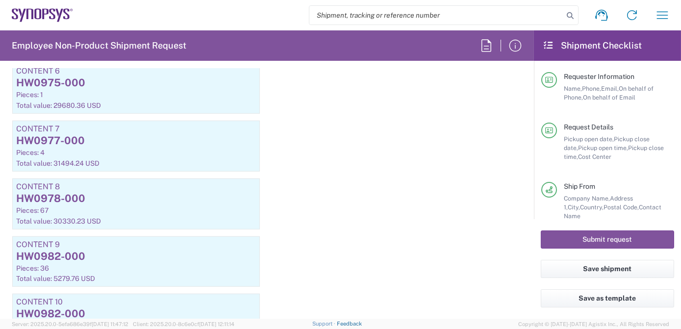
scroll to position [1528, 0]
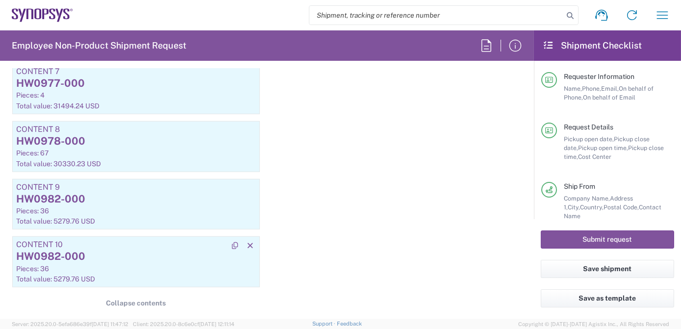
click at [115, 253] on div "HW0982-000" at bounding box center [136, 256] width 240 height 15
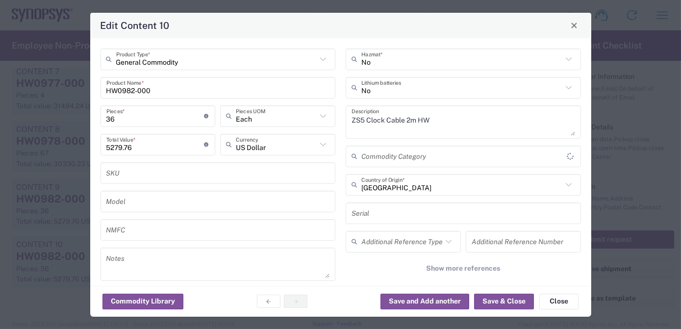
type input "BIS"
type input "NLR - No License Required"
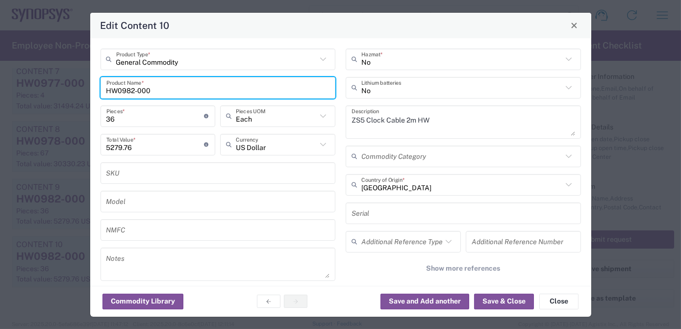
drag, startPoint x: 87, startPoint y: 90, endPoint x: 0, endPoint y: 83, distance: 87.5
click at [0, 84] on html "Shipment request Shipment tracking Employee non-product shipment request My shi…" at bounding box center [340, 164] width 681 height 329
paste input "4"
type input "HW0984-000"
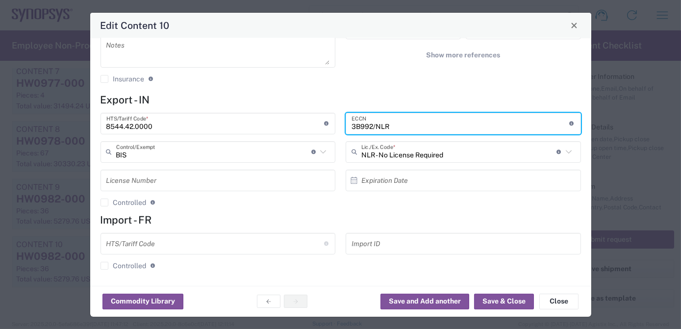
drag, startPoint x: 402, startPoint y: 125, endPoint x: 197, endPoint y: 113, distance: 206.3
click at [201, 114] on div "8544.42.0000 HTS/Tariff Code * Obtain HTS from vendor if product is purchased. …" at bounding box center [340, 163] width 491 height 101
paste input "EAR99"
type input "EAR99/NLR"
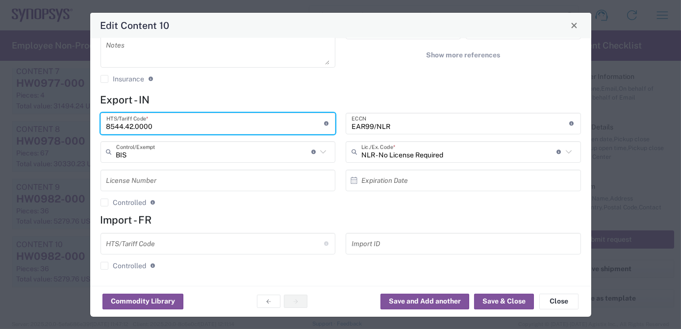
drag, startPoint x: 195, startPoint y: 120, endPoint x: 0, endPoint y: 113, distance: 194.7
click at [13, 115] on div "Edit Content 10 General Commodity Product Type * HW0984-000 Product Name * 36 P…" at bounding box center [340, 164] width 681 height 329
paste input "17.62.009"
type input "8517.62.0090"
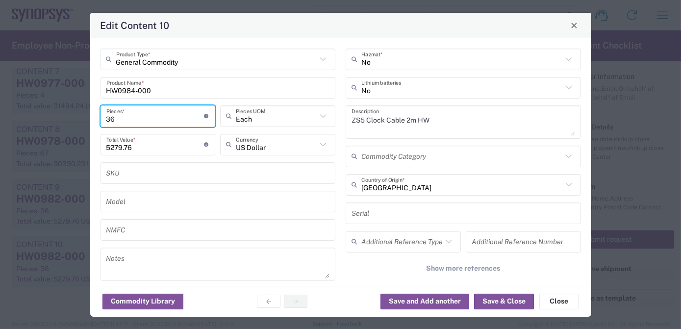
drag, startPoint x: 125, startPoint y: 120, endPoint x: 32, endPoint y: 112, distance: 93.4
click at [49, 114] on div "Edit Content 10 General Commodity Product Type * HW0984-000 Product Name * 36 P…" at bounding box center [340, 164] width 681 height 329
type input "3"
type input "439.98"
type input "39"
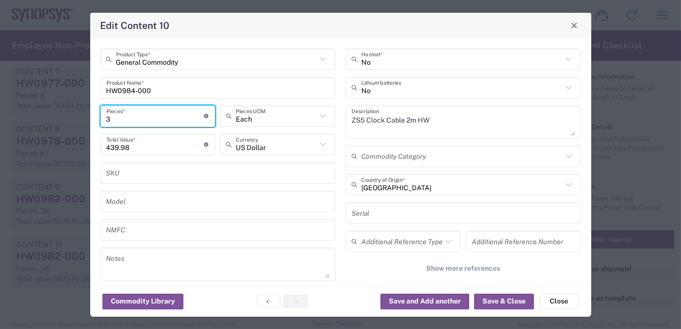
type input "5719.74"
type input "39"
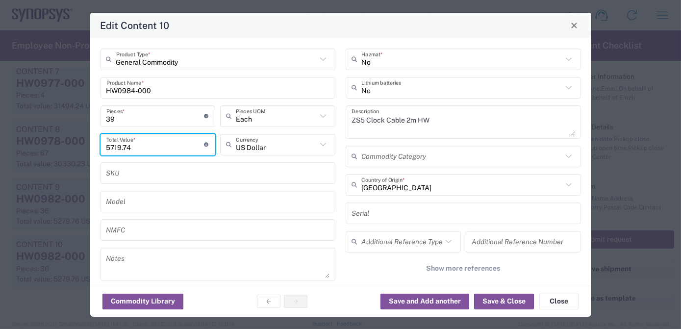
click at [148, 142] on input "5719.74" at bounding box center [155, 144] width 98 height 17
drag, startPoint x: 34, startPoint y: 148, endPoint x: 4, endPoint y: 149, distance: 29.9
click at [4, 149] on div "Edit Content 10 General Commodity Product Type * HW0984-000 Product Name * 39 P…" at bounding box center [340, 164] width 681 height 329
paste input "91.50"
type input "5791.50"
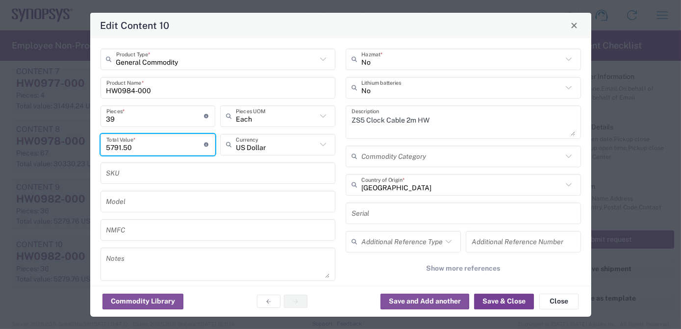
click at [510, 309] on button "Save & Close" at bounding box center [504, 302] width 60 height 16
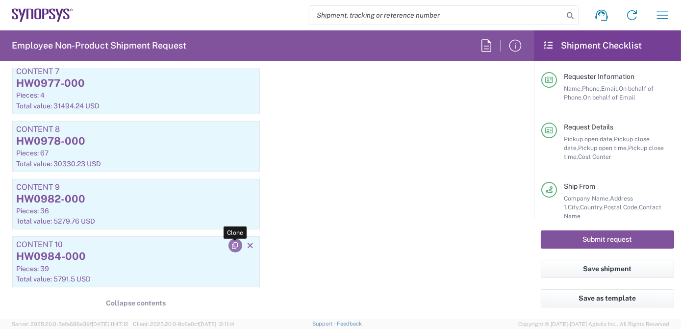
click at [231, 242] on icon "button" at bounding box center [235, 245] width 9 height 7
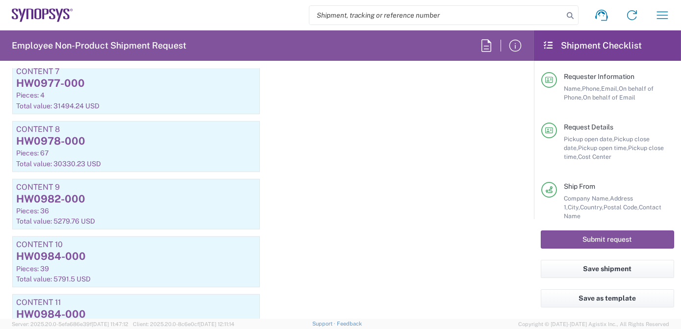
scroll to position [1585, 0]
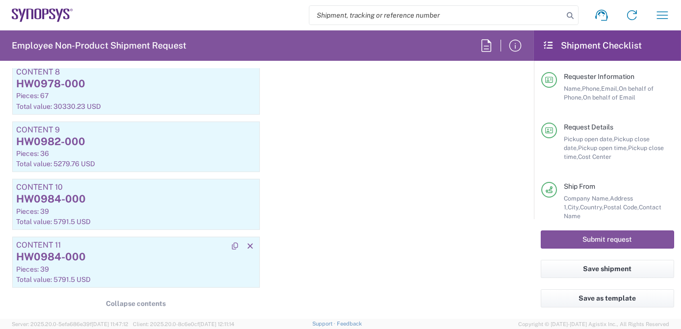
click at [178, 251] on div "HW0984-000" at bounding box center [136, 257] width 240 height 15
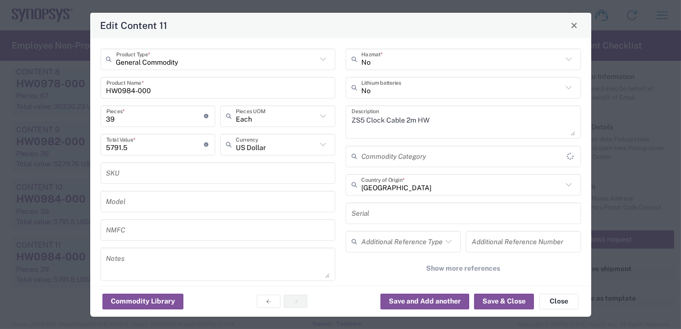
type input "BIS"
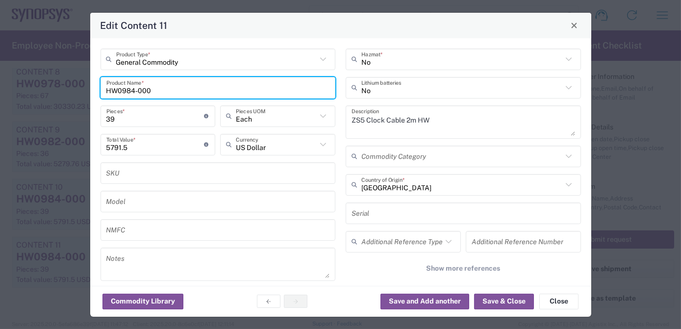
drag, startPoint x: 190, startPoint y: 83, endPoint x: 0, endPoint y: 75, distance: 189.9
click at [0, 76] on html "Shipment request Shipment tracking Employee non-product shipment request My shi…" at bounding box center [340, 164] width 681 height 329
paste input "5"
type input "HW0985-000"
type input "NLR - No License Required"
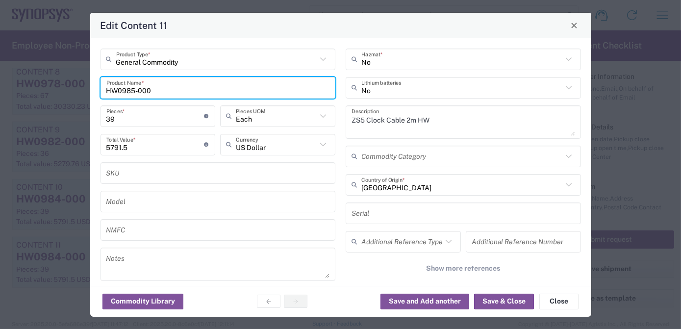
type input "HW0985-000"
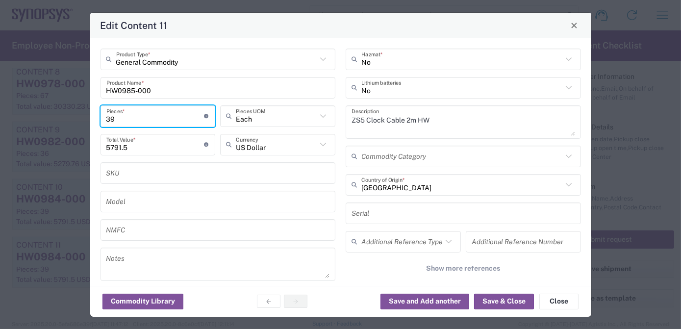
click at [148, 115] on input "39" at bounding box center [155, 115] width 98 height 17
drag, startPoint x: 128, startPoint y: 120, endPoint x: 49, endPoint y: 119, distance: 78.9
click at [50, 120] on div "Edit Content 11 General Commodity Product Type * HW0985-000 Product Name * 39 P…" at bounding box center [340, 164] width 681 height 329
type input "8"
type input "1188"
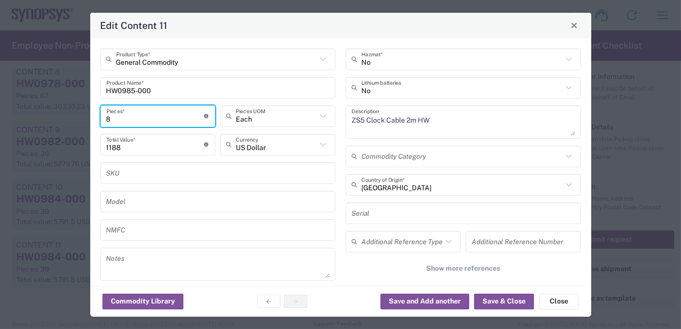
type input "8"
drag, startPoint x: 157, startPoint y: 153, endPoint x: 1, endPoint y: 138, distance: 157.2
click at [44, 146] on div "Edit Content 11 General Commodity Product Type * HW0985-000 Product Name * 8 Pi…" at bounding box center [340, 164] width 681 height 329
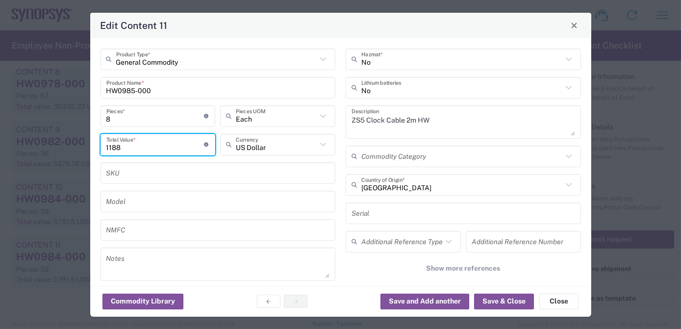
paste input "228.00"
type input "1228.00"
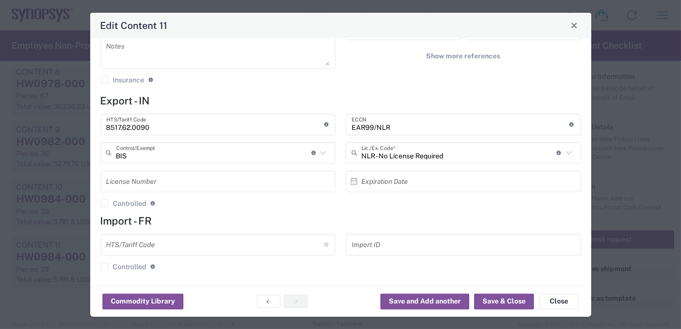
scroll to position [213, 0]
click at [490, 301] on button "Save & Close" at bounding box center [504, 302] width 60 height 16
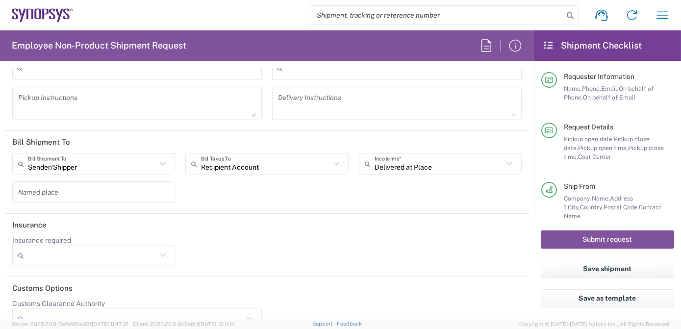
scroll to position [2175, 0]
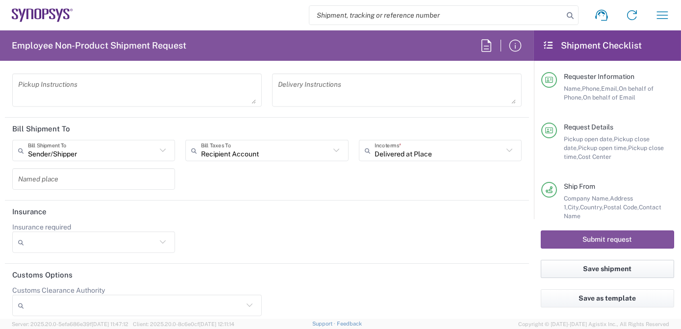
click at [629, 270] on button "Save shipment" at bounding box center [607, 269] width 133 height 18
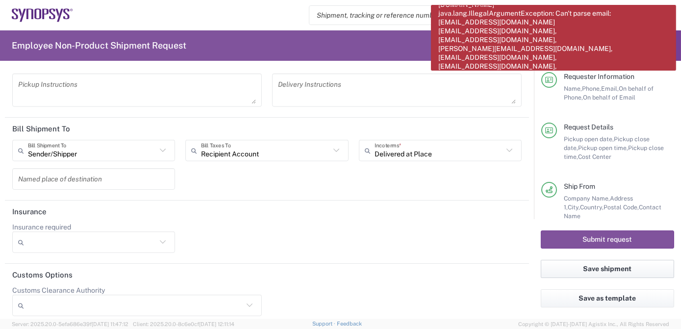
scroll to position [58, 0]
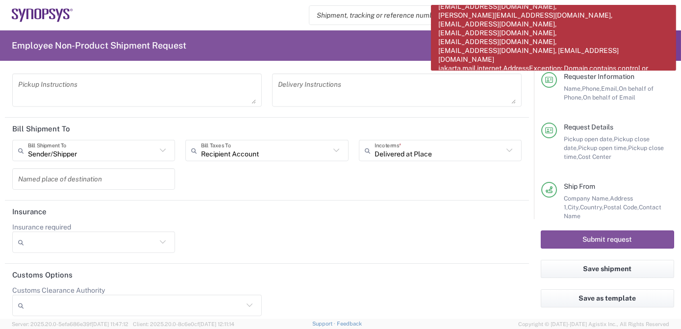
click at [502, 201] on header "Insurance" at bounding box center [267, 212] width 524 height 22
click at [501, 177] on div "Sender/Shipper Bill Shipment To Sender/Shipper Recipient Account Third Party Ac…" at bounding box center [267, 168] width 520 height 57
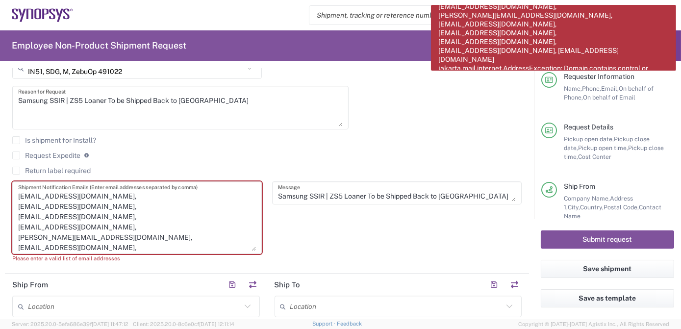
scroll to position [333, 0]
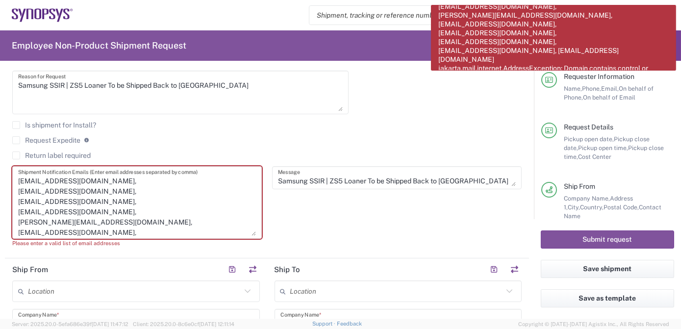
click at [18, 181] on textarea "manglaa@synopsys.com, rasingh@synopsys.com, pradeepm@synopsys.com, said@synopsy…" at bounding box center [137, 202] width 238 height 67
click at [18, 191] on textarea "manglaa@synopsys.com, rasingh@synopsys.com, pradeepm@synopsys.com, said@synopsy…" at bounding box center [137, 202] width 238 height 67
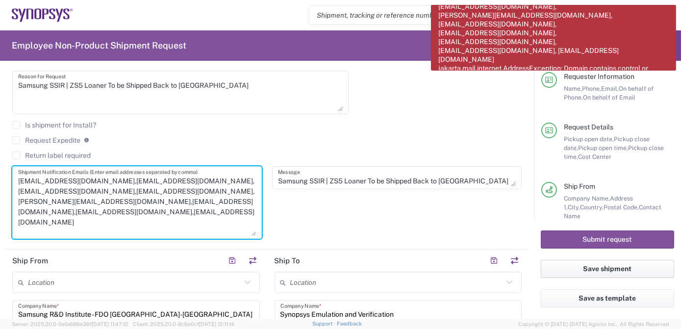
type textarea "manglaa@synopsys.com,rasingh@synopsys.com,pradeepm@synopsys.com,said@synopsys.c…"
click at [615, 270] on button "Save shipment" at bounding box center [607, 269] width 133 height 18
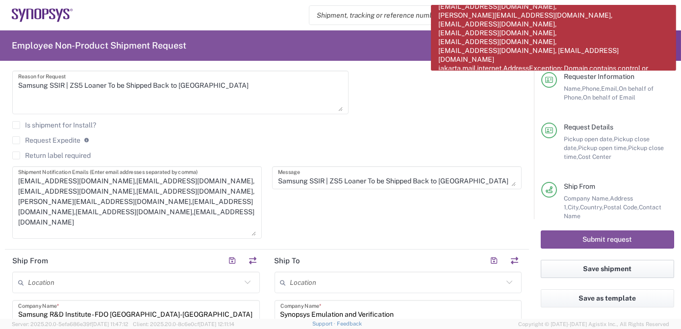
click at [614, 270] on button "Save shipment" at bounding box center [607, 269] width 133 height 18
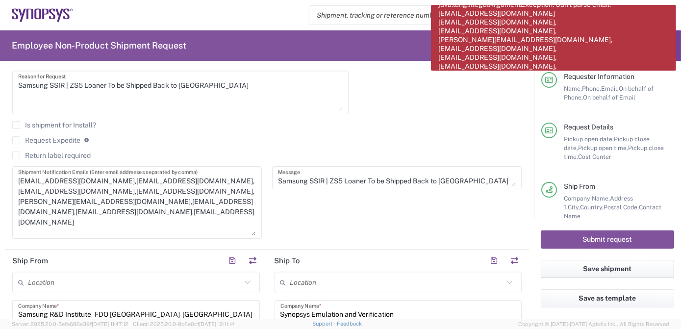
scroll to position [0, 0]
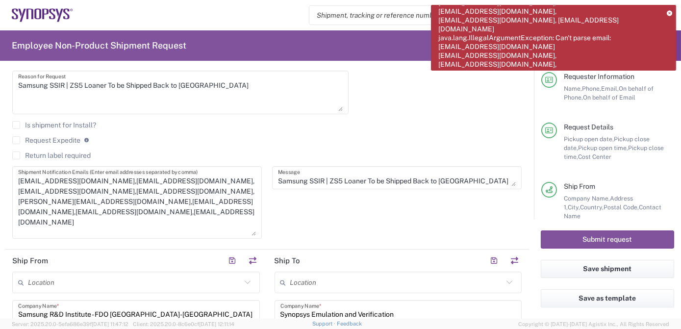
click at [667, 11] on icon at bounding box center [669, 12] width 5 height 5
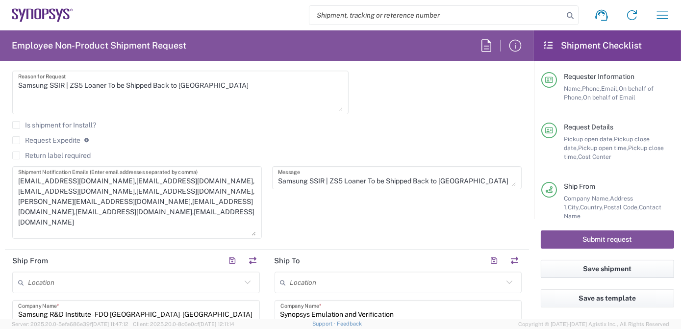
click at [613, 273] on button "Save shipment" at bounding box center [607, 269] width 133 height 18
click at [592, 270] on button "Save shipment" at bounding box center [607, 269] width 133 height 18
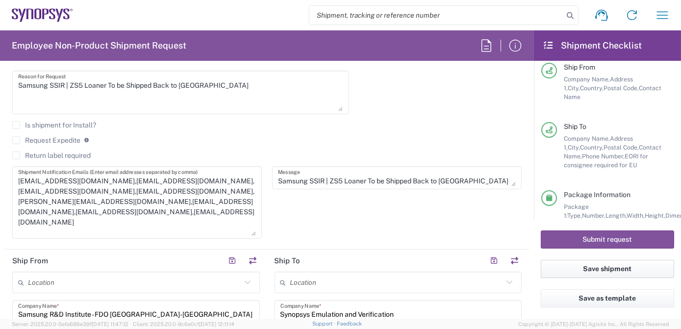
scroll to position [140, 0]
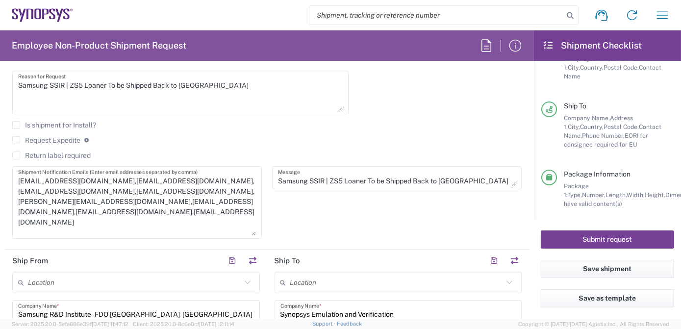
click at [616, 242] on button "Submit request" at bounding box center [607, 239] width 133 height 18
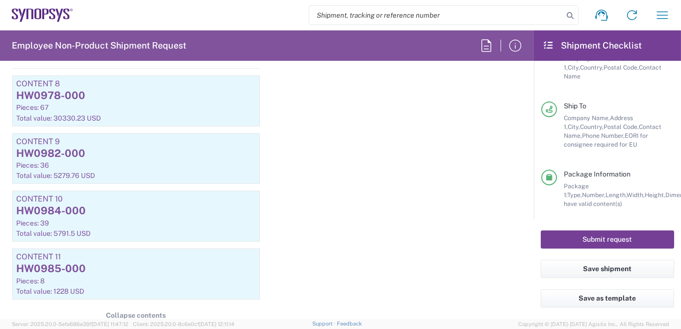
scroll to position [1640, 0]
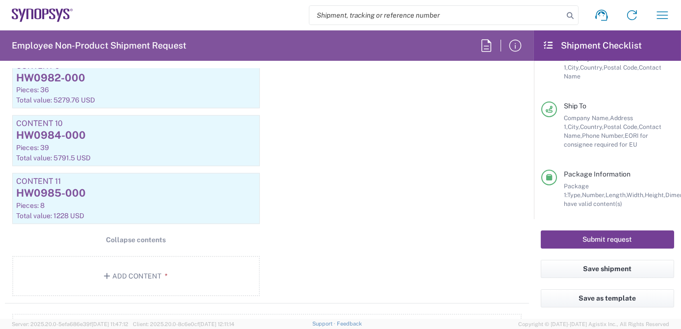
click at [604, 240] on button "Submit request" at bounding box center [607, 239] width 133 height 18
click at [584, 269] on button "Save shipment" at bounding box center [607, 269] width 133 height 18
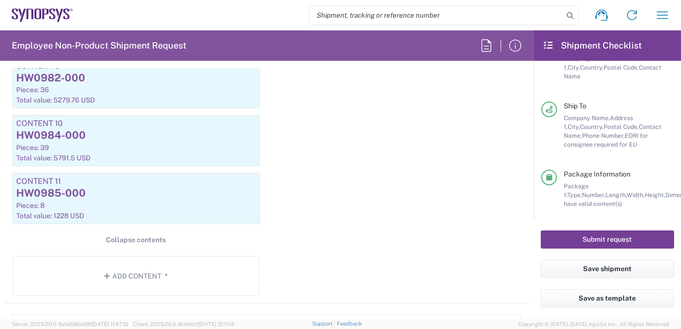
click at [612, 238] on button "Submit request" at bounding box center [607, 239] width 133 height 18
click at [613, 268] on button "Save shipment" at bounding box center [607, 269] width 133 height 18
click at [608, 274] on button "Save shipment" at bounding box center [607, 269] width 133 height 18
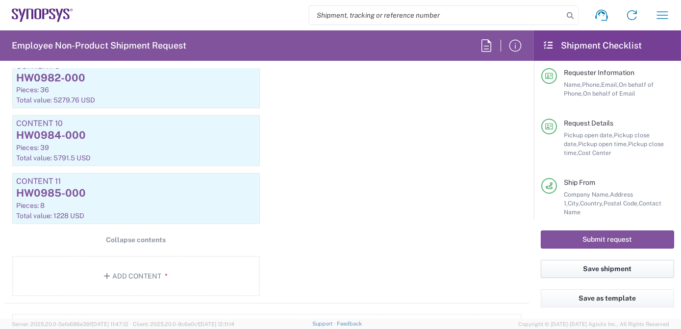
scroll to position [0, 0]
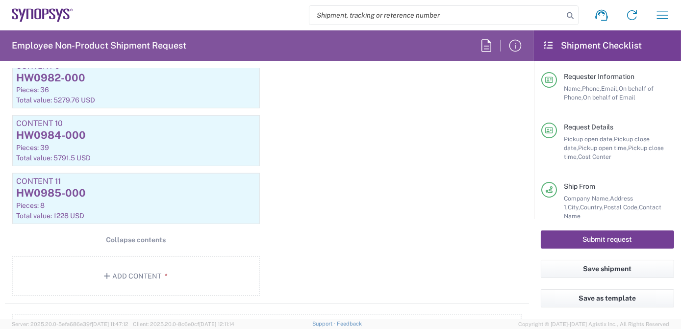
click at [592, 239] on button "Submit request" at bounding box center [607, 239] width 133 height 18
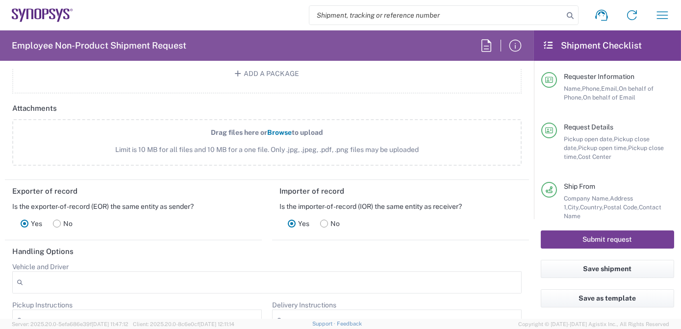
scroll to position [1666, 0]
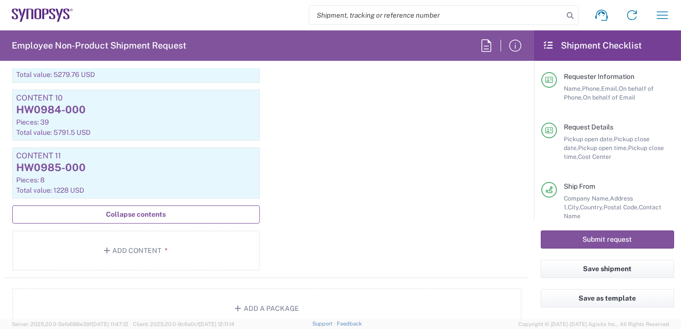
click at [169, 212] on button "Collapse contents" at bounding box center [136, 214] width 248 height 18
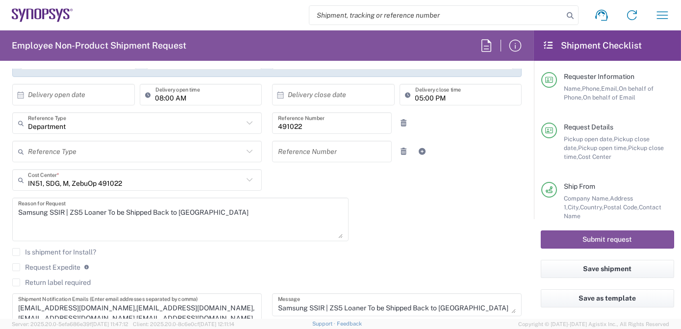
scroll to position [0, 0]
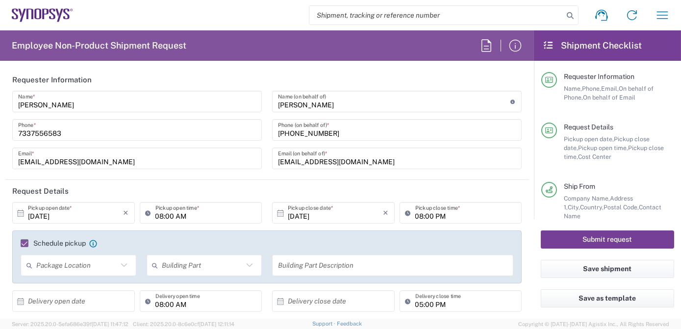
click at [606, 239] on button "Submit request" at bounding box center [607, 239] width 133 height 18
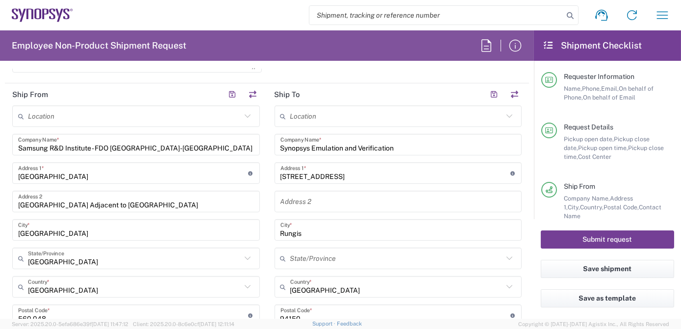
scroll to position [250, 0]
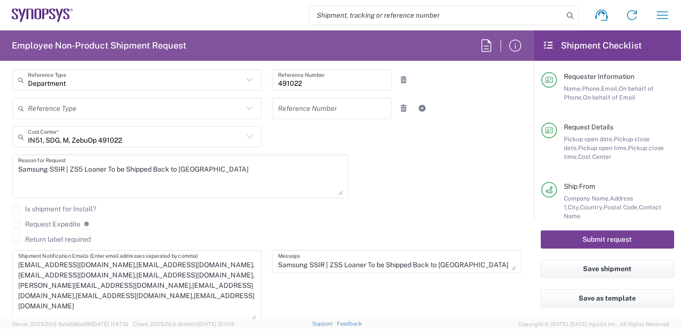
click at [650, 243] on button "Submit request" at bounding box center [607, 239] width 133 height 18
drag, startPoint x: 650, startPoint y: 243, endPoint x: 608, endPoint y: 234, distance: 43.2
click at [649, 243] on button "Submit request" at bounding box center [607, 239] width 133 height 18
click at [605, 240] on button "Submit request" at bounding box center [607, 239] width 133 height 18
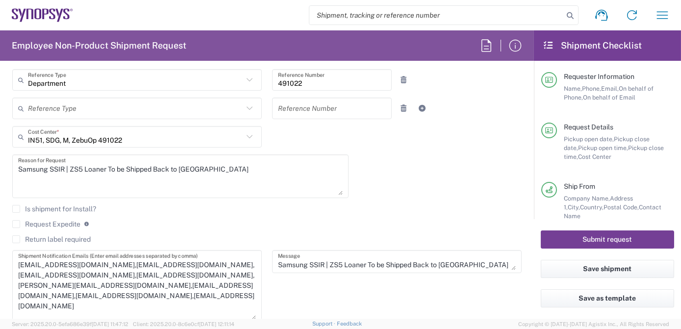
click at [605, 240] on button "Submit request" at bounding box center [607, 239] width 133 height 18
click at [602, 263] on button "Save shipment" at bounding box center [607, 269] width 133 height 18
click at [600, 271] on button "Save shipment" at bounding box center [607, 269] width 133 height 18
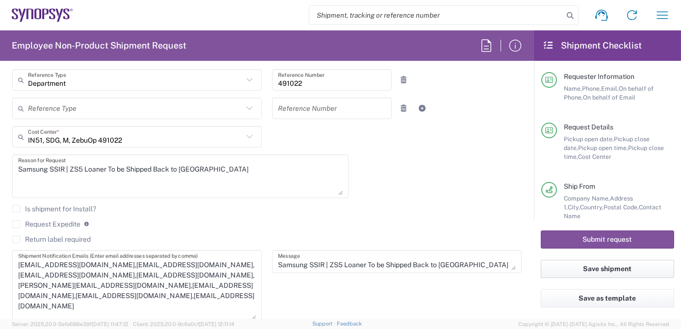
click at [583, 267] on button "Save shipment" at bounding box center [607, 269] width 133 height 18
drag, startPoint x: 583, startPoint y: 267, endPoint x: 441, endPoint y: 208, distance: 154.0
click at [441, 208] on agx-checkbox-control "Is shipment for Install?" at bounding box center [266, 209] width 509 height 8
click at [615, 269] on button "Save shipment" at bounding box center [607, 269] width 133 height 18
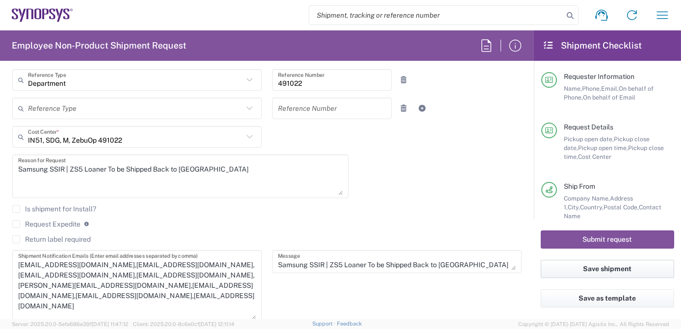
click at [615, 269] on button "Save shipment" at bounding box center [607, 269] width 133 height 18
click at [612, 241] on button "Submit request" at bounding box center [607, 239] width 133 height 18
click at [589, 245] on button "Submit request" at bounding box center [607, 239] width 133 height 18
click at [555, 238] on button "Submit request" at bounding box center [607, 239] width 133 height 18
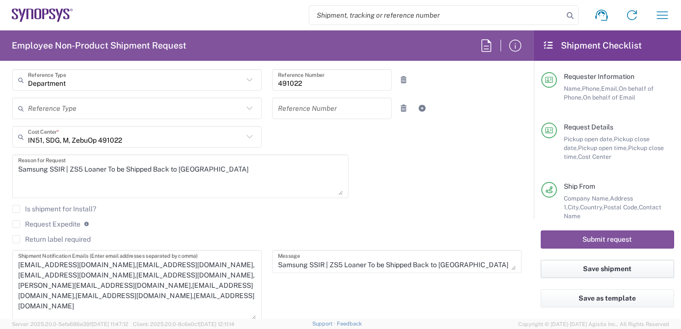
click at [598, 273] on button "Save shipment" at bounding box center [607, 269] width 133 height 18
click at [597, 273] on button "Save shipment" at bounding box center [607, 269] width 133 height 18
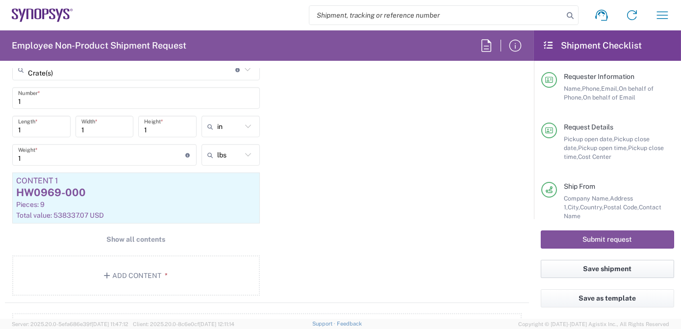
scroll to position [1065, 0]
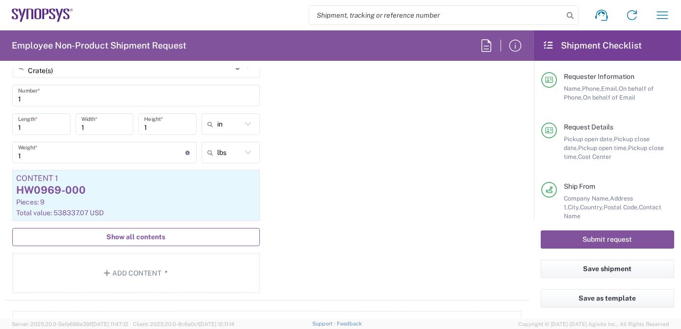
click at [125, 240] on button "Show all contents" at bounding box center [136, 237] width 248 height 18
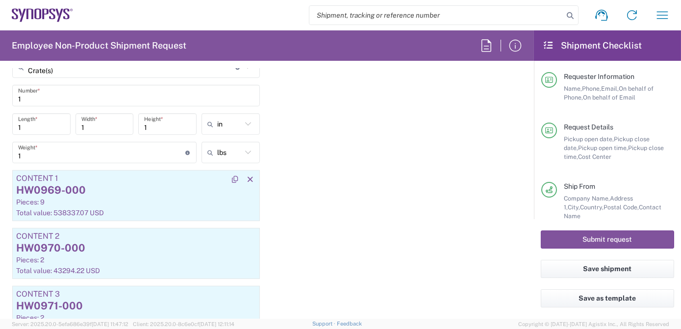
click at [136, 213] on div "Total value: 538337.07 USD" at bounding box center [136, 212] width 240 height 9
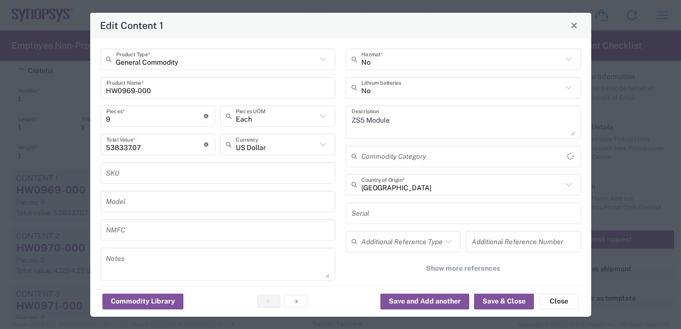
scroll to position [213, 0]
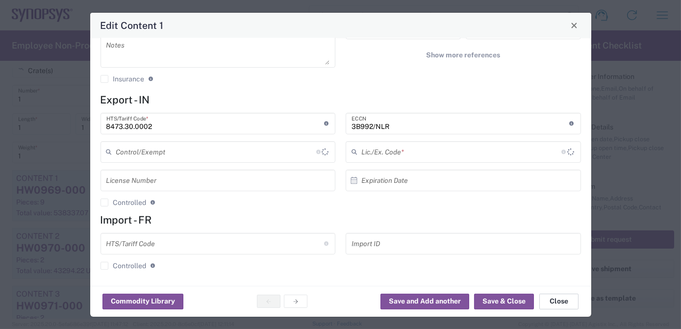
type input "BIS"
click at [555, 303] on button "Close" at bounding box center [558, 302] width 39 height 16
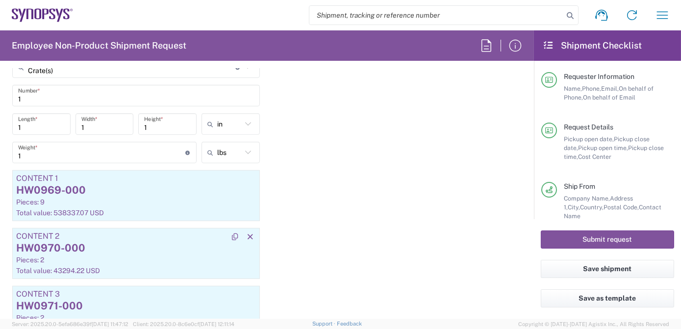
click at [124, 249] on div "HW0970-000" at bounding box center [136, 248] width 240 height 15
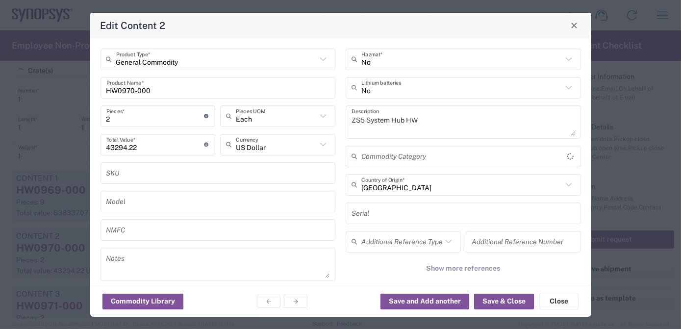
type input "BIS"
type input "NLR - No License Required"
click at [499, 303] on button "Save & Close" at bounding box center [504, 302] width 60 height 16
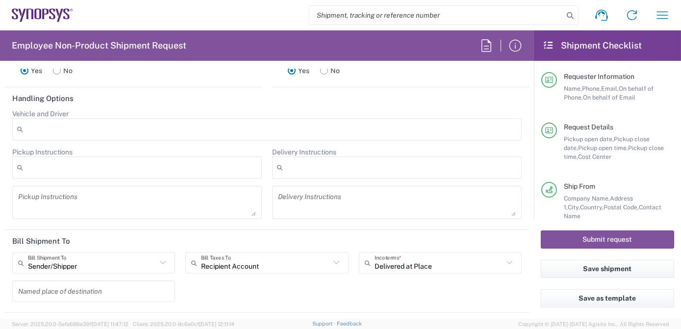
scroll to position [2166, 0]
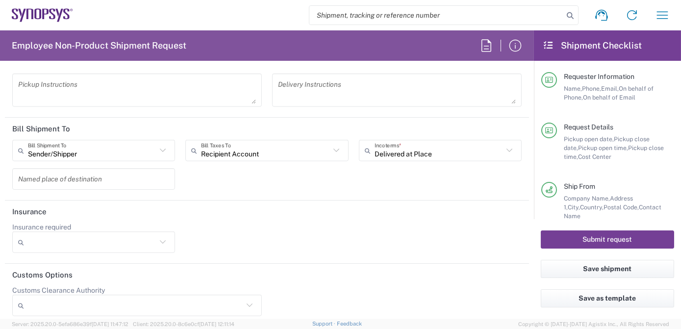
click at [608, 240] on button "Submit request" at bounding box center [607, 239] width 133 height 18
click at [607, 240] on button "Submit request" at bounding box center [607, 239] width 133 height 18
click at [584, 268] on button "Save shipment" at bounding box center [607, 269] width 133 height 18
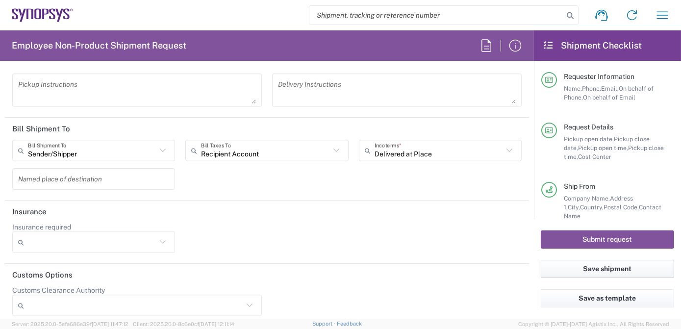
click at [612, 276] on button "Save shipment" at bounding box center [607, 269] width 133 height 18
click at [626, 271] on button "Save shipment" at bounding box center [607, 269] width 133 height 18
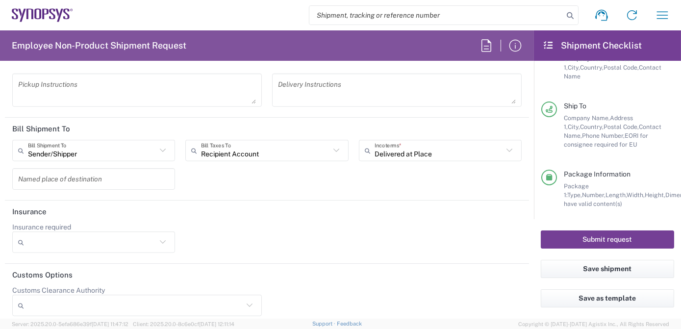
click at [620, 241] on button "Submit request" at bounding box center [607, 239] width 133 height 18
click at [603, 271] on button "Save shipment" at bounding box center [607, 269] width 133 height 18
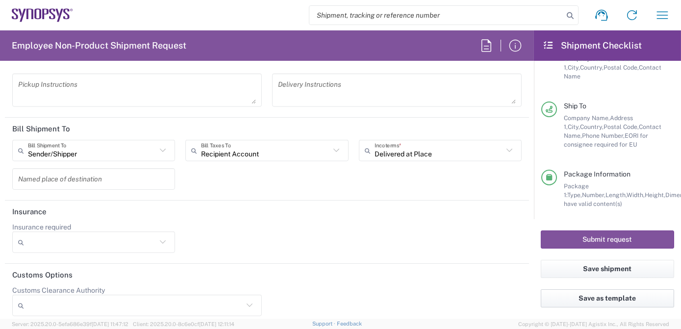
click at [601, 302] on button "Save as template" at bounding box center [607, 298] width 133 height 18
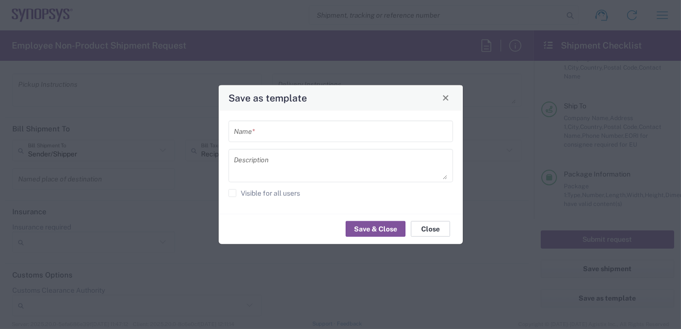
click at [436, 231] on button "Close" at bounding box center [430, 229] width 39 height 16
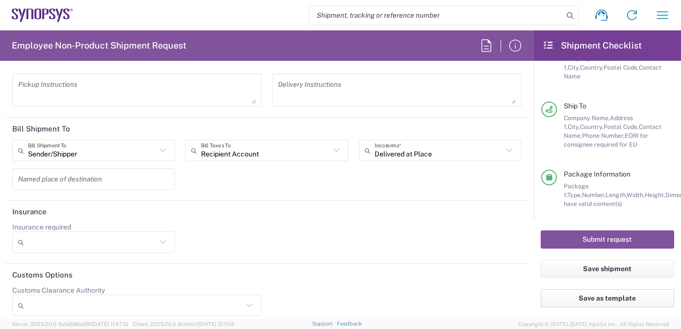
click at [608, 301] on button "Save as template" at bounding box center [607, 298] width 133 height 18
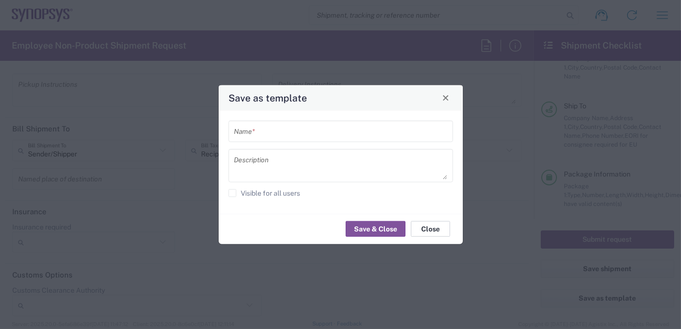
click at [446, 230] on button "Close" at bounding box center [430, 229] width 39 height 16
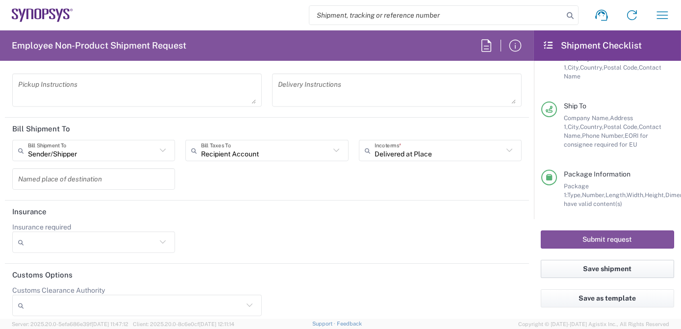
click at [595, 269] on button "Save shipment" at bounding box center [607, 269] width 133 height 18
click at [597, 299] on button "Save as template" at bounding box center [607, 298] width 133 height 18
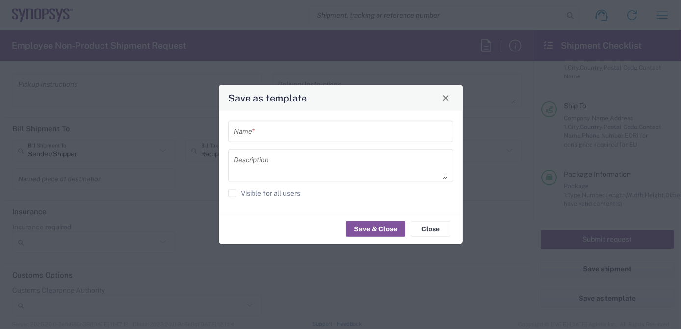
click at [275, 130] on input "text" at bounding box center [340, 131] width 213 height 17
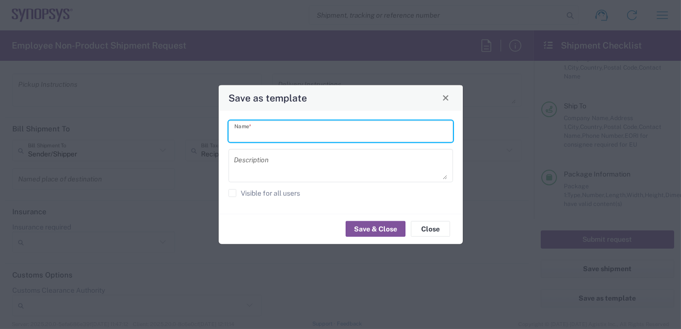
click at [275, 130] on input "text" at bounding box center [340, 131] width 213 height 17
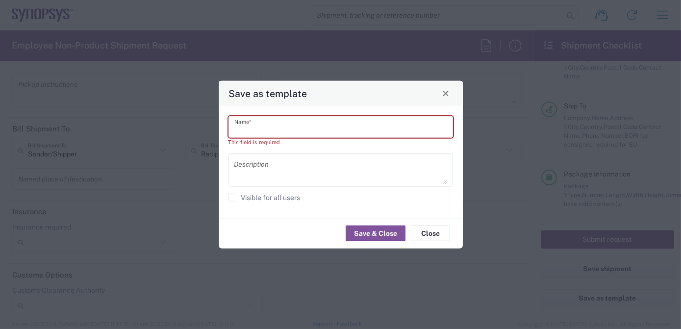
paste input "Samsung SSIR | ZS5 Loaner To be Shipped Back"
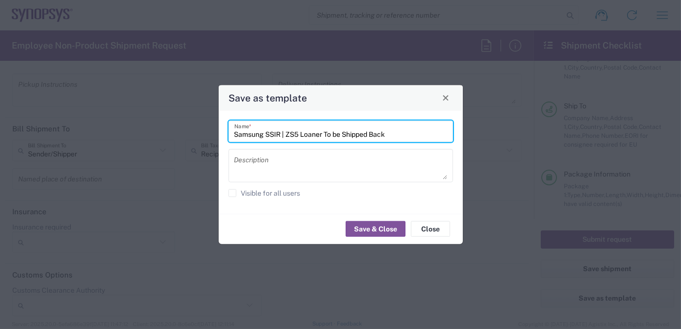
type input "Samsung SSIR | ZS5 Loaner To be Shipped Back"
click at [231, 196] on label "Visible for all users" at bounding box center [264, 193] width 72 height 8
click at [232, 193] on input "Visible for all users" at bounding box center [232, 193] width 0 height 0
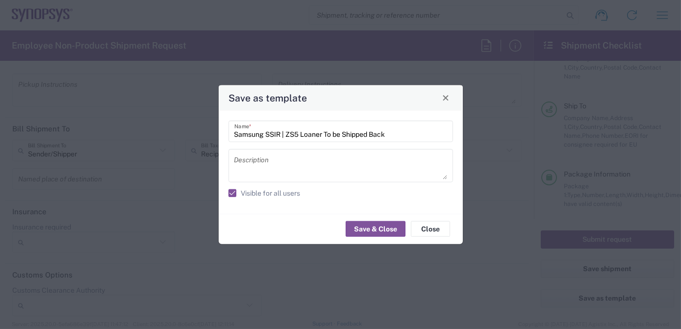
click at [256, 165] on textarea at bounding box center [340, 164] width 213 height 27
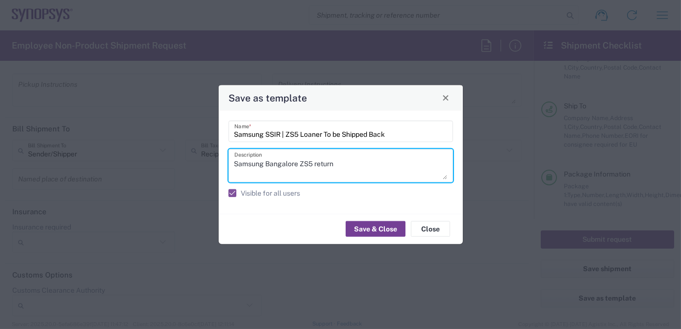
type textarea "Samsung Bangalore ZS5 return"
click at [379, 231] on button "Save & Close" at bounding box center [376, 229] width 60 height 16
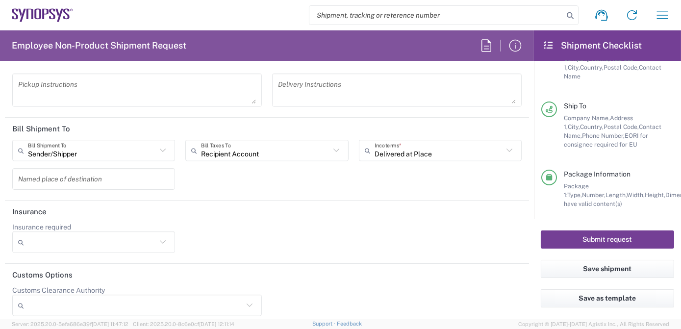
click at [603, 246] on button "Submit request" at bounding box center [607, 239] width 133 height 18
click at [604, 243] on button "Submit request" at bounding box center [607, 239] width 133 height 18
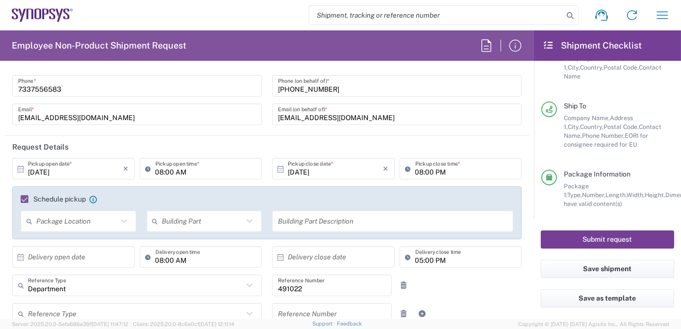
scroll to position [0, 0]
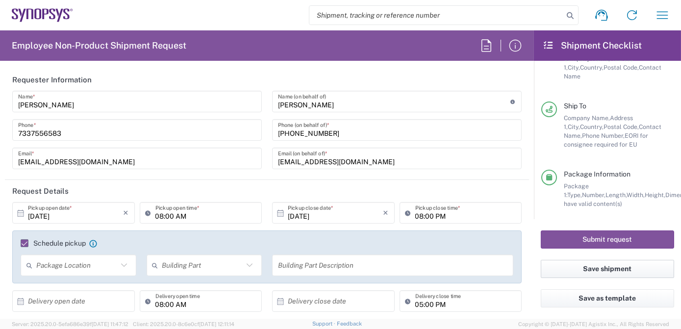
click at [622, 270] on button "Save shipment" at bounding box center [607, 269] width 133 height 18
click at [613, 240] on button "Submit request" at bounding box center [607, 239] width 133 height 18
click at [602, 241] on button "Submit request" at bounding box center [607, 239] width 133 height 18
click at [600, 239] on button "Submit request" at bounding box center [607, 239] width 133 height 18
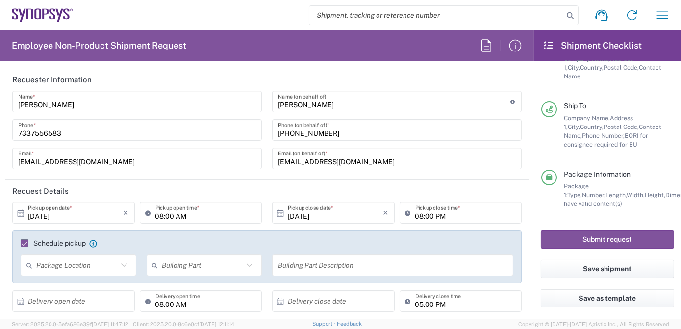
click at [599, 270] on button "Save shipment" at bounding box center [607, 269] width 133 height 18
click at [593, 243] on button "Submit request" at bounding box center [607, 239] width 133 height 18
click at [601, 297] on button "Save as template" at bounding box center [607, 298] width 133 height 18
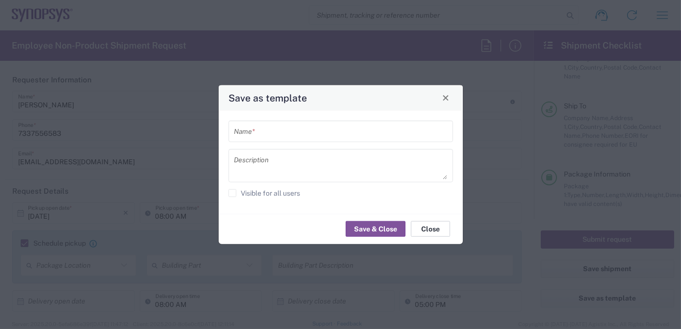
click at [431, 227] on button "Close" at bounding box center [430, 229] width 39 height 16
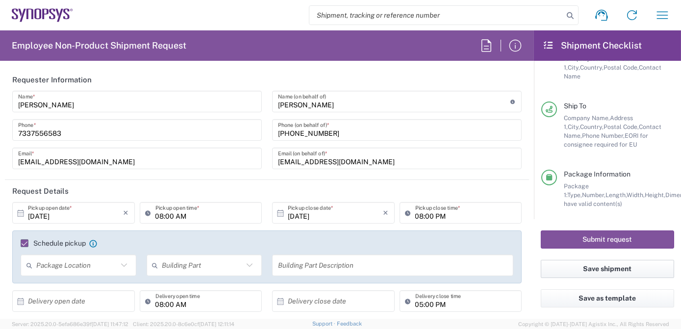
click at [603, 273] on button "Save shipment" at bounding box center [607, 269] width 133 height 18
click at [652, 13] on button "button" at bounding box center [663, 15] width 24 height 24
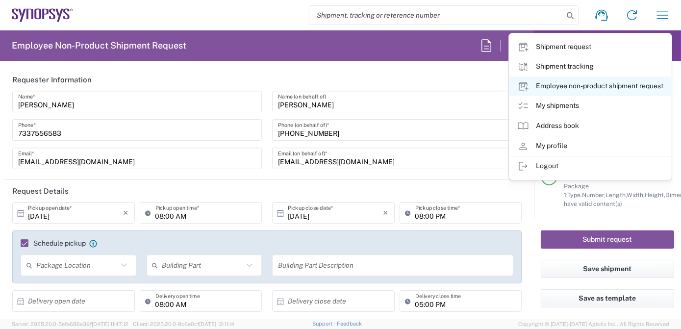
click at [584, 84] on link "Employee non-product shipment request" at bounding box center [590, 86] width 162 height 20
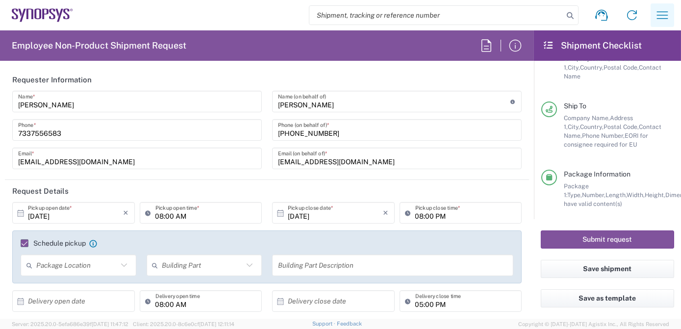
click at [655, 17] on icon "button" at bounding box center [662, 15] width 16 height 16
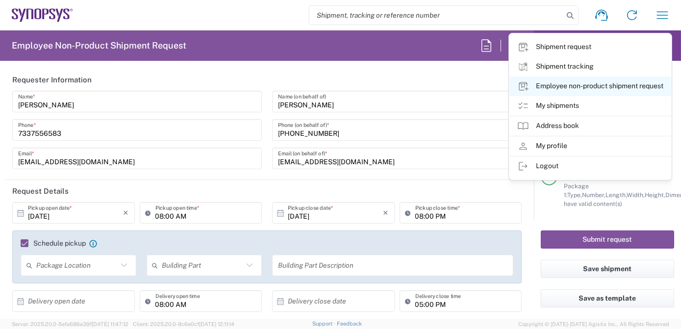
click at [568, 90] on link "Employee non-product shipment request" at bounding box center [590, 86] width 162 height 20
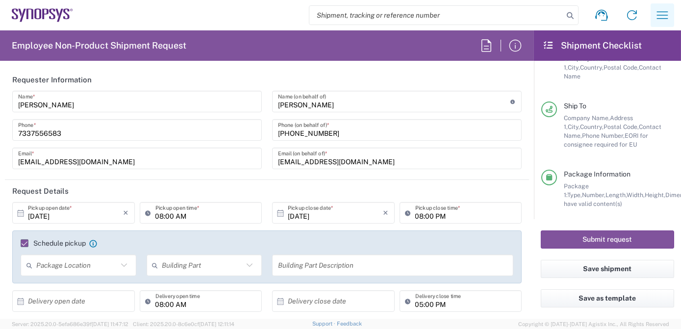
click at [659, 10] on icon "button" at bounding box center [662, 15] width 16 height 16
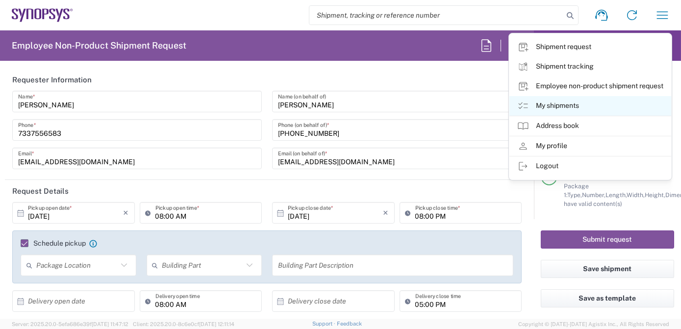
click at [567, 104] on link "My shipments" at bounding box center [590, 106] width 162 height 20
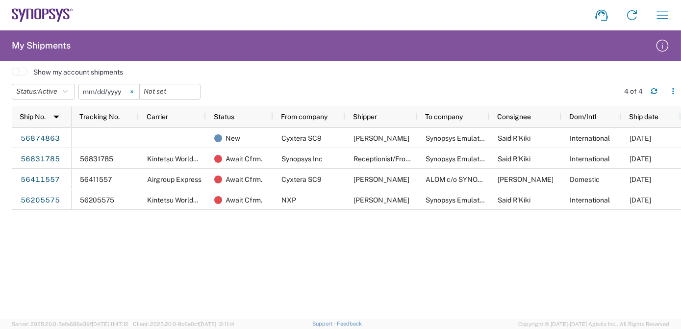
click at [133, 92] on svg-icon at bounding box center [132, 91] width 15 height 15
click at [446, 249] on div "New Cyxtera SC9 Hein Nguyen Synopsys Emulation and Verification Said R'Kiki Int…" at bounding box center [376, 222] width 609 height 191
click at [45, 18] on icon at bounding box center [42, 15] width 61 height 14
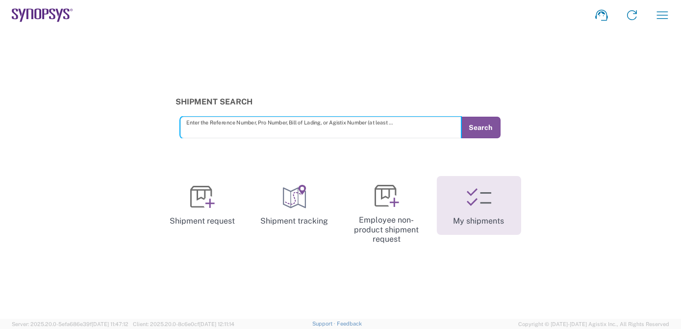
click at [480, 202] on icon at bounding box center [485, 197] width 11 height 11
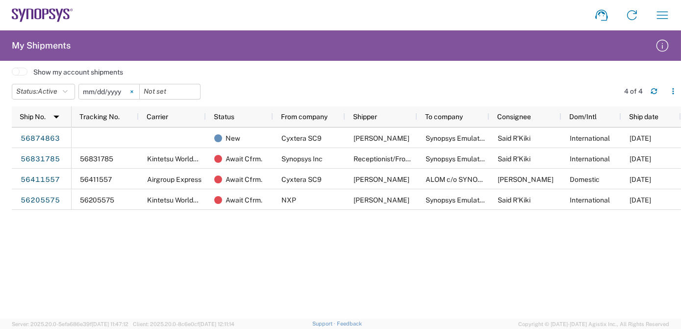
click at [133, 91] on icon at bounding box center [131, 91] width 2 height 2
click at [48, 89] on span "Active" at bounding box center [48, 91] width 20 height 8
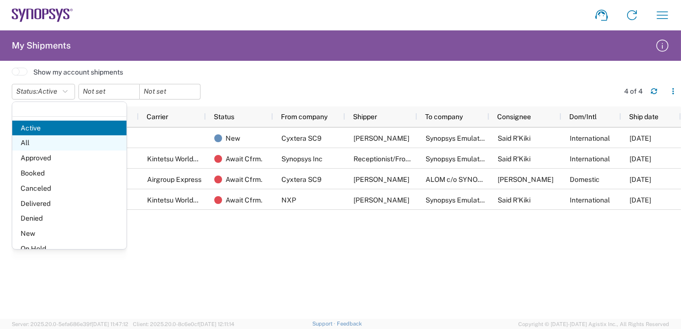
click at [52, 143] on span "All" at bounding box center [69, 142] width 114 height 15
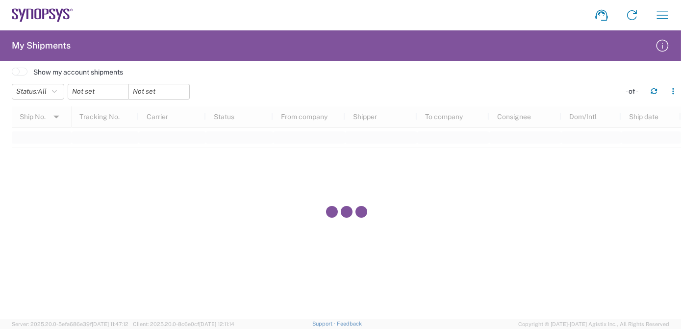
click at [22, 72] on span at bounding box center [20, 72] width 16 height 8
click at [12, 75] on input "checkbox" at bounding box center [12, 75] width 0 height 0
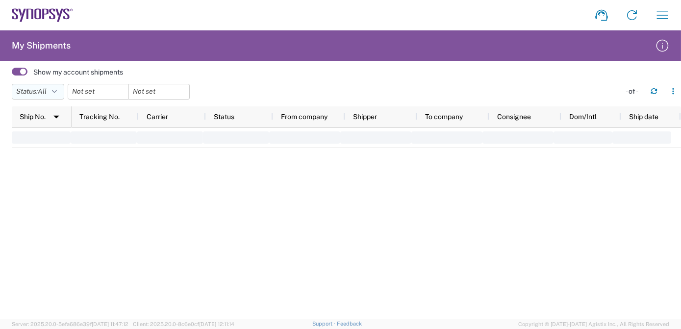
click at [51, 90] on button "Status: All" at bounding box center [38, 92] width 52 height 16
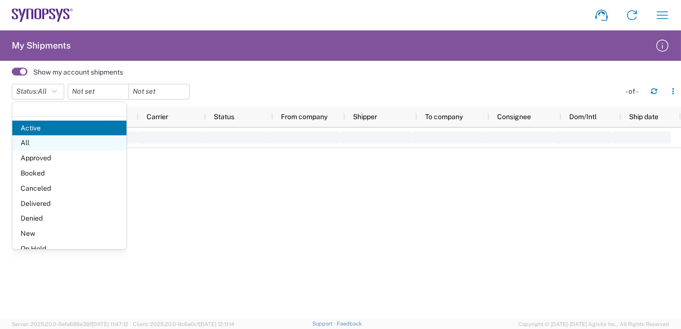
click at [50, 139] on span "All" at bounding box center [69, 142] width 114 height 15
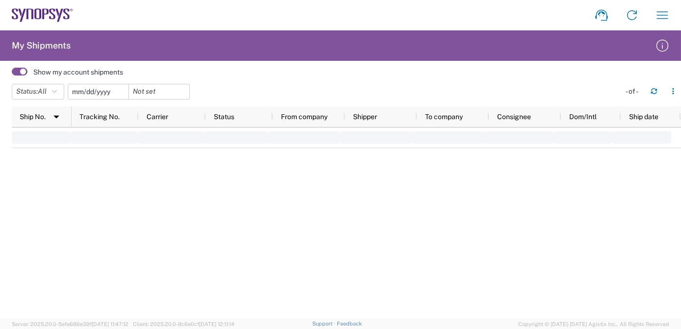
click at [98, 94] on input "date" at bounding box center [98, 91] width 60 height 15
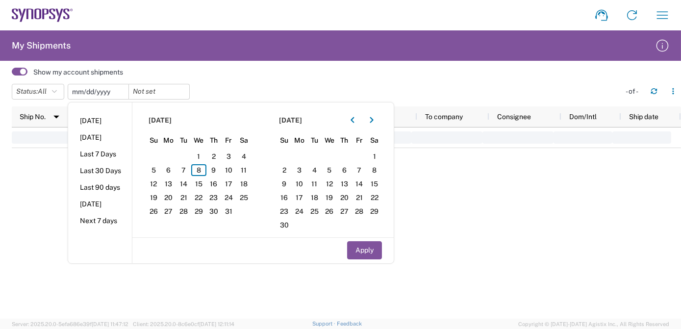
click at [98, 94] on input "date" at bounding box center [98, 91] width 60 height 15
click at [100, 174] on li "Last 30 Days" at bounding box center [100, 170] width 64 height 17
type input "2025-09-09"
type input "2025-10-08"
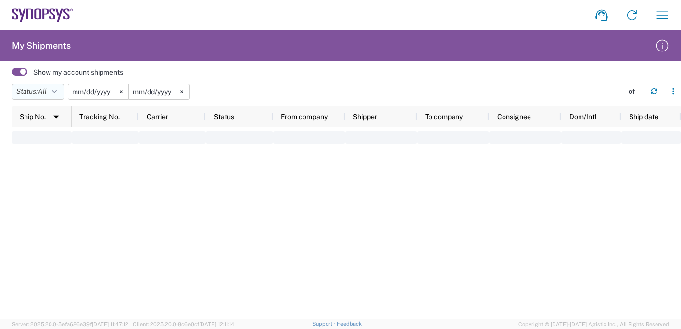
click at [36, 89] on button "Status: All" at bounding box center [38, 92] width 52 height 16
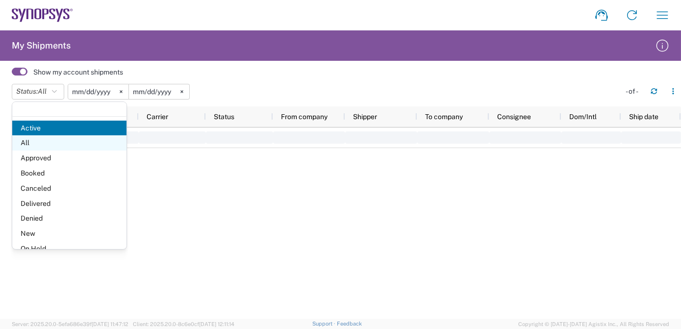
click at [43, 143] on span "All" at bounding box center [69, 142] width 114 height 15
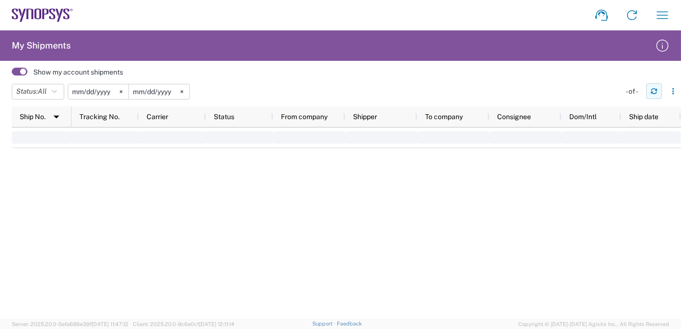
click at [652, 92] on icon "button" at bounding box center [654, 93] width 6 height 2
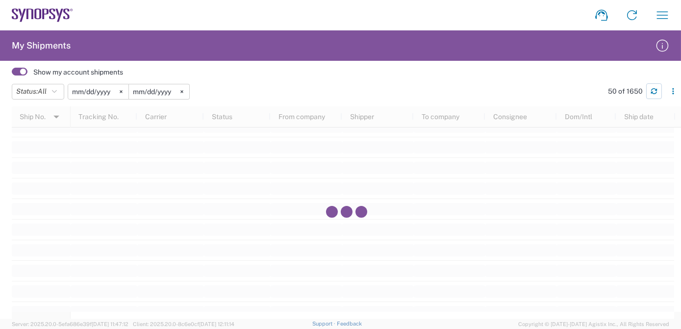
scroll to position [1617, 0]
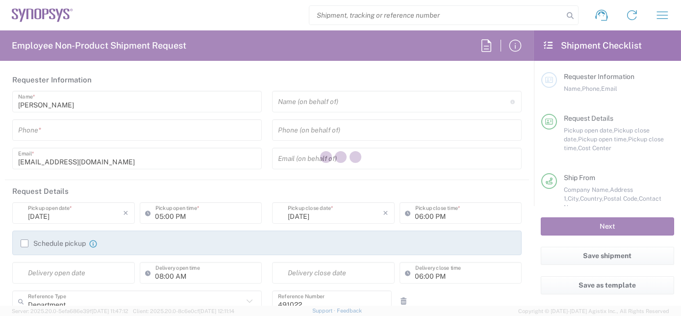
type input "Hyderabad IN09"
type input "India"
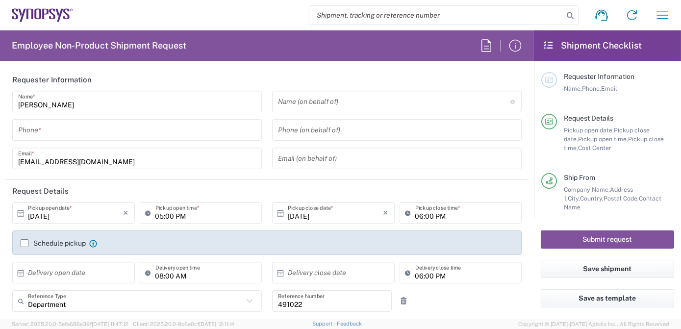
click at [246, 47] on agx-form-header "Employee Non-Product Shipment Request" at bounding box center [267, 45] width 534 height 30
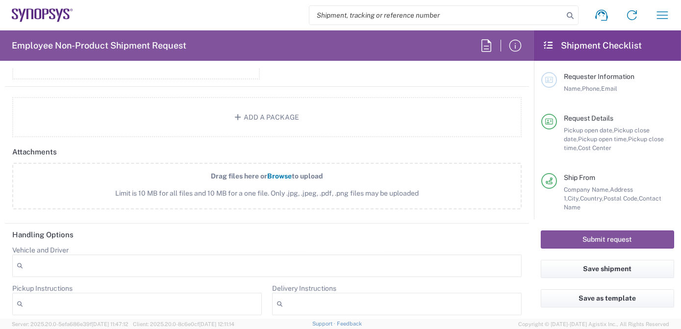
scroll to position [1250, 0]
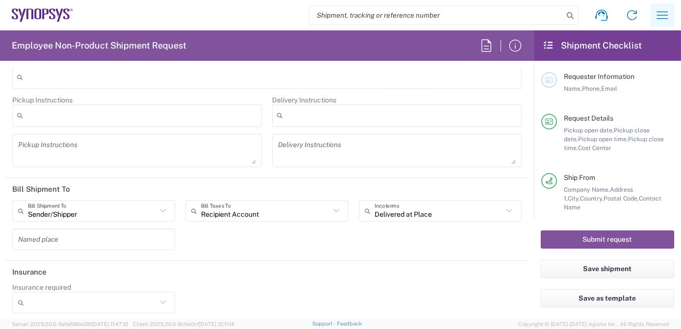
click at [663, 16] on icon "button" at bounding box center [662, 15] width 16 height 16
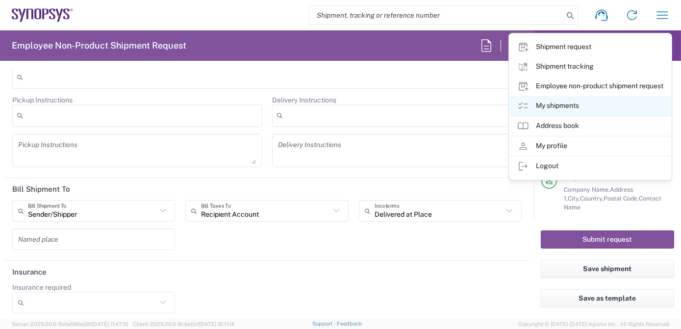
click at [563, 101] on link "My shipments" at bounding box center [590, 106] width 162 height 20
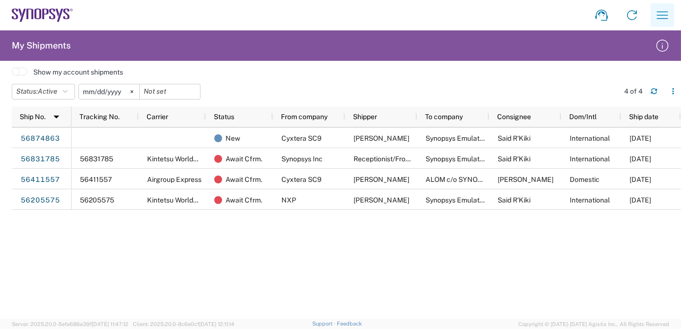
click at [661, 13] on icon "button" at bounding box center [662, 15] width 16 height 16
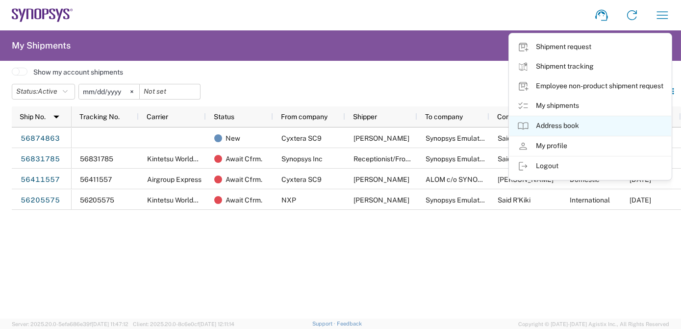
click at [551, 128] on link "Address book" at bounding box center [590, 126] width 162 height 20
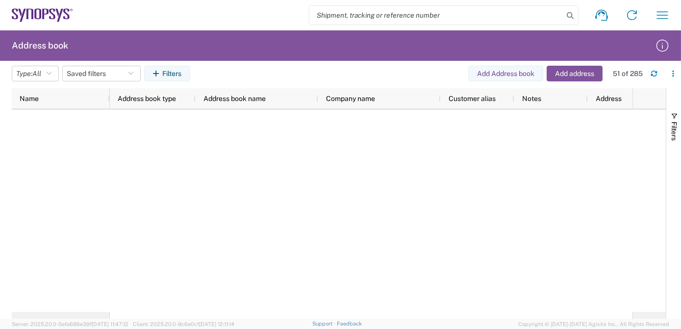
scroll to position [717, 0]
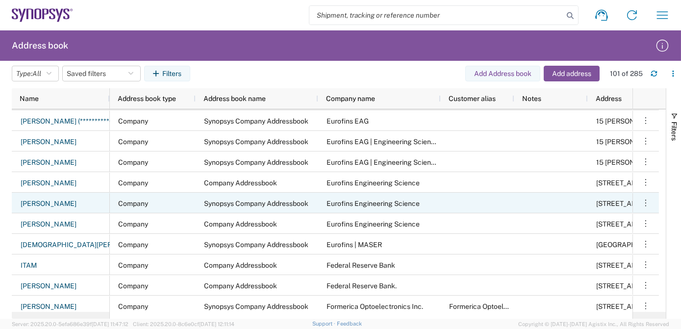
scroll to position [1746, 0]
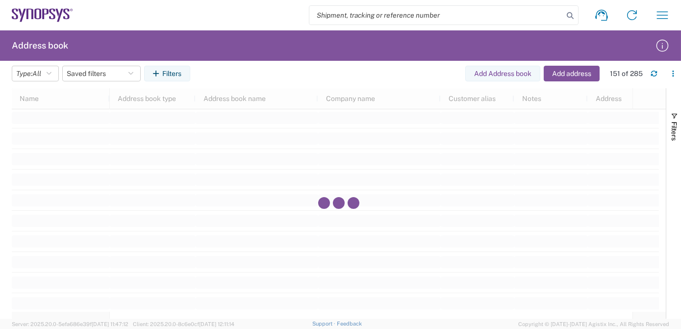
scroll to position [5270, 0]
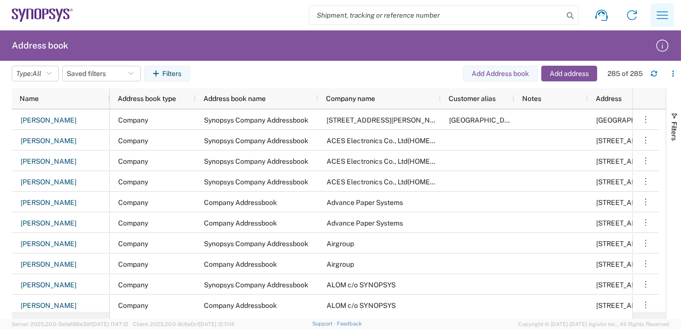
click at [671, 12] on button "button" at bounding box center [663, 15] width 24 height 24
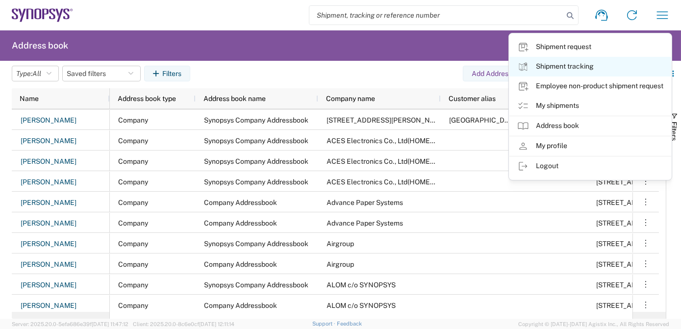
click at [565, 68] on link "Shipment tracking" at bounding box center [590, 67] width 162 height 20
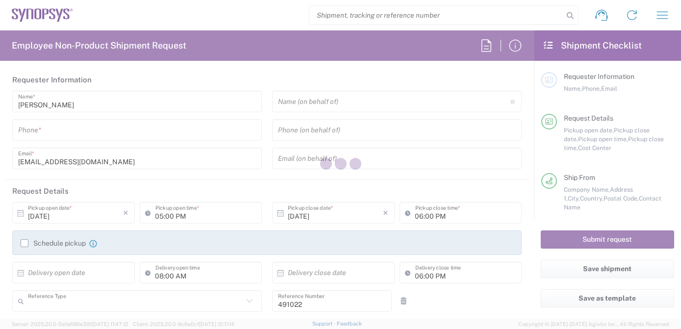
type input "Department"
type input "IN51, SDG, M, ZebuOp 491022"
type input "Delivered at Place"
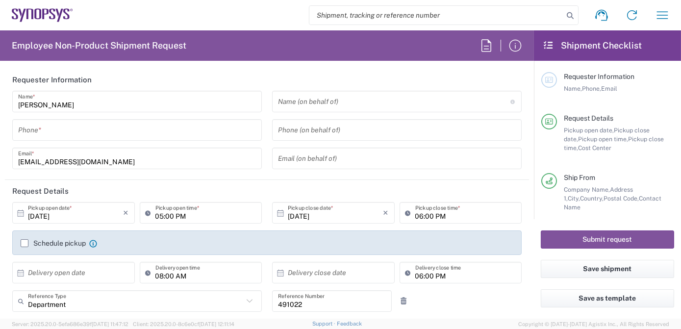
type input "[GEOGRAPHIC_DATA]"
type input "Telangana"
type input "[GEOGRAPHIC_DATA]"
type input "[GEOGRAPHIC_DATA] IN09"
click at [485, 45] on icon "button" at bounding box center [486, 46] width 16 height 16
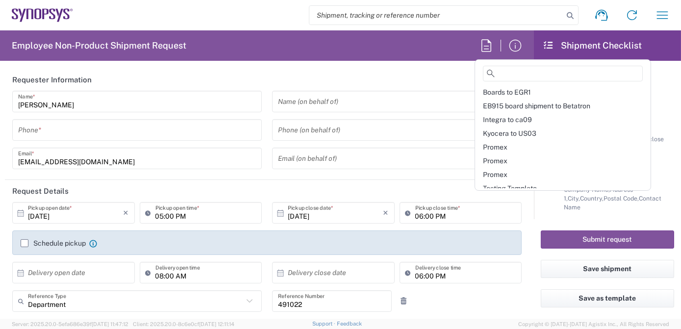
scroll to position [6, 0]
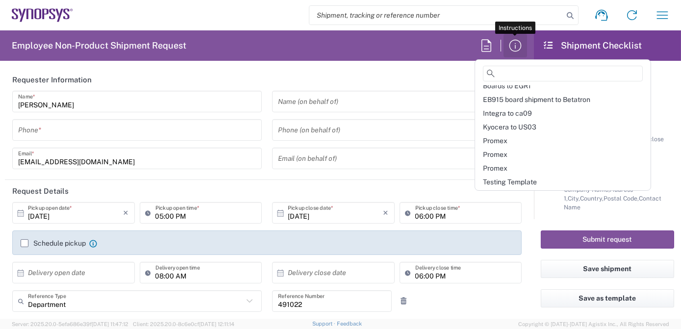
click at [518, 49] on icon "button" at bounding box center [515, 46] width 16 height 16
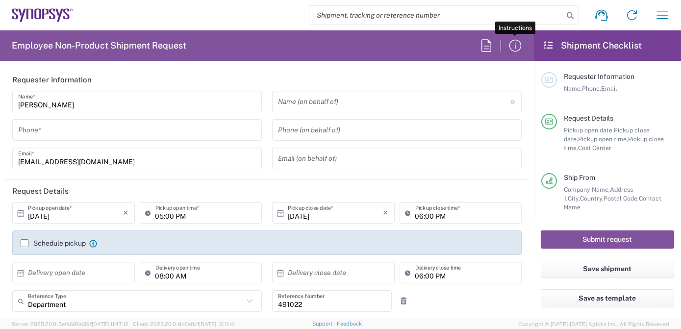
click at [446, 19] on input "search" at bounding box center [436, 15] width 254 height 19
click at [378, 18] on input "search" at bounding box center [436, 15] width 254 height 19
paste input "Samsung SSIR"
type input "Samsung SSIR"
click at [570, 14] on icon at bounding box center [570, 16] width 14 height 14
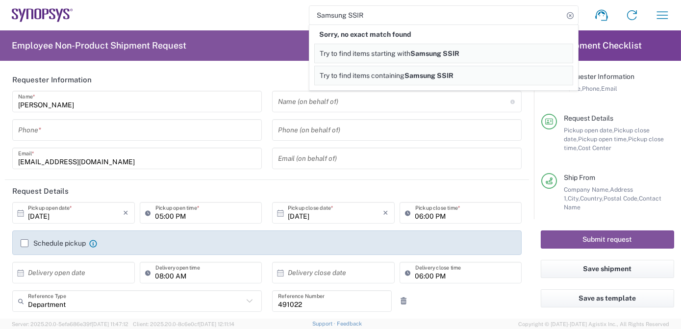
click at [383, 78] on span "Try to find items containing" at bounding box center [362, 76] width 85 height 8
click at [447, 74] on span "Samsung SSIR" at bounding box center [428, 76] width 49 height 8
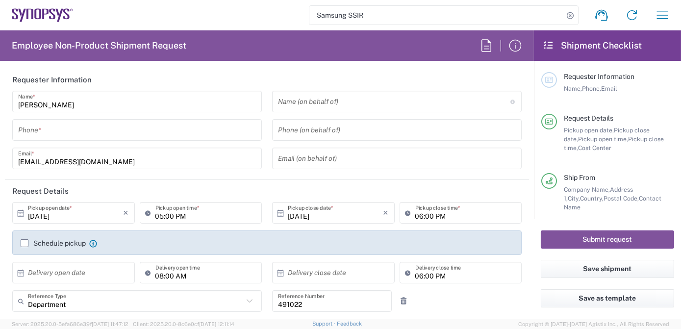
click at [56, 11] on icon at bounding box center [42, 15] width 61 height 14
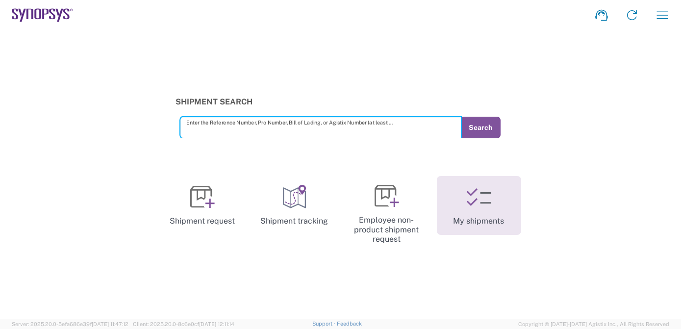
click at [489, 192] on icon at bounding box center [479, 197] width 25 height 25
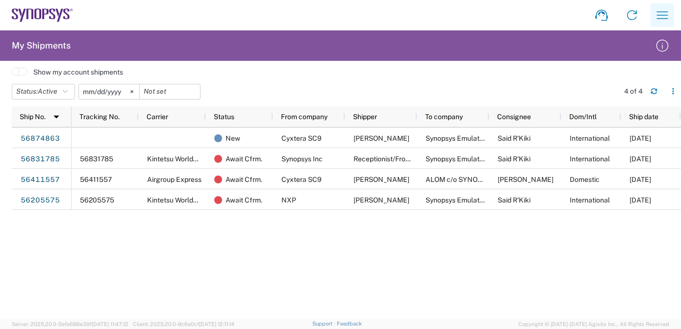
click at [662, 10] on icon "button" at bounding box center [662, 15] width 16 height 16
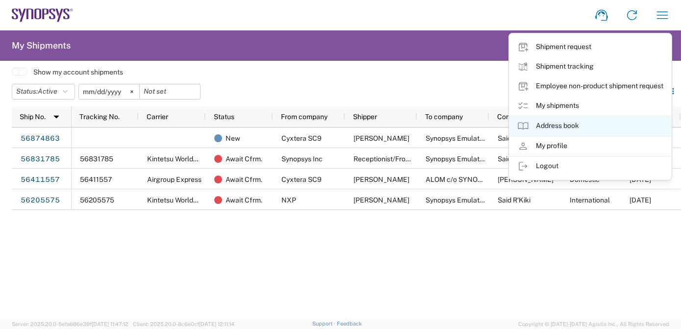
click at [548, 121] on link "Address book" at bounding box center [590, 126] width 162 height 20
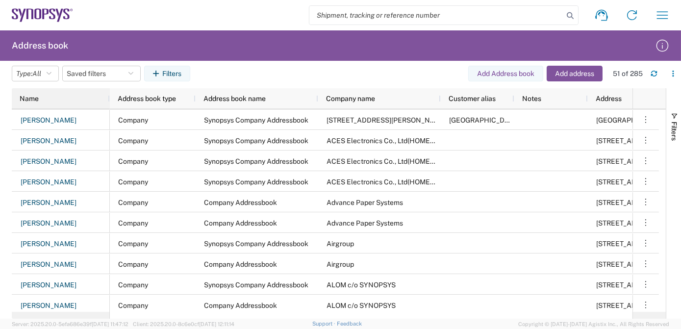
click at [62, 102] on div "Name" at bounding box center [63, 99] width 86 height 16
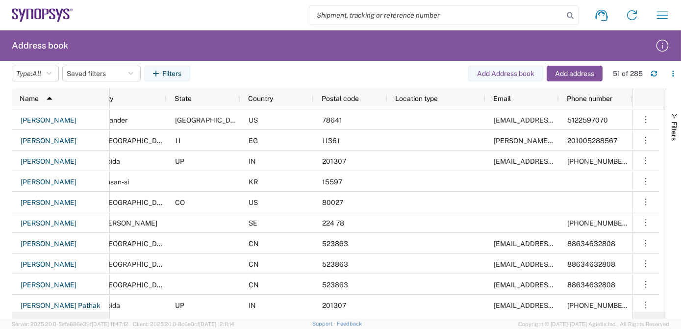
scroll to position [0, 442]
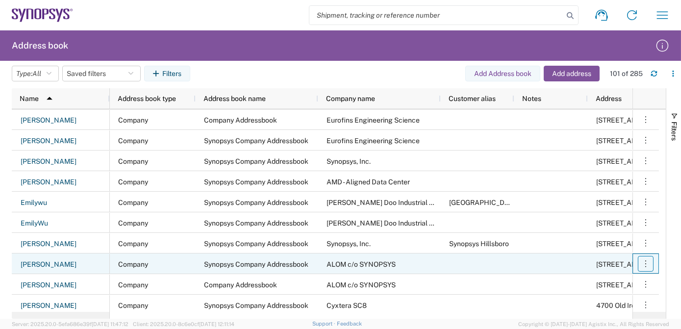
click at [650, 262] on icon "button" at bounding box center [646, 264] width 10 height 10
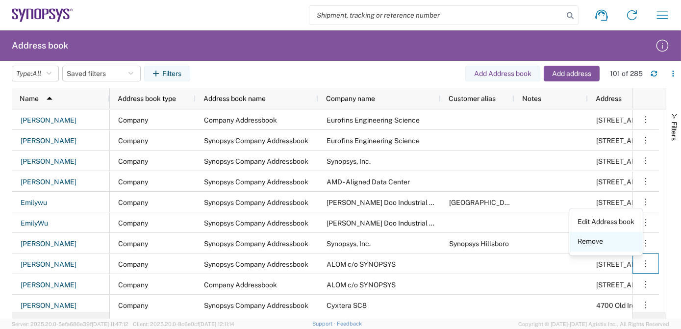
click at [610, 241] on link "Remove" at bounding box center [606, 242] width 73 height 18
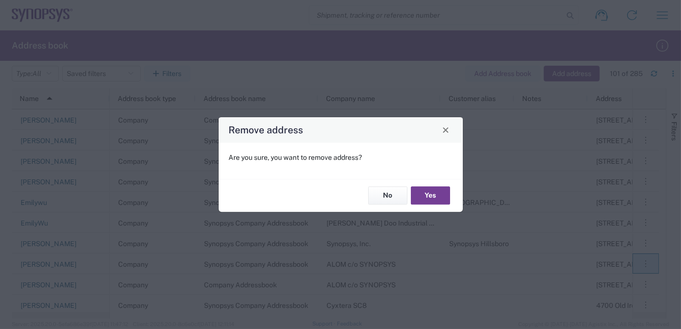
click at [430, 196] on button "Yes" at bounding box center [430, 196] width 39 height 18
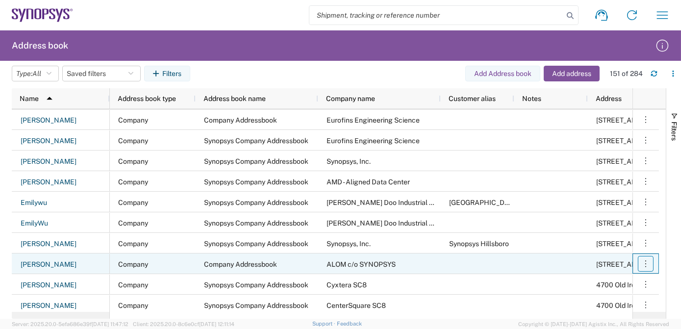
click at [648, 262] on icon "button" at bounding box center [646, 264] width 10 height 10
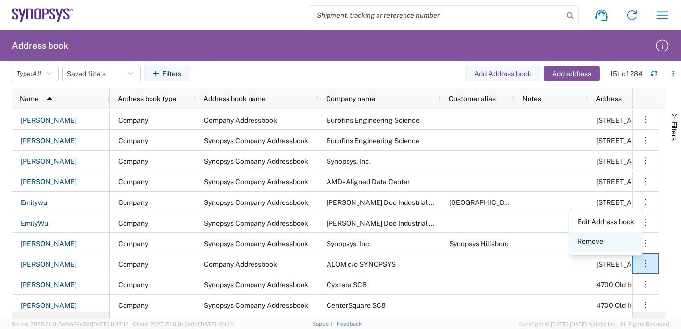
click at [612, 241] on link "Remove" at bounding box center [606, 242] width 73 height 18
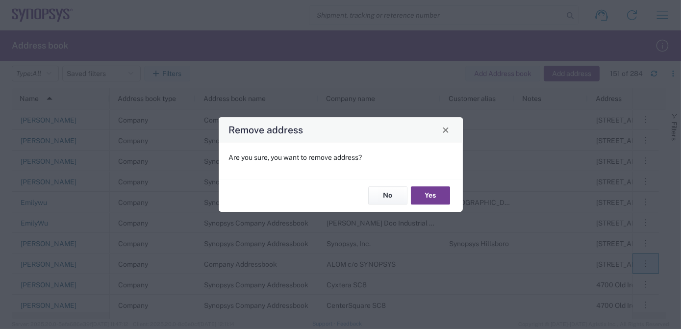
click at [432, 193] on button "Yes" at bounding box center [430, 196] width 39 height 18
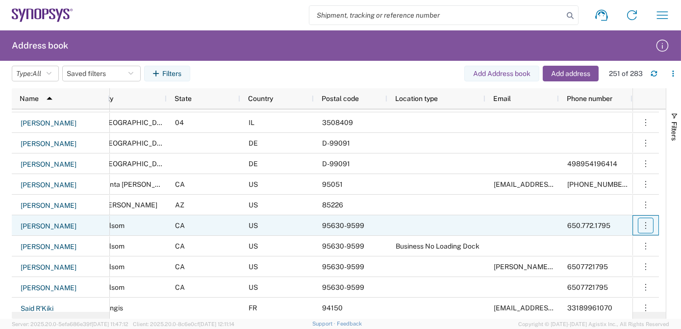
click at [650, 224] on icon "button" at bounding box center [646, 226] width 10 height 10
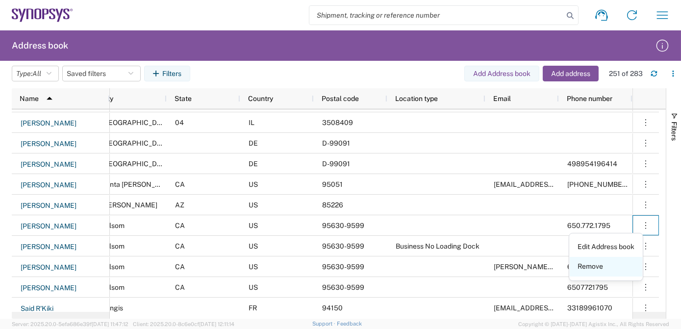
click at [622, 265] on link "Remove" at bounding box center [606, 267] width 73 height 18
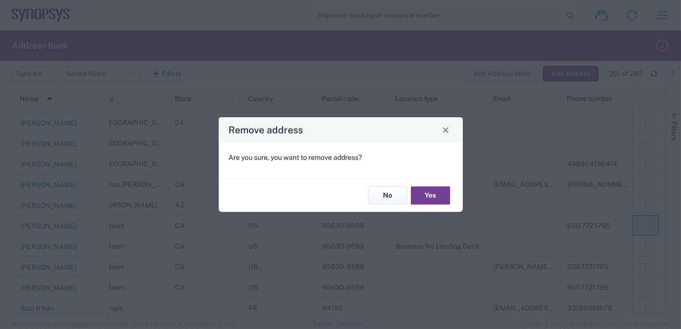
click at [422, 197] on button "Yes" at bounding box center [430, 196] width 39 height 18
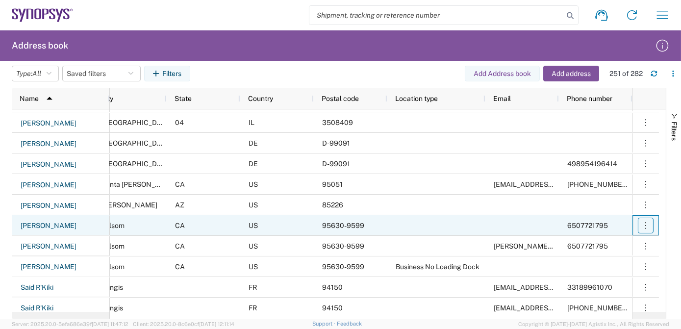
click at [642, 223] on icon "button" at bounding box center [646, 226] width 10 height 10
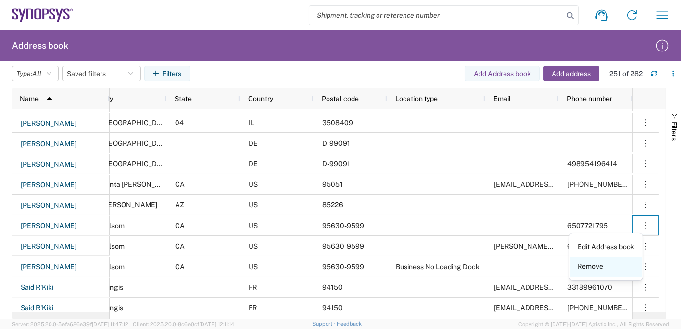
click at [614, 272] on link "Remove" at bounding box center [606, 267] width 73 height 18
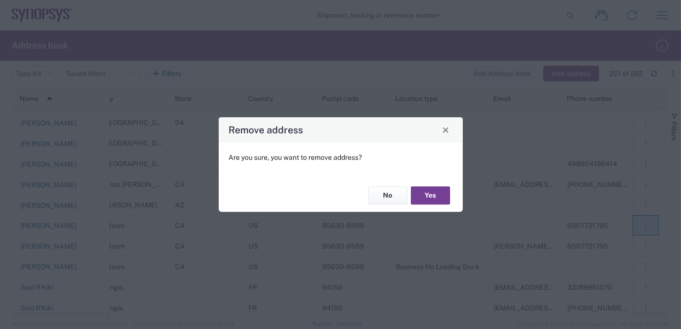
click at [426, 201] on button "Yes" at bounding box center [430, 196] width 39 height 18
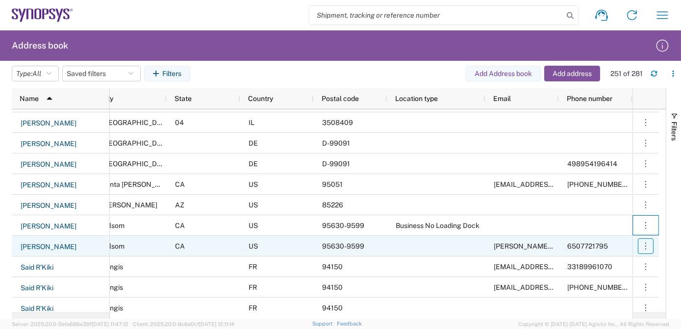
click at [648, 246] on icon "button" at bounding box center [646, 246] width 10 height 10
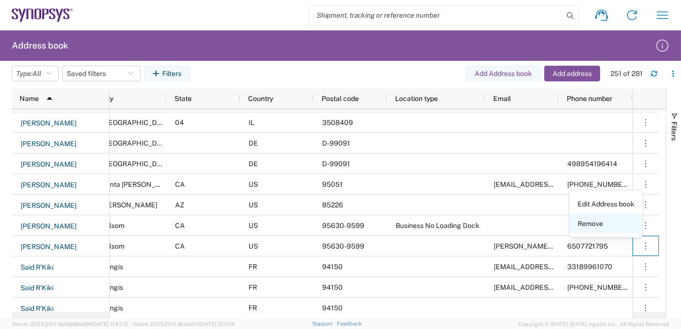
click at [613, 226] on link "Remove" at bounding box center [606, 224] width 73 height 18
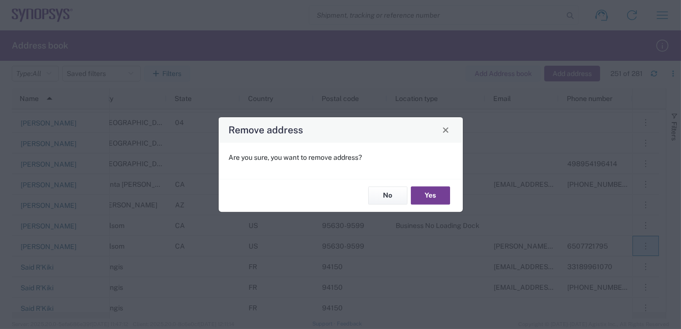
click at [430, 193] on button "Yes" at bounding box center [430, 196] width 39 height 18
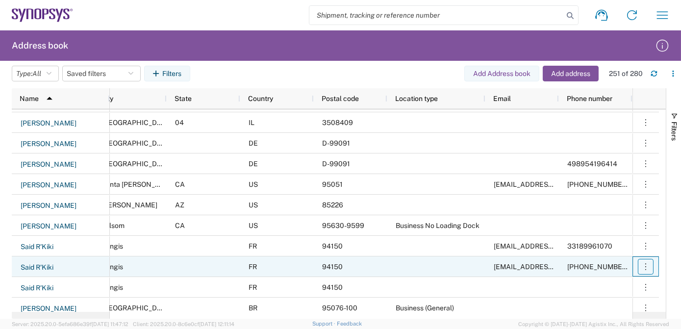
click at [643, 265] on icon "button" at bounding box center [646, 267] width 10 height 10
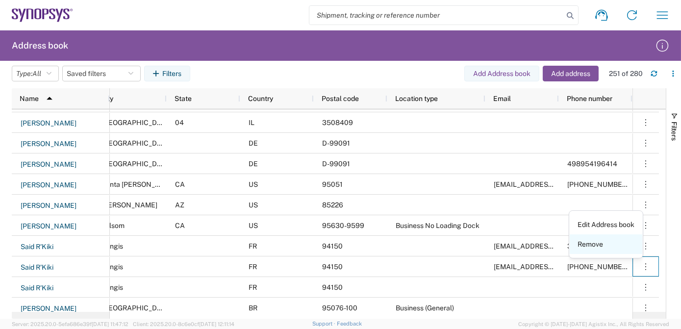
click at [613, 242] on link "Remove" at bounding box center [606, 245] width 73 height 18
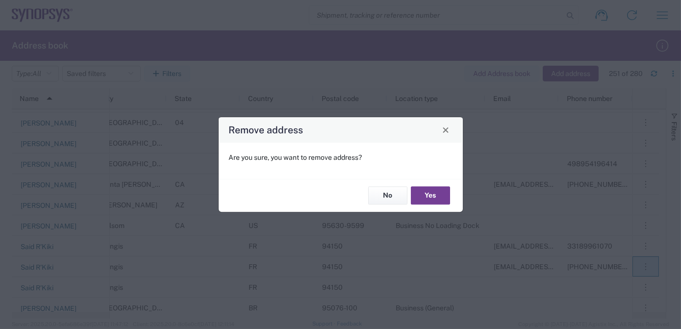
click at [430, 196] on button "Yes" at bounding box center [430, 196] width 39 height 18
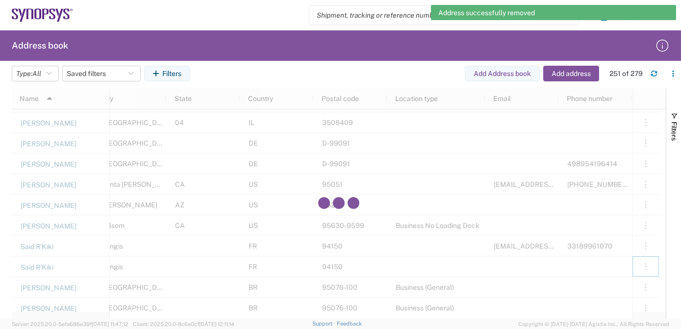
click at [644, 266] on div at bounding box center [339, 203] width 654 height 230
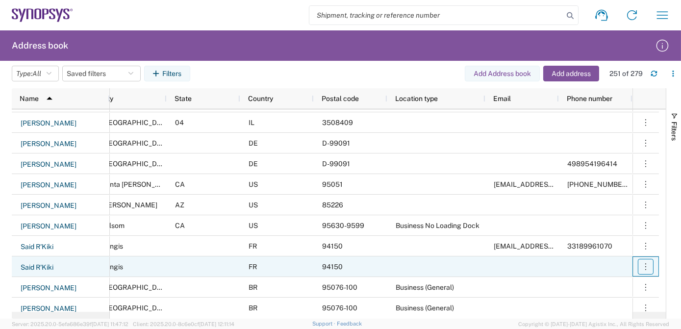
click at [644, 266] on icon "button" at bounding box center [646, 267] width 10 height 10
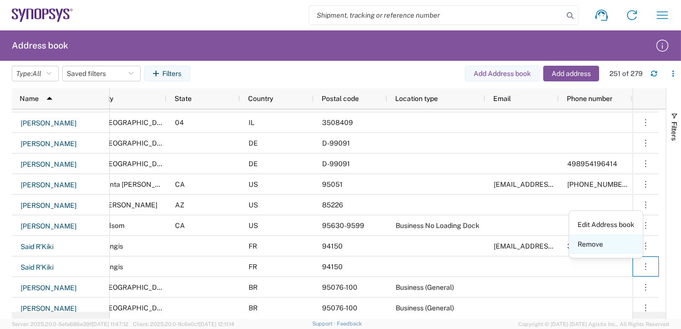
click at [621, 247] on link "Remove" at bounding box center [606, 245] width 73 height 18
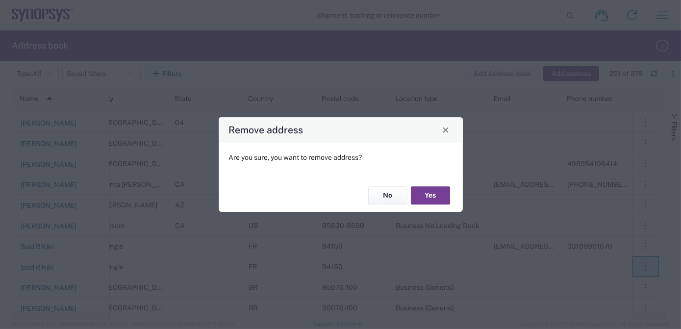
click at [428, 194] on button "Yes" at bounding box center [430, 196] width 39 height 18
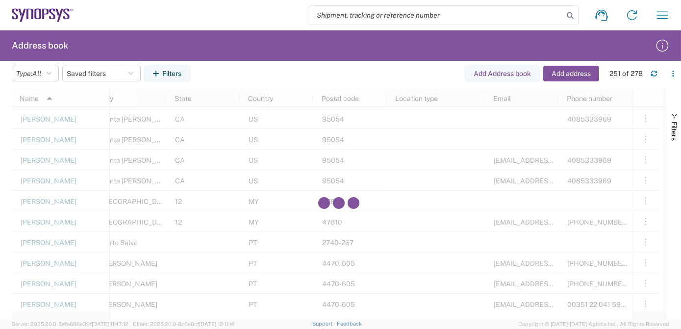
scroll to position [5063, 0]
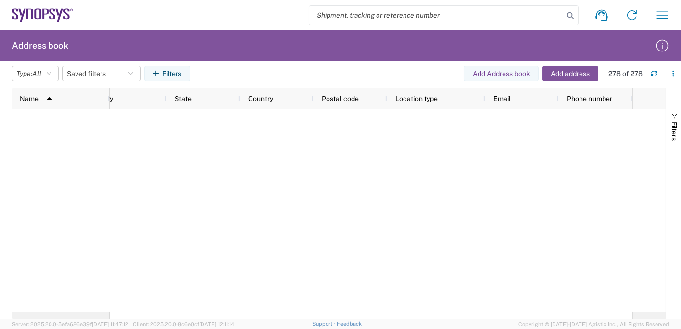
scroll to position [4383, 0]
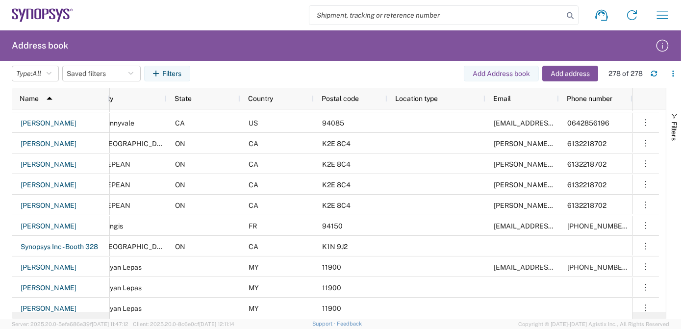
click at [21, 14] on icon at bounding box center [19, 13] width 3 height 8
